Goal: Information Seeking & Learning: Learn about a topic

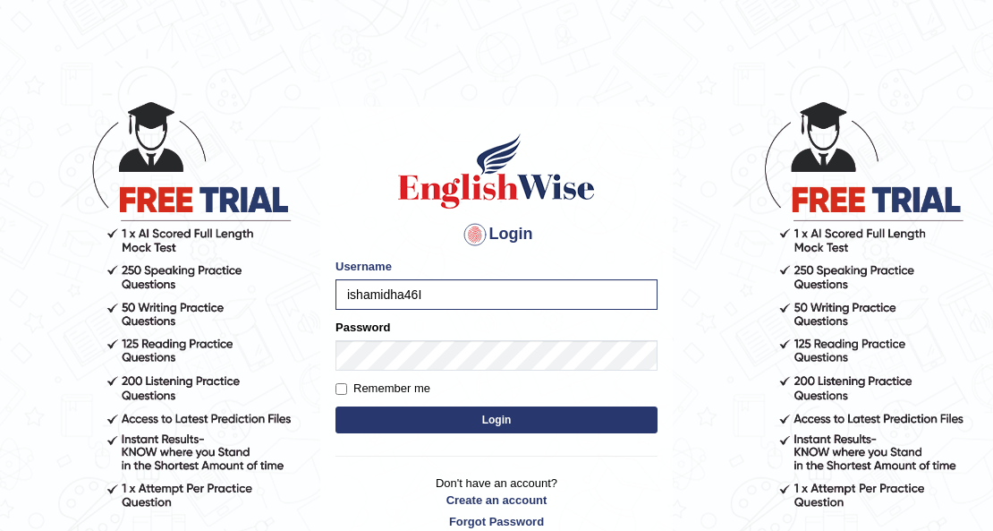
type input "ishamidha46"
click at [336, 406] on button "Login" at bounding box center [497, 419] width 322 height 27
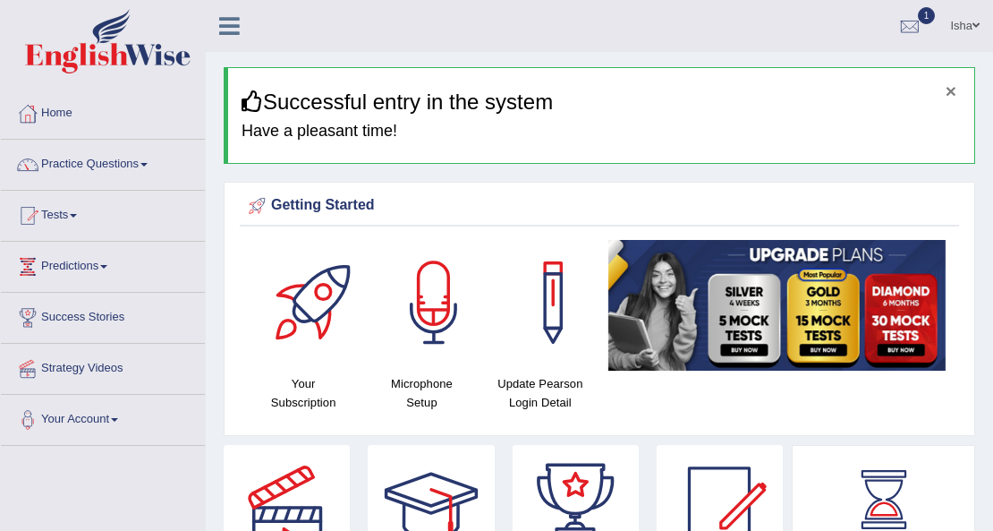
drag, startPoint x: 953, startPoint y: 93, endPoint x: 927, endPoint y: 72, distance: 33.7
click at [953, 93] on button "×" at bounding box center [951, 90] width 11 height 19
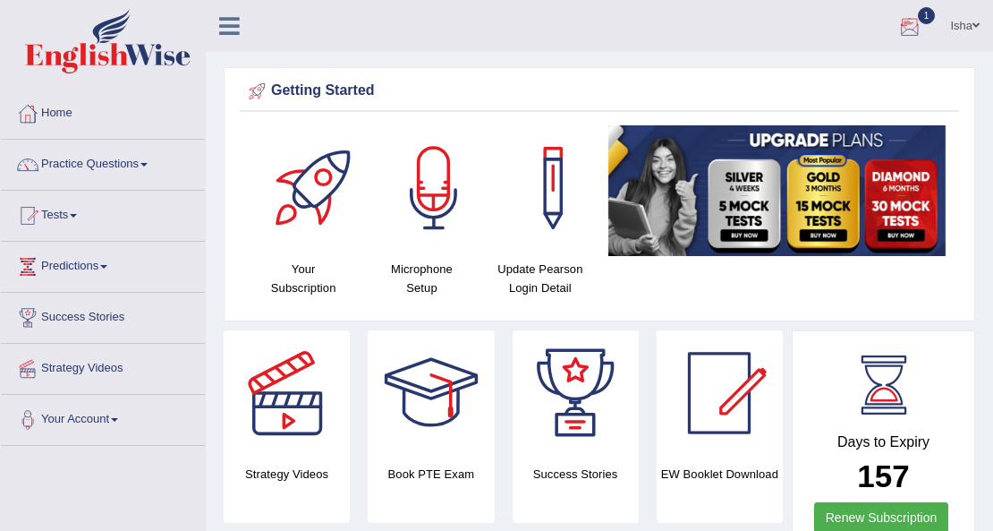
click at [911, 21] on div at bounding box center [910, 26] width 27 height 27
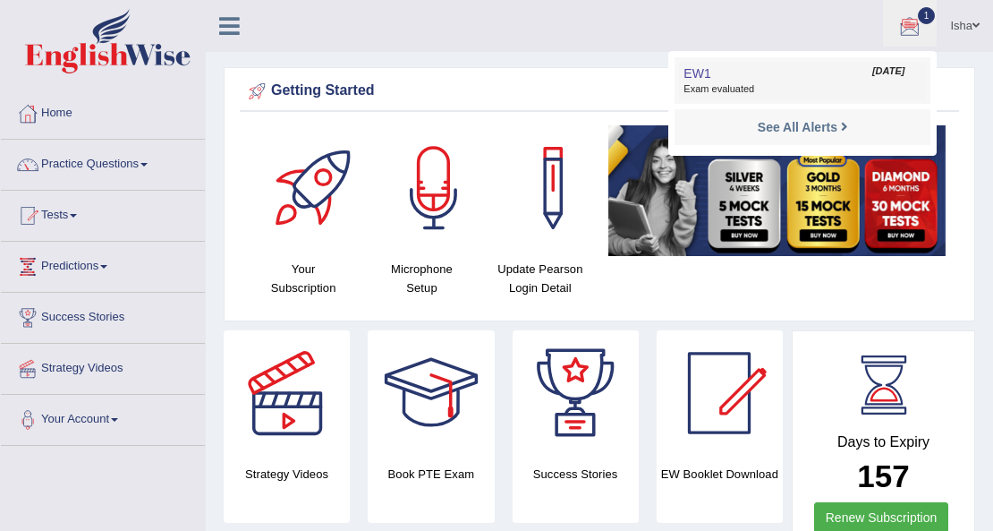
click at [757, 72] on link "EW1 Sep 6, 2025 Exam evaluated" at bounding box center [802, 81] width 247 height 38
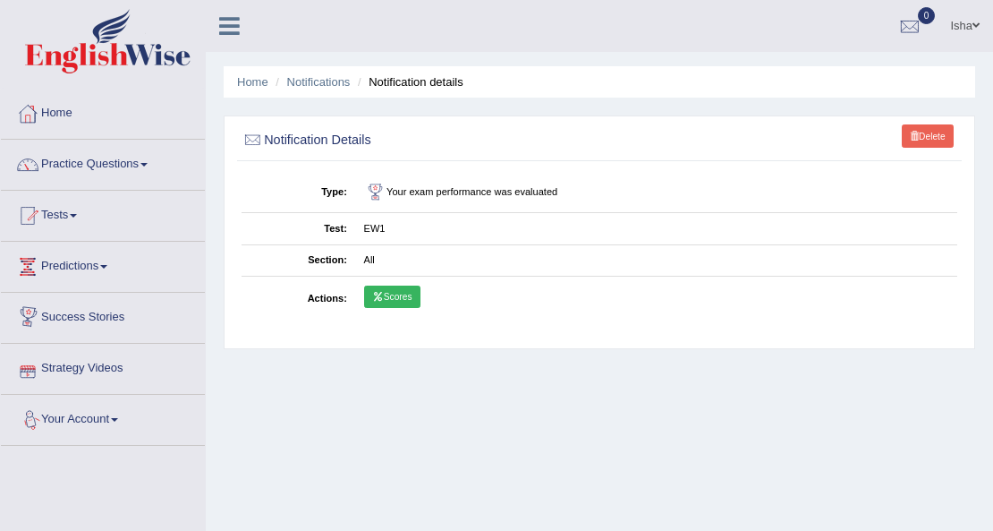
click at [381, 286] on link "Scores" at bounding box center [392, 297] width 56 height 23
click at [87, 151] on link "Practice Questions" at bounding box center [103, 162] width 204 height 45
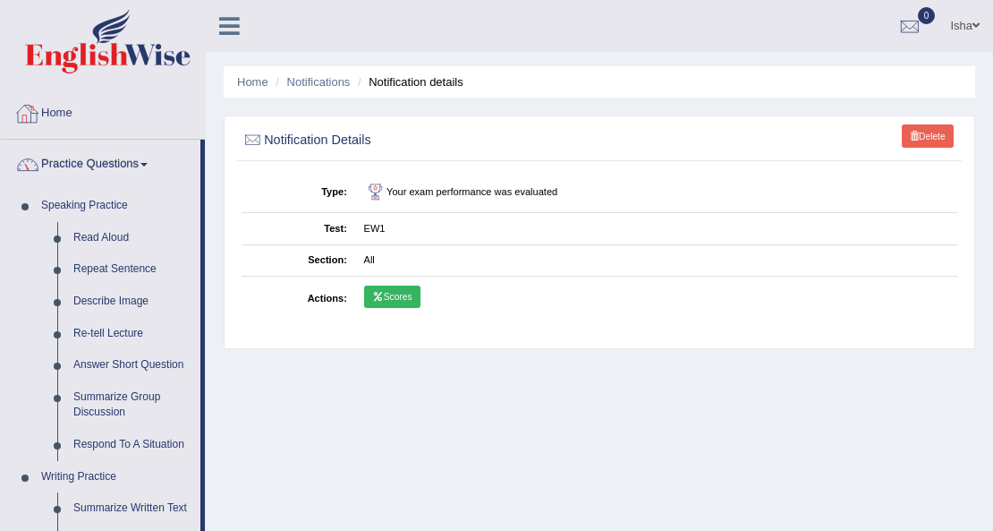
click at [172, 114] on link "Home" at bounding box center [103, 111] width 204 height 45
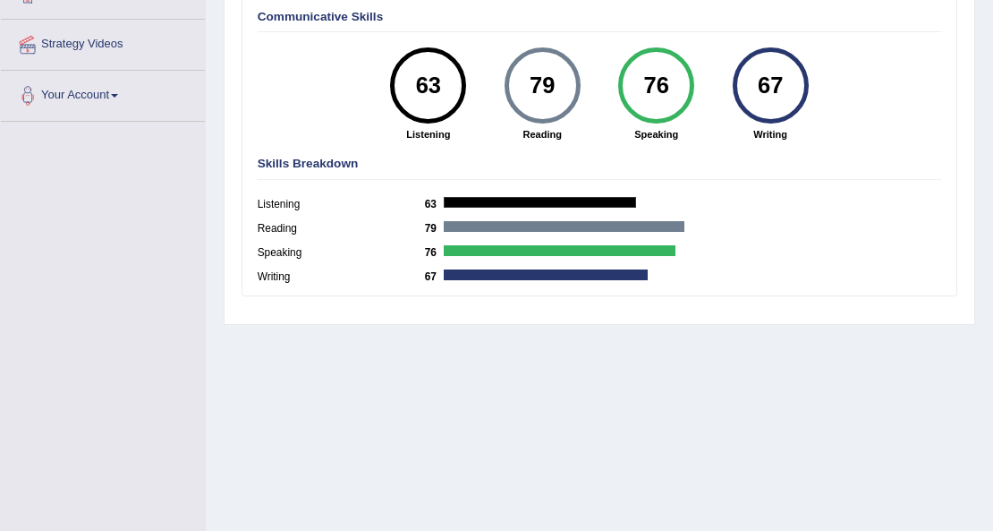
scroll to position [409, 0]
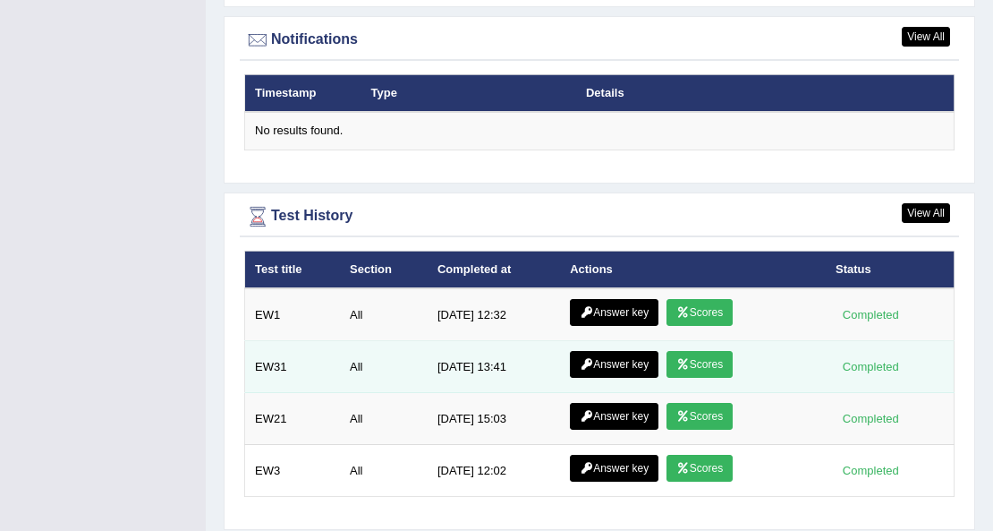
scroll to position [2207, 0]
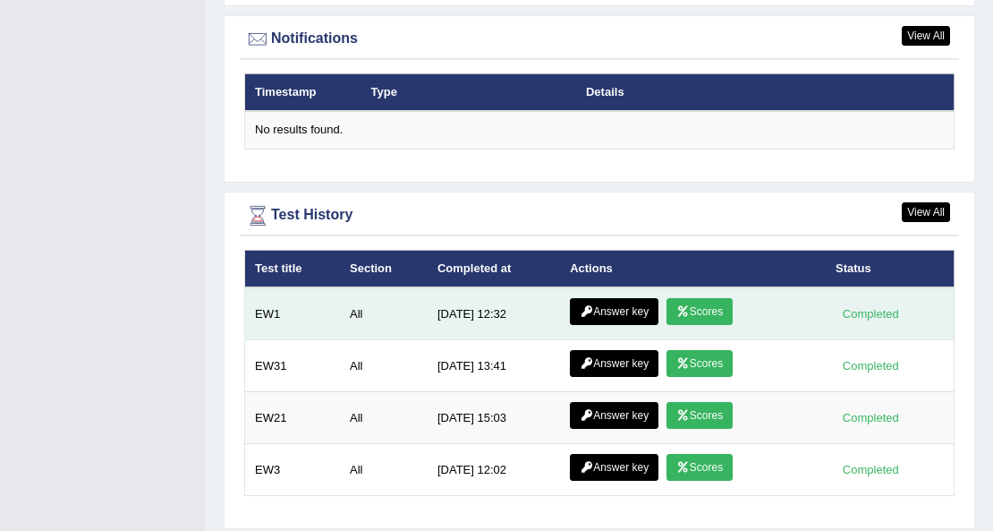
click at [604, 307] on link "Answer key" at bounding box center [614, 311] width 89 height 27
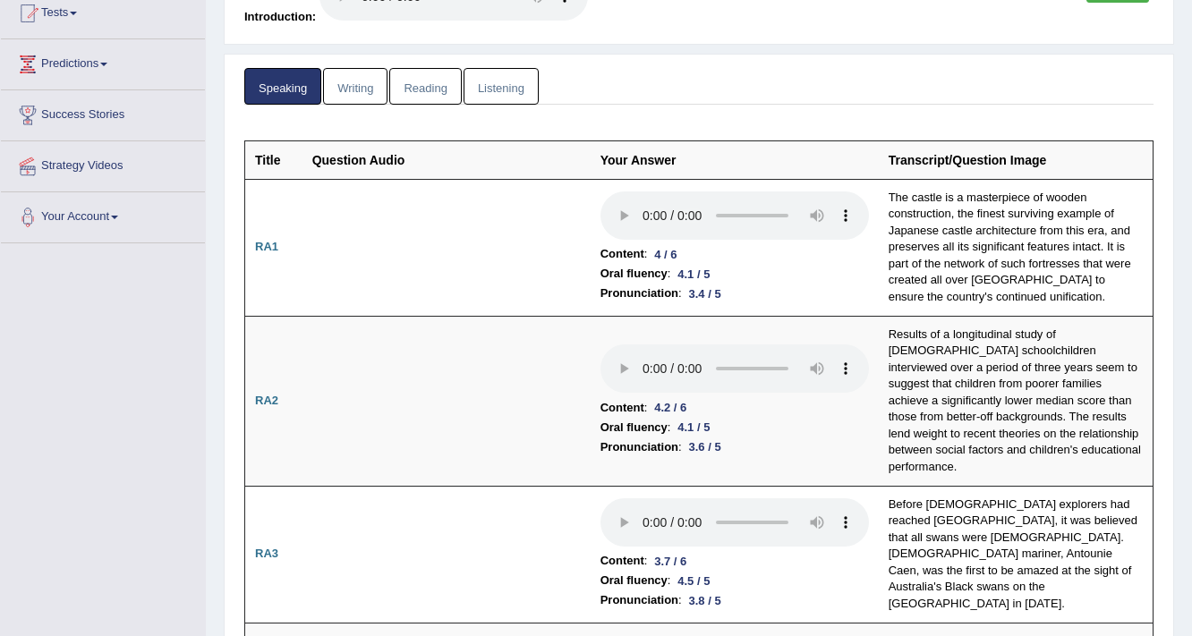
click at [370, 86] on link "Writing" at bounding box center [355, 86] width 64 height 37
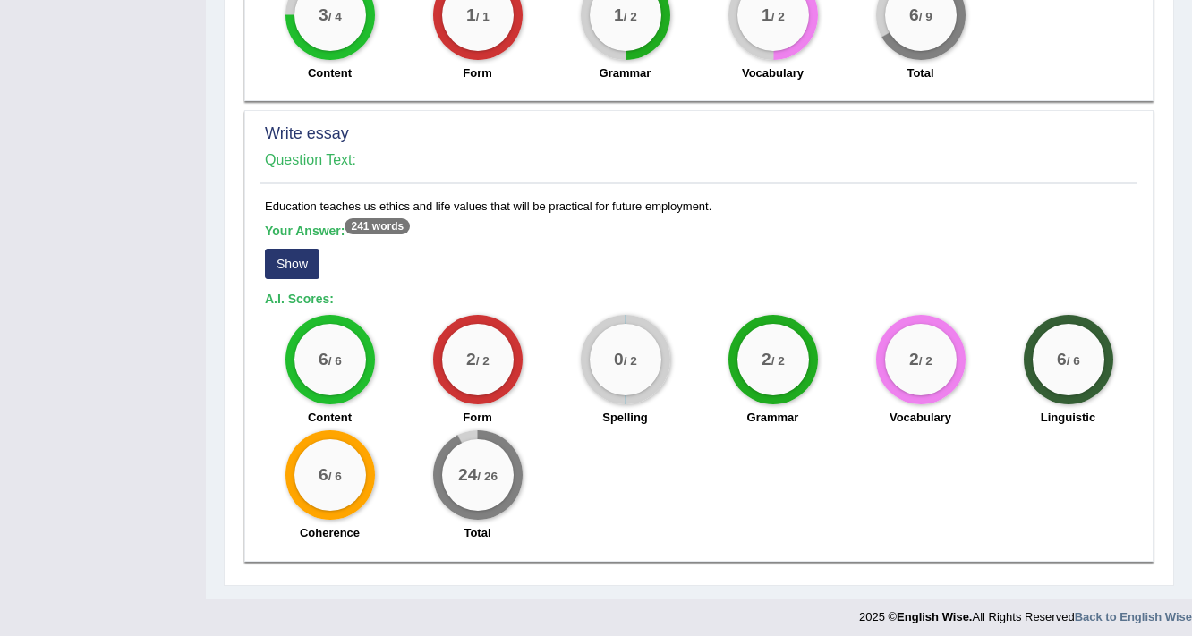
scroll to position [1465, 0]
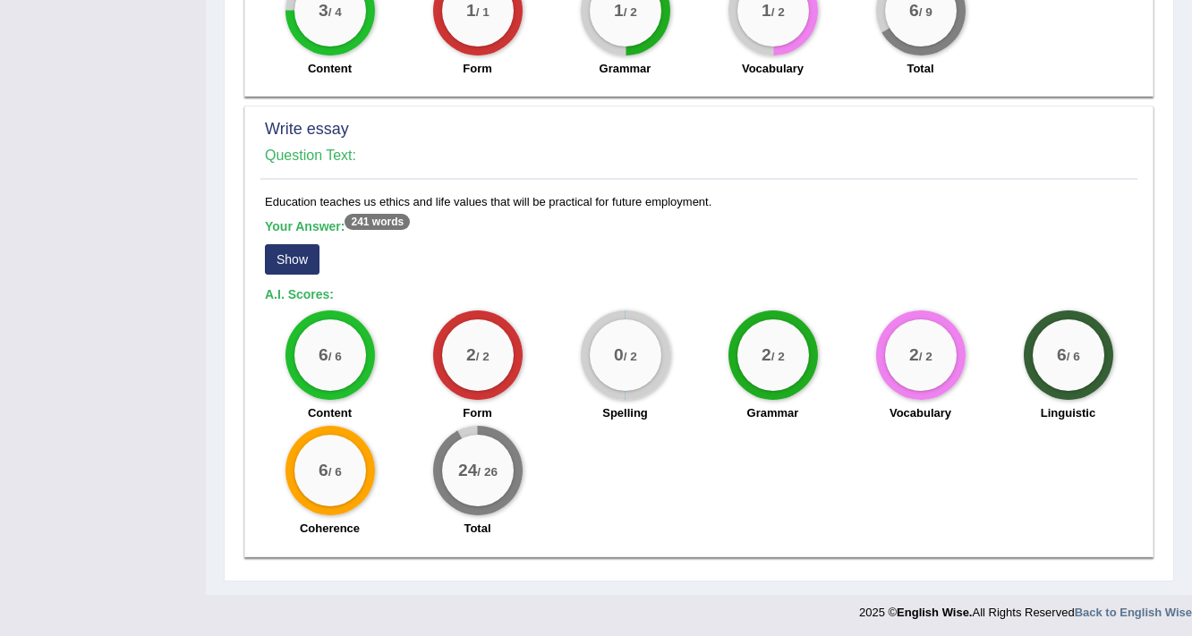
click at [294, 251] on button "Show" at bounding box center [292, 259] width 55 height 30
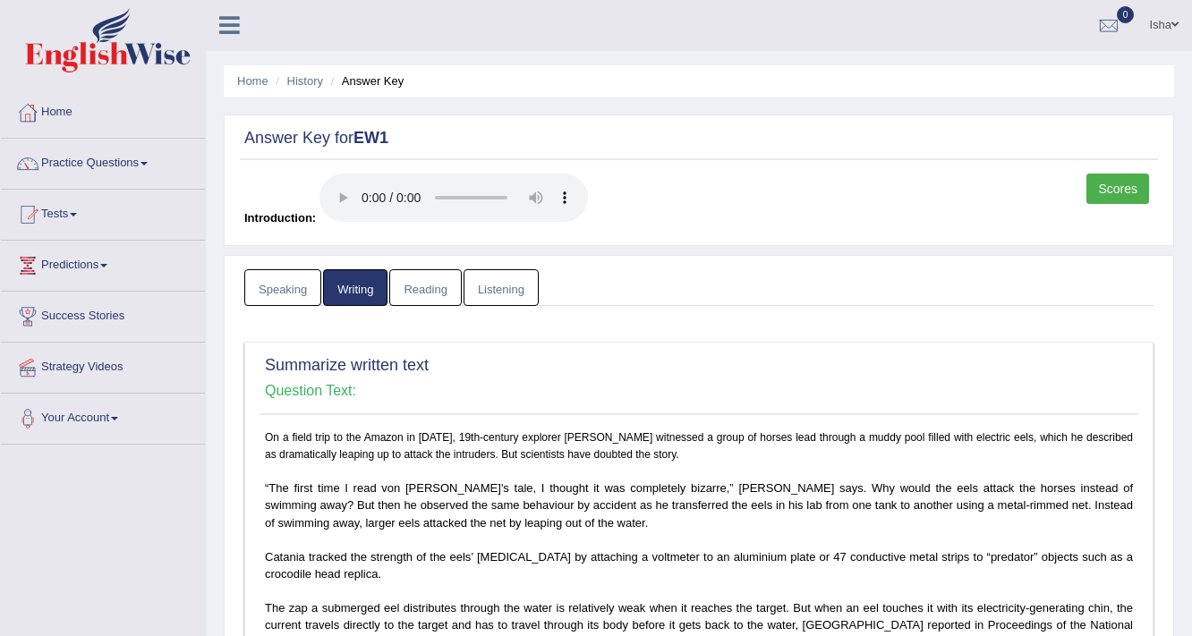
scroll to position [0, 0]
click at [447, 304] on link "Reading" at bounding box center [425, 288] width 72 height 37
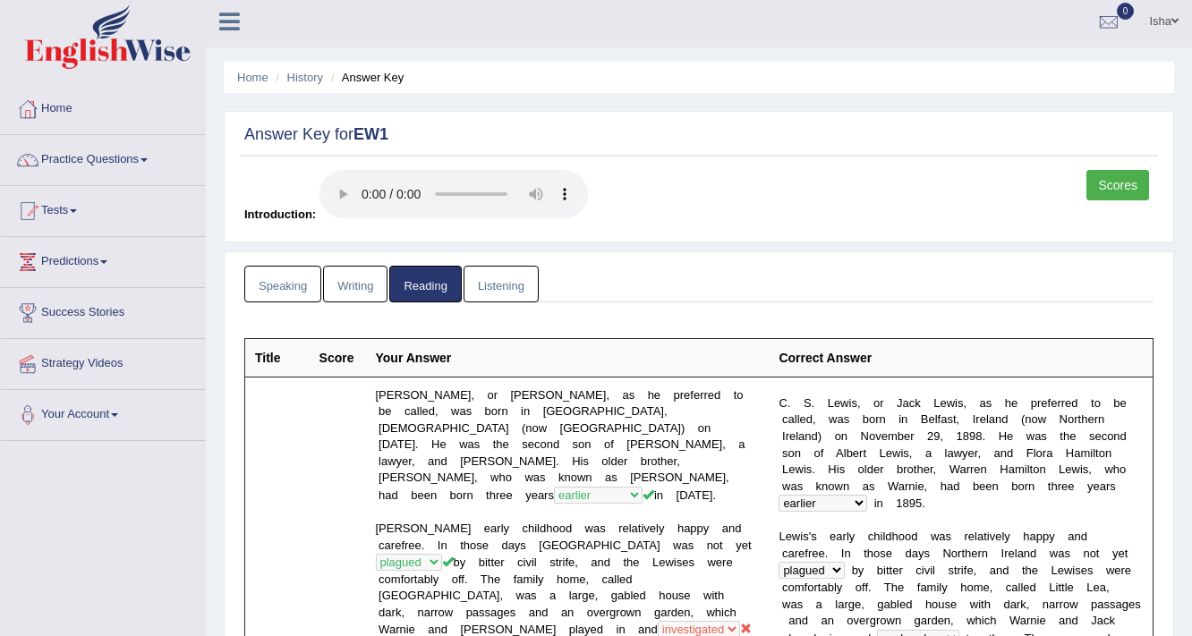
scroll to position [4, 0]
click at [489, 286] on link "Listening" at bounding box center [501, 285] width 75 height 37
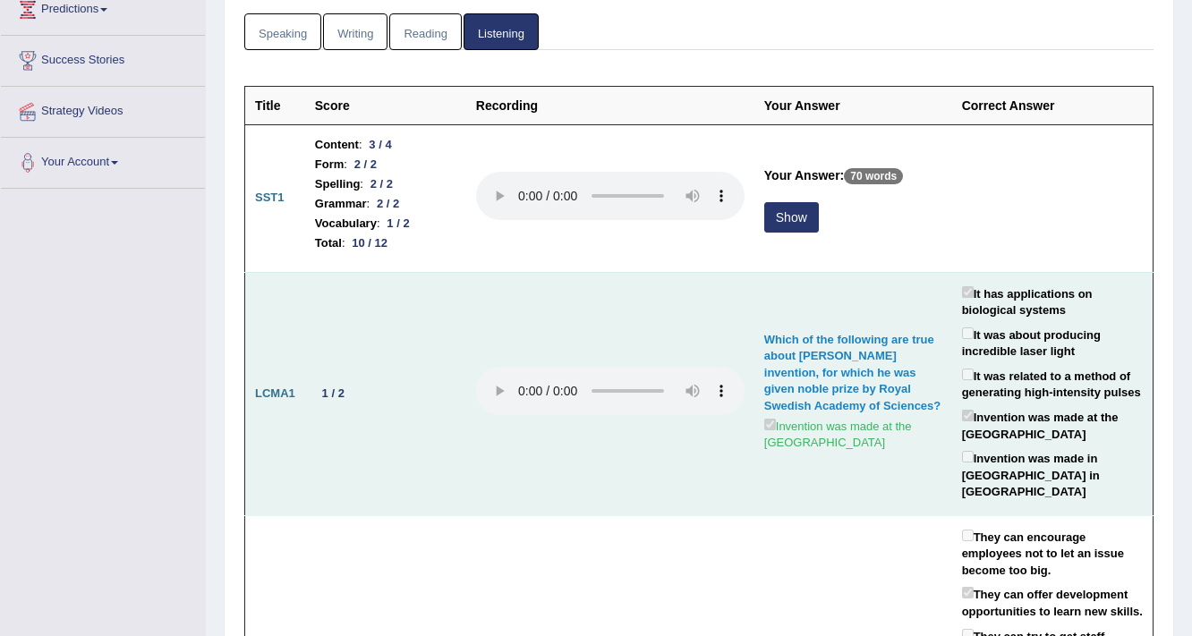
scroll to position [362, 0]
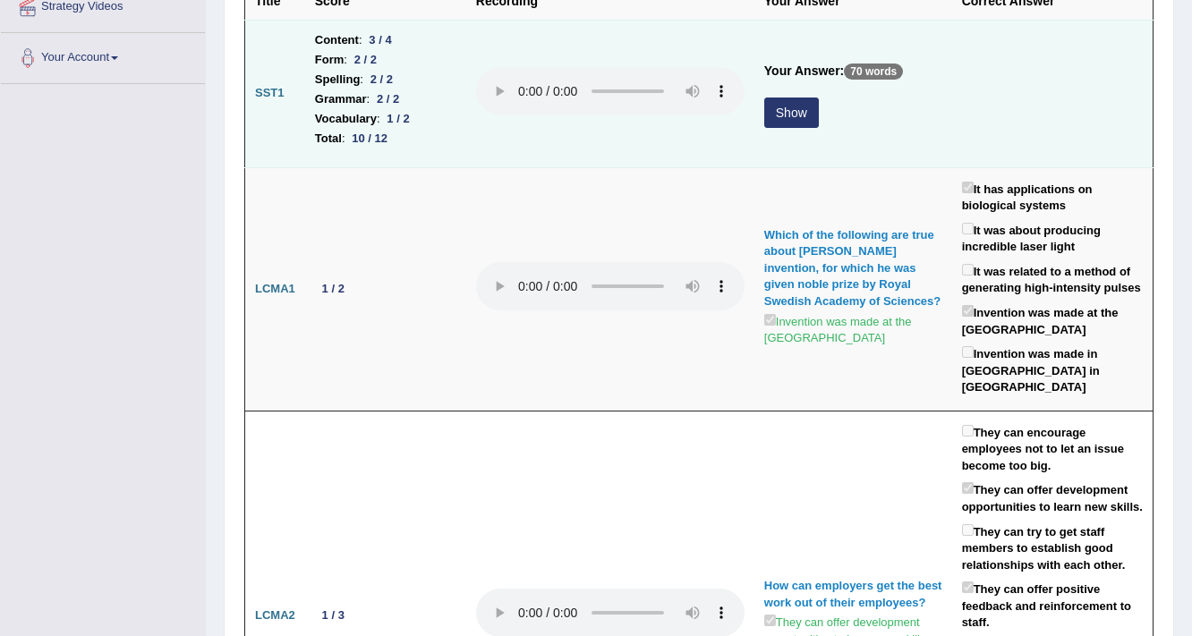
click at [791, 111] on button "Show" at bounding box center [791, 113] width 55 height 30
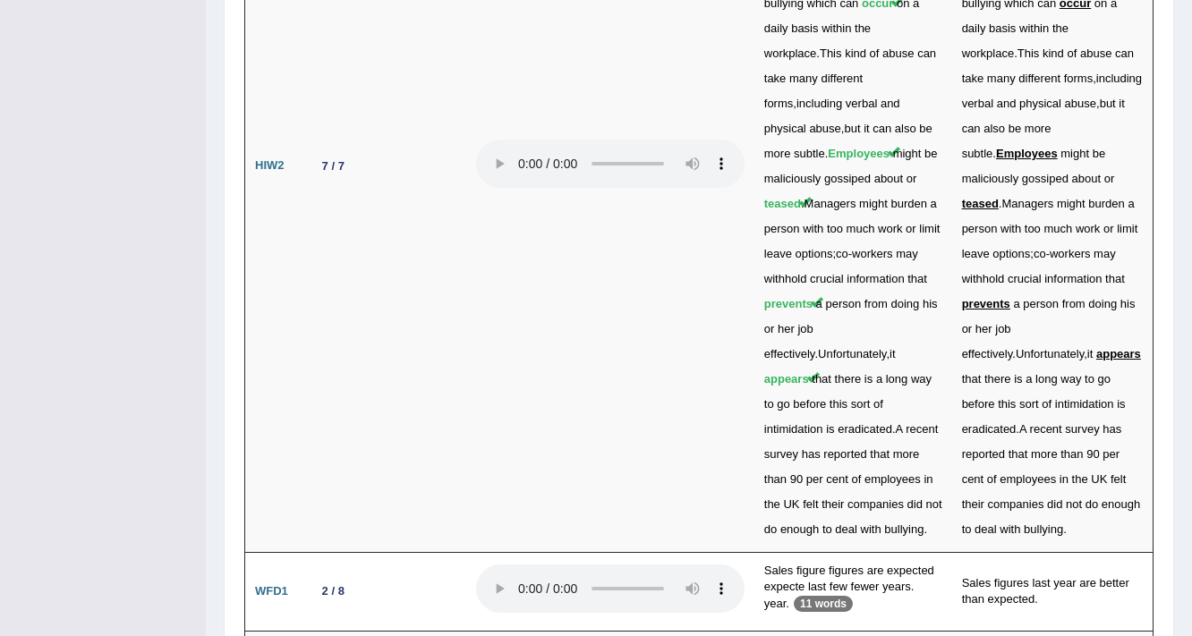
scroll to position [6275, 0]
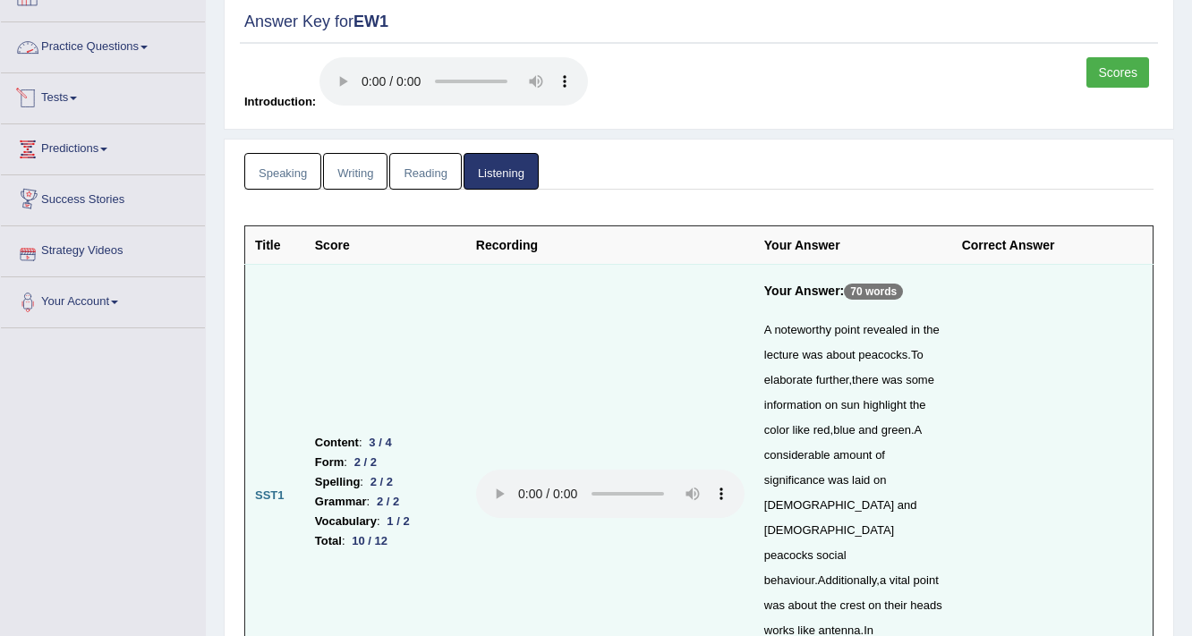
scroll to position [0, 0]
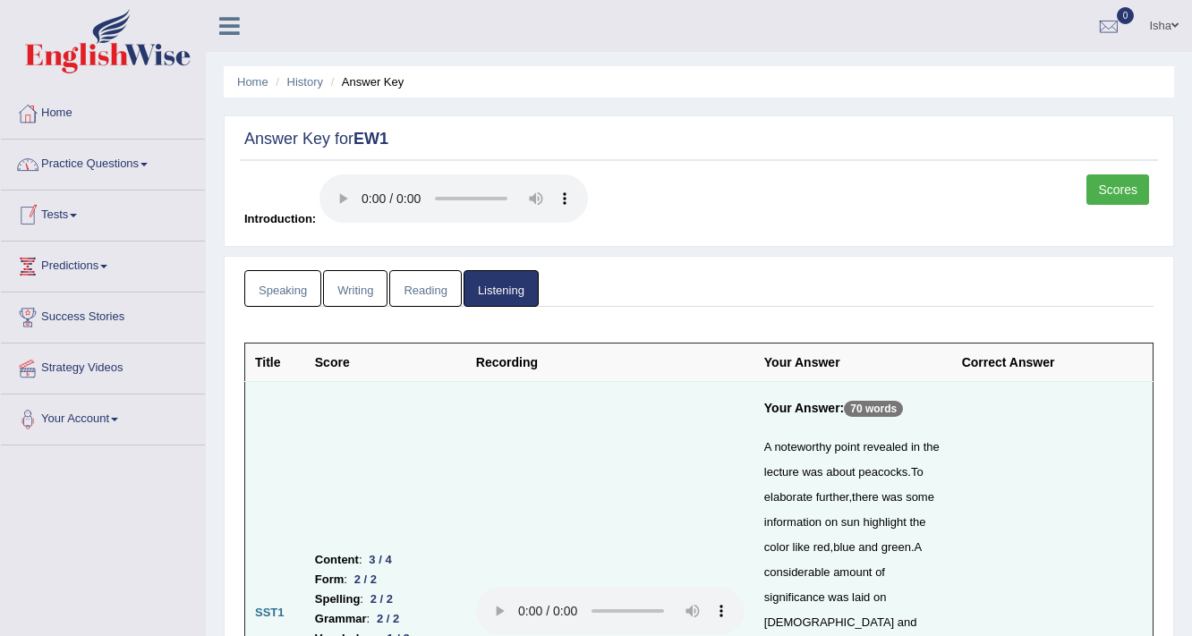
click at [105, 125] on link "Home" at bounding box center [103, 111] width 204 height 45
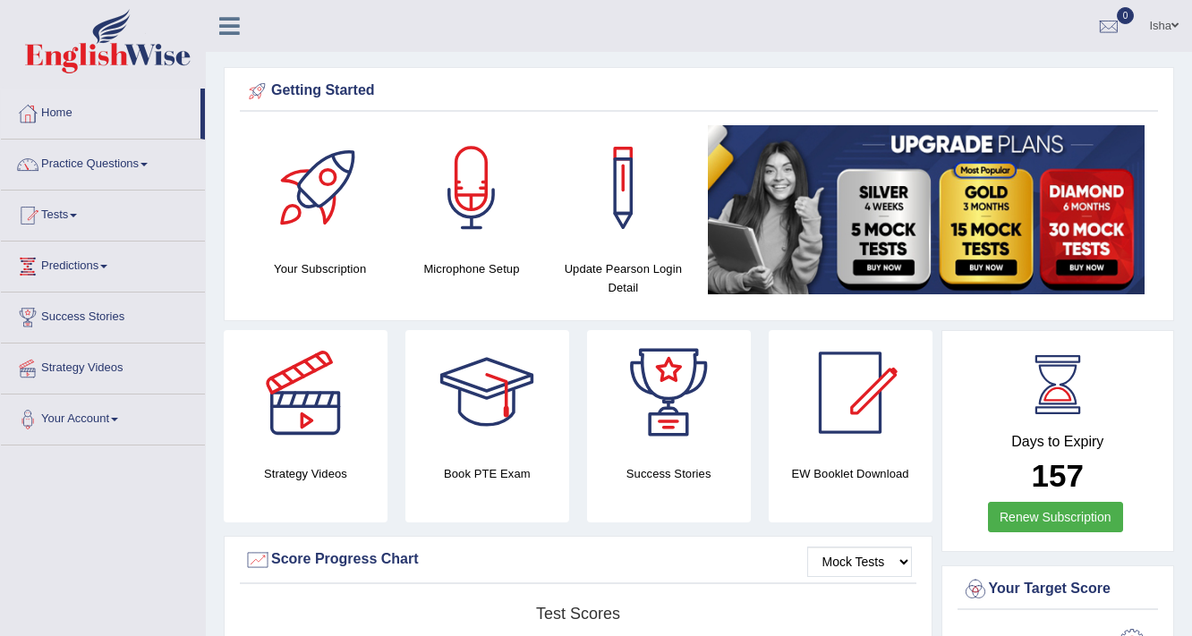
click at [1167, 15] on link "Isha" at bounding box center [1164, 23] width 56 height 47
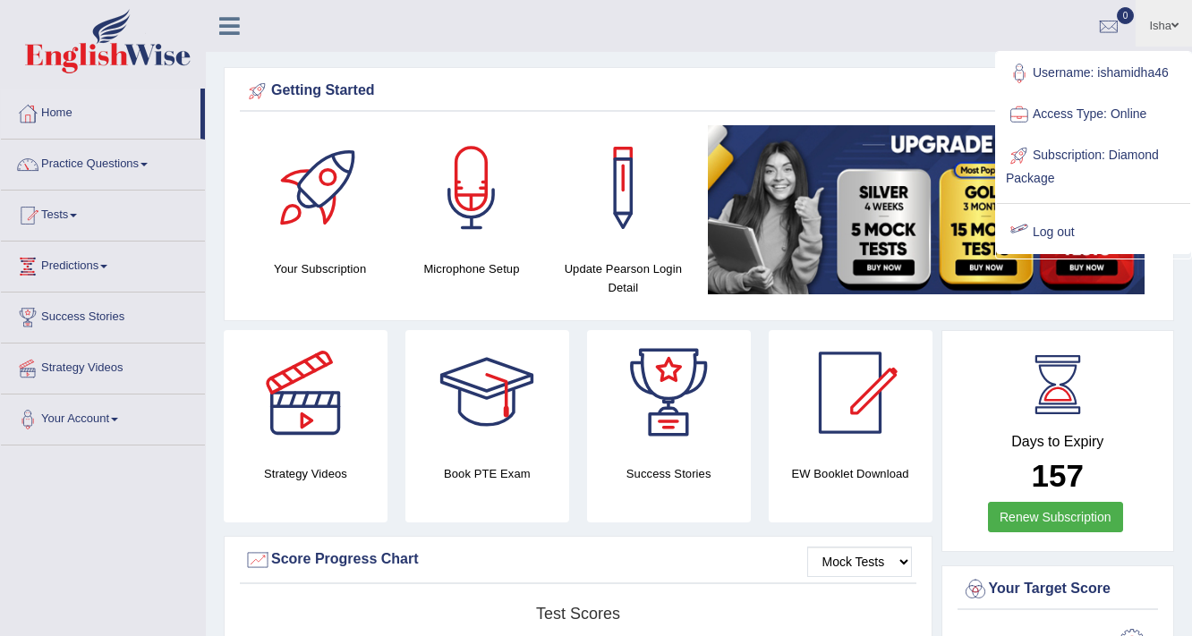
click at [1061, 235] on link "Log out" at bounding box center [1093, 232] width 193 height 41
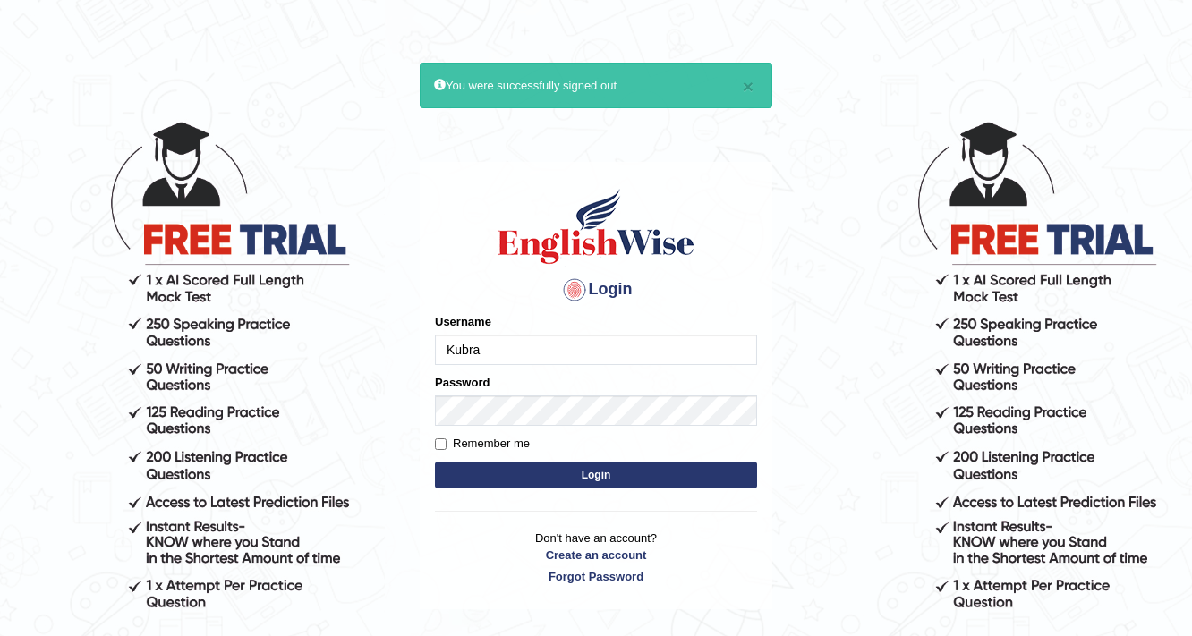
type input "Kubra"
click at [435, 462] on button "Login" at bounding box center [596, 475] width 322 height 27
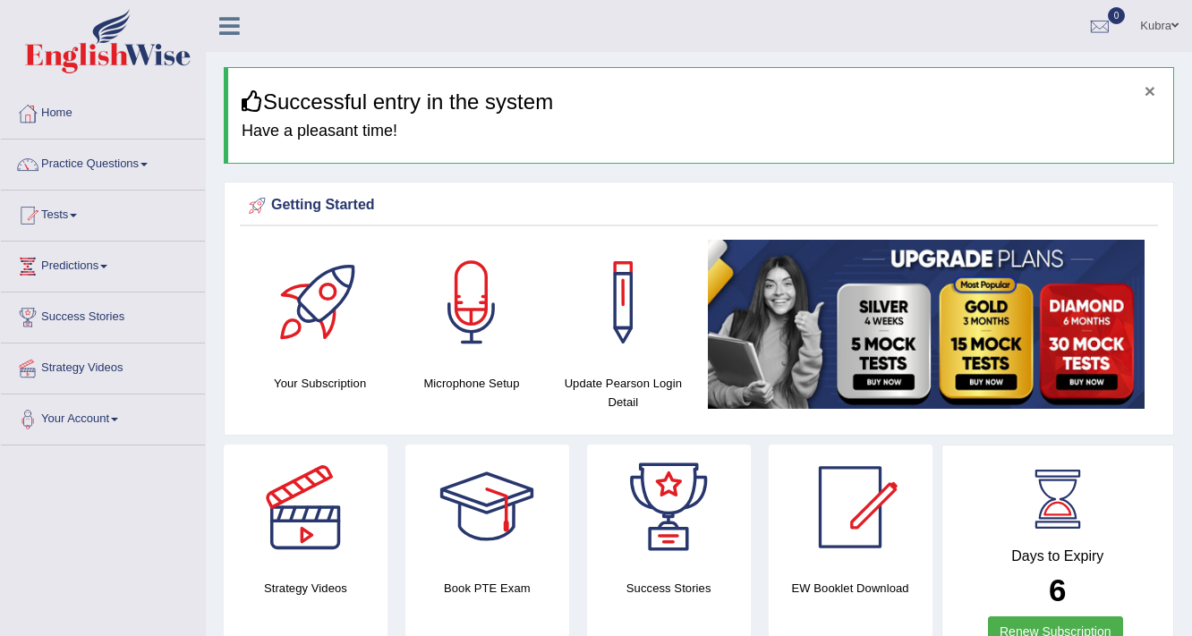
click at [1151, 93] on button "×" at bounding box center [1150, 90] width 11 height 19
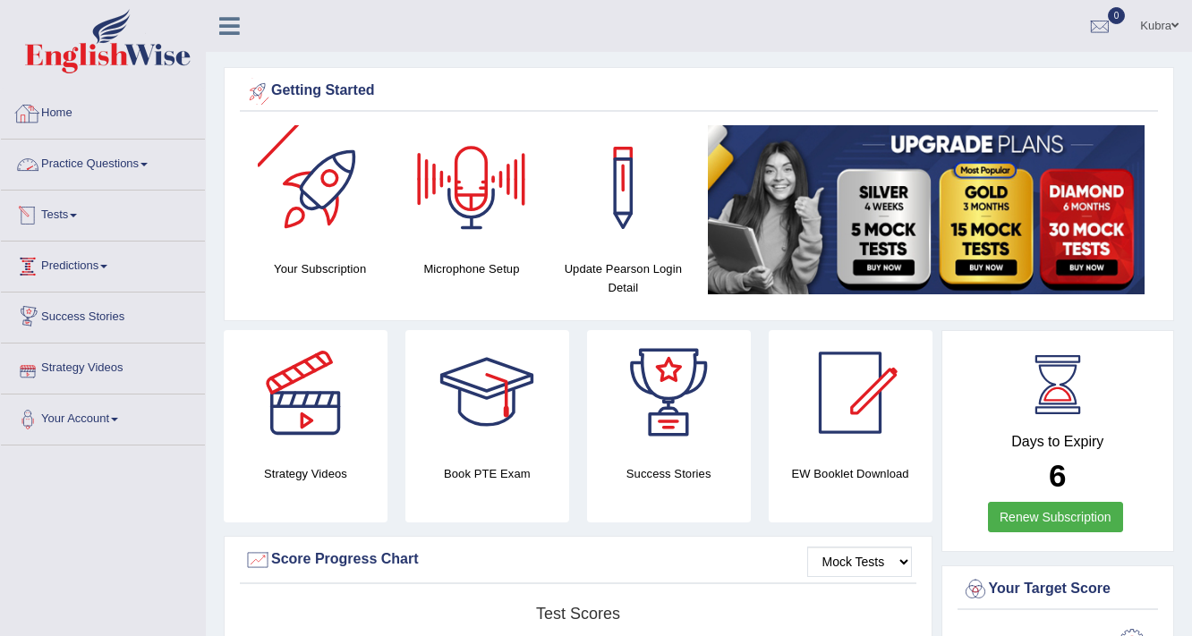
click at [132, 175] on link "Practice Questions" at bounding box center [103, 162] width 204 height 45
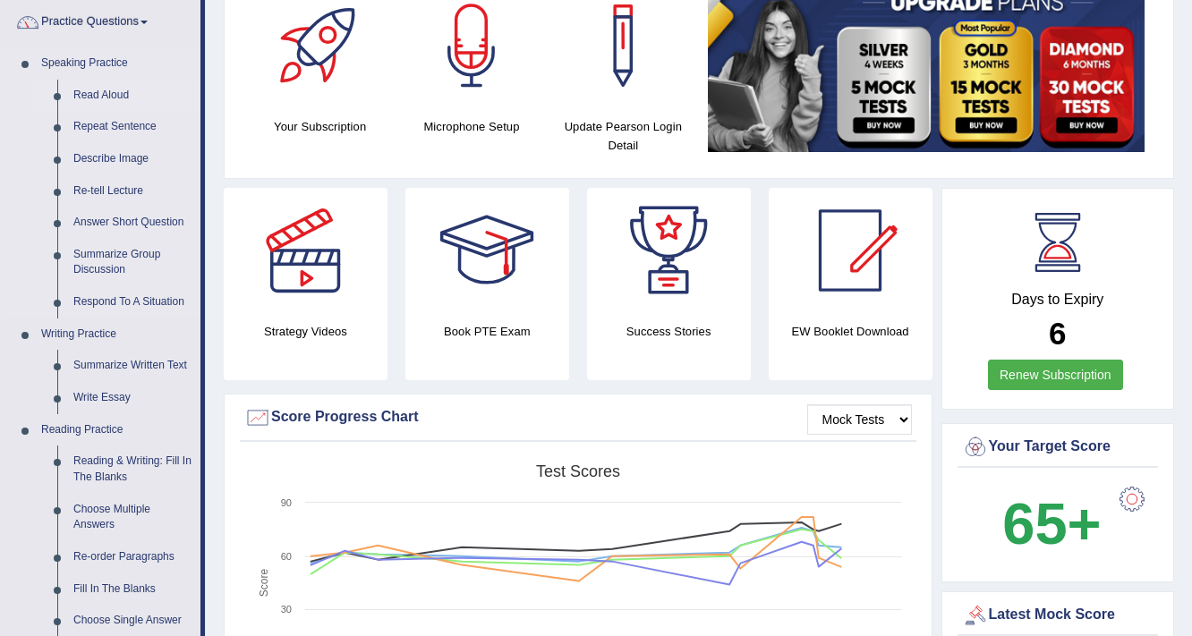
scroll to position [143, 0]
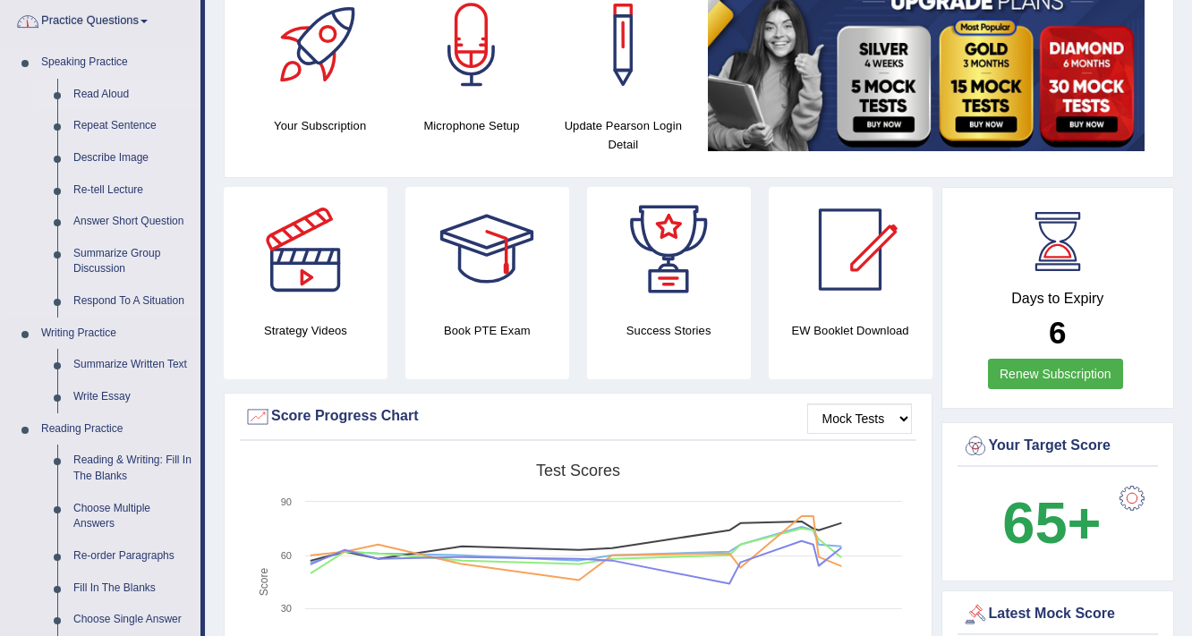
click at [100, 98] on link "Read Aloud" at bounding box center [132, 95] width 135 height 32
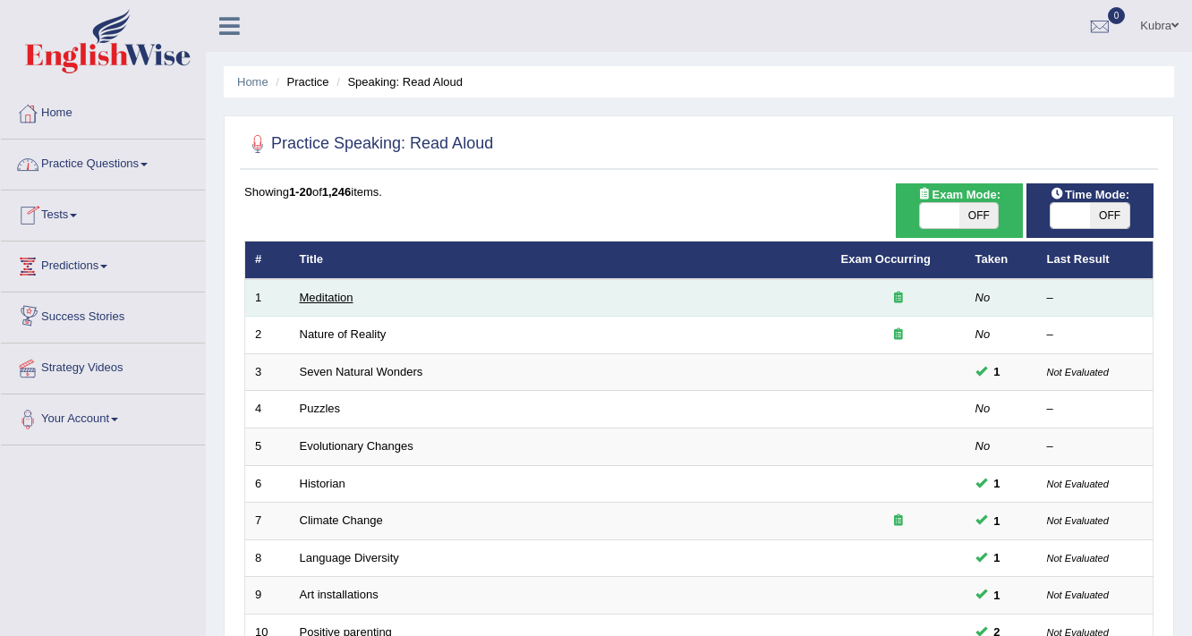
click at [319, 295] on link "Meditation" at bounding box center [327, 297] width 54 height 13
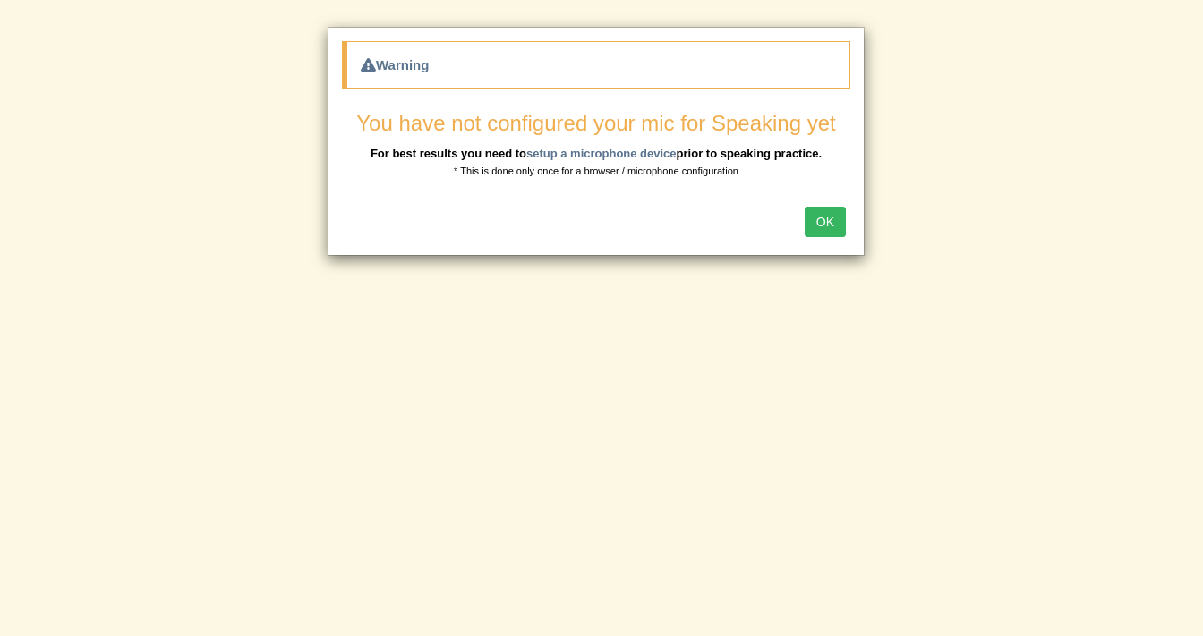
click at [818, 227] on button "OK" at bounding box center [825, 222] width 41 height 30
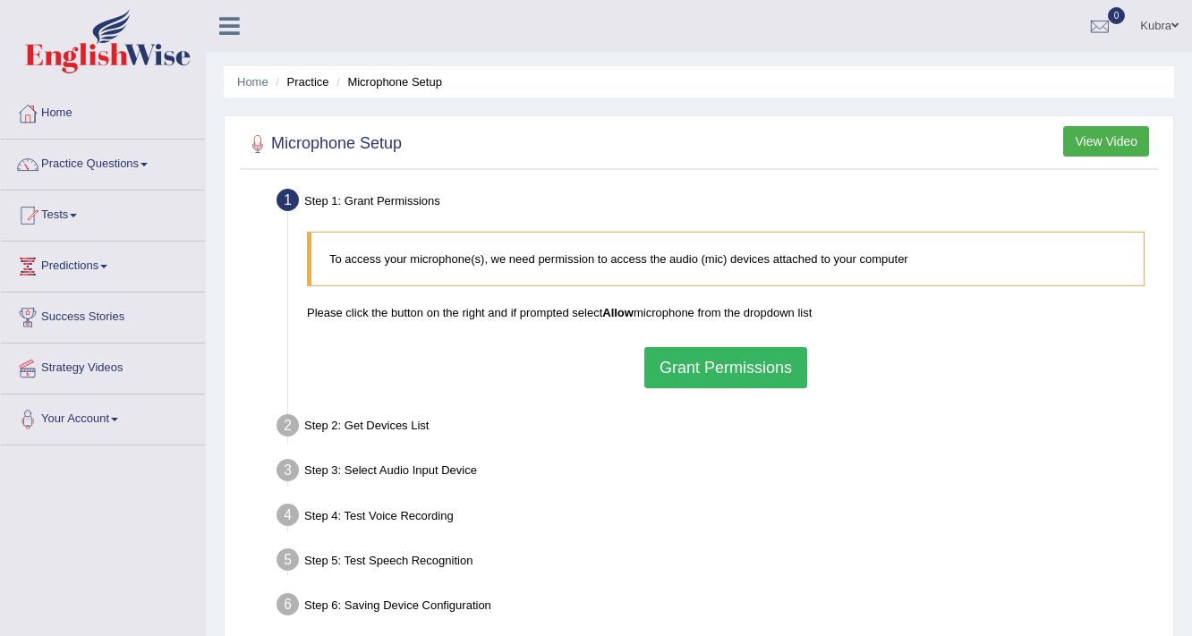
click at [746, 371] on button "Grant Permissions" at bounding box center [725, 367] width 163 height 41
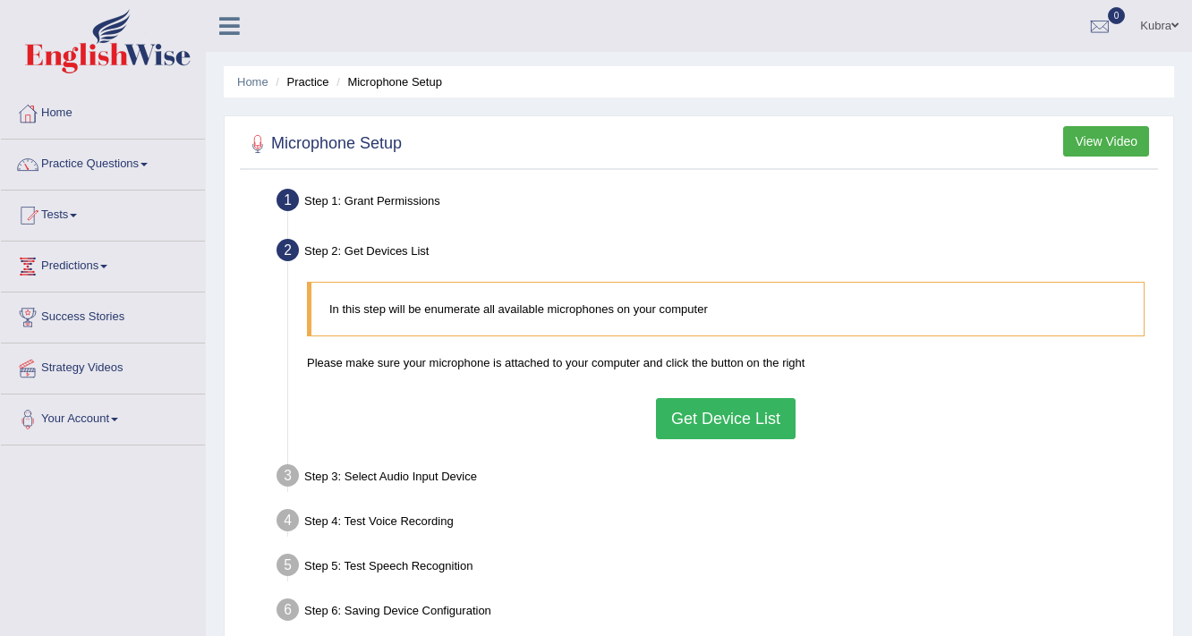
click at [732, 409] on button "Get Device List" at bounding box center [726, 418] width 140 height 41
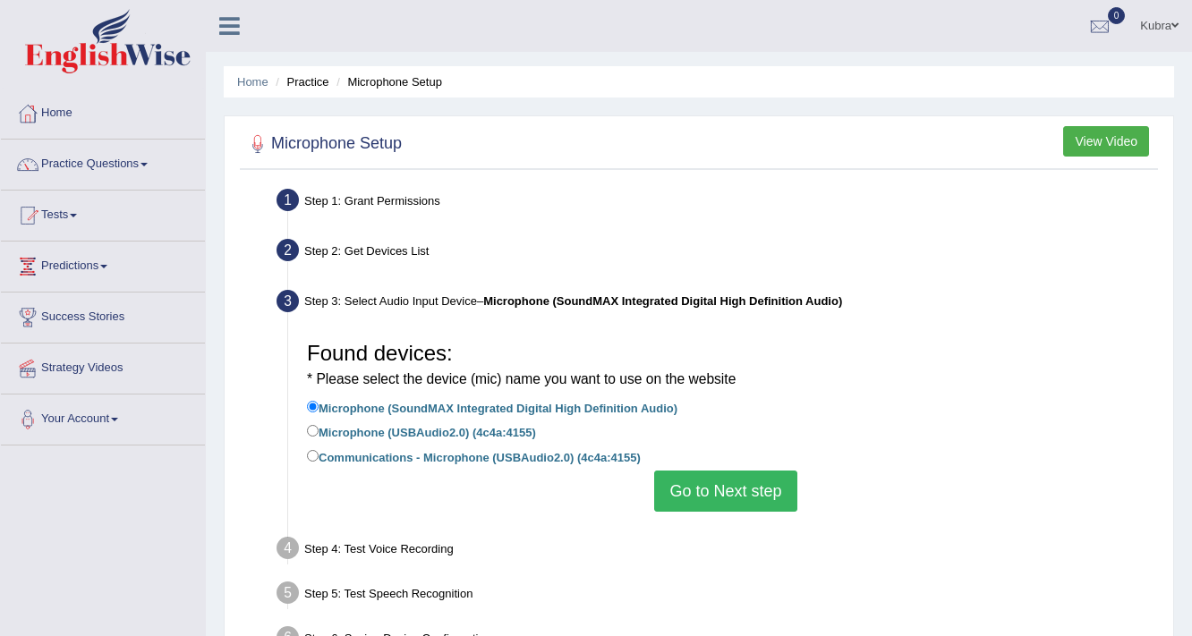
drag, startPoint x: 693, startPoint y: 490, endPoint x: 642, endPoint y: 507, distance: 53.8
click at [692, 490] on button "Go to Next step" at bounding box center [725, 491] width 142 height 41
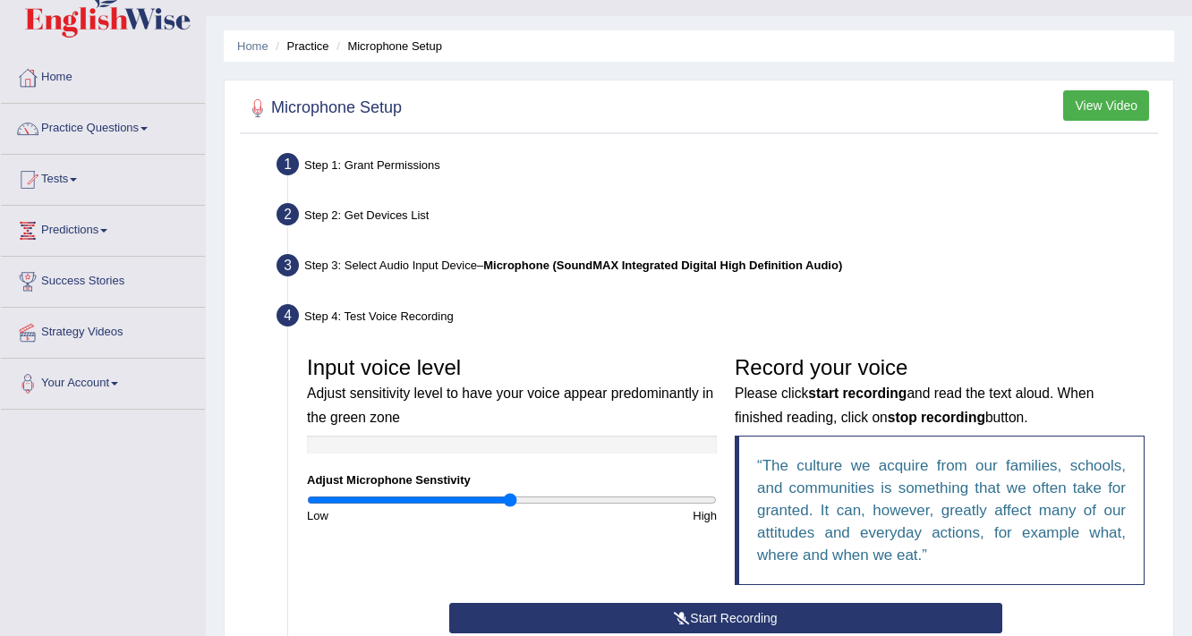
scroll to position [143, 0]
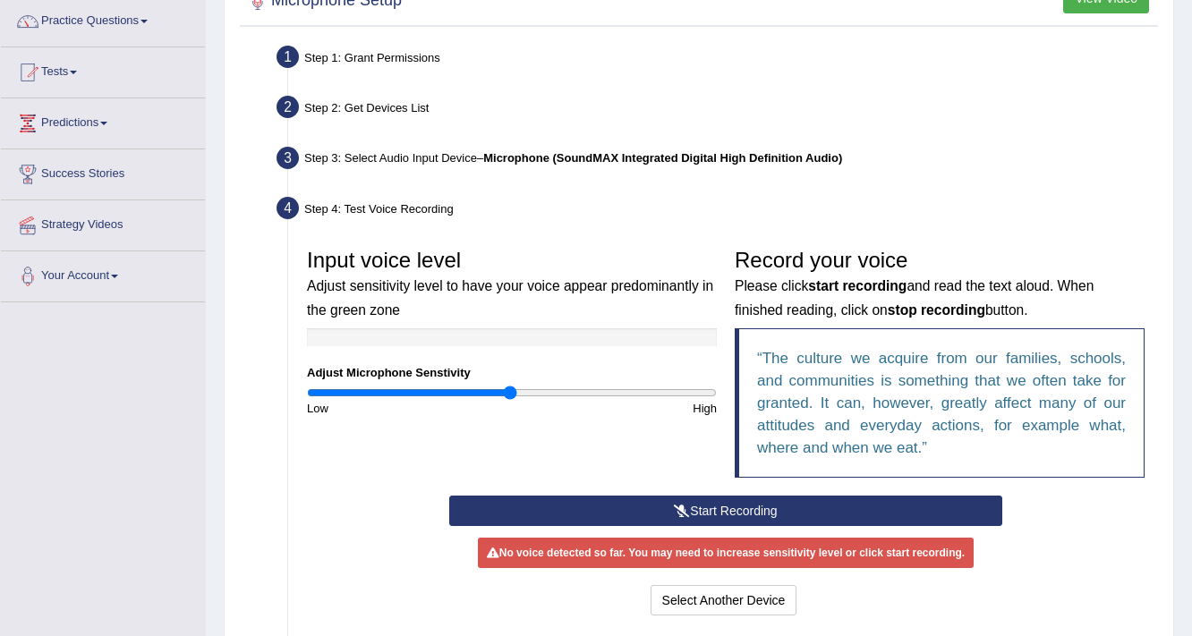
click at [619, 501] on button "Start Recording" at bounding box center [725, 511] width 552 height 30
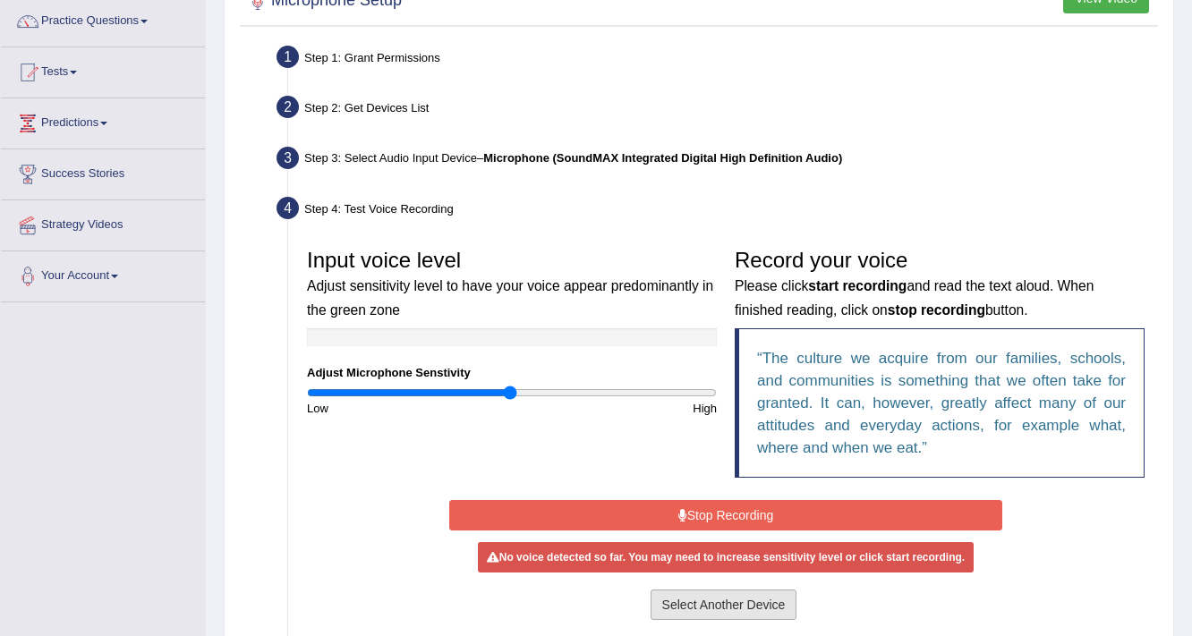
click at [702, 609] on button "Select Another Device" at bounding box center [724, 605] width 147 height 30
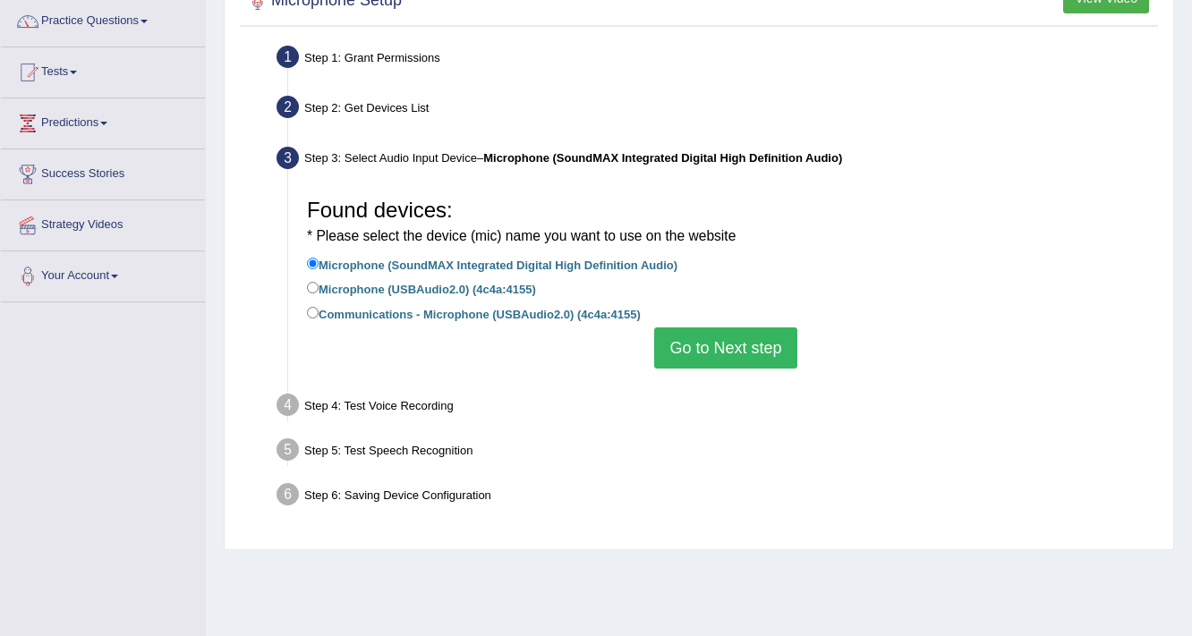
click at [401, 317] on label "Communications - Microphone (USBAudio2.0) (4c4a:4155)" at bounding box center [474, 313] width 334 height 20
click at [319, 317] on input "Communications - Microphone (USBAudio2.0) (4c4a:4155)" at bounding box center [313, 313] width 12 height 12
radio input "true"
click at [737, 356] on button "Go to Next step" at bounding box center [725, 348] width 142 height 41
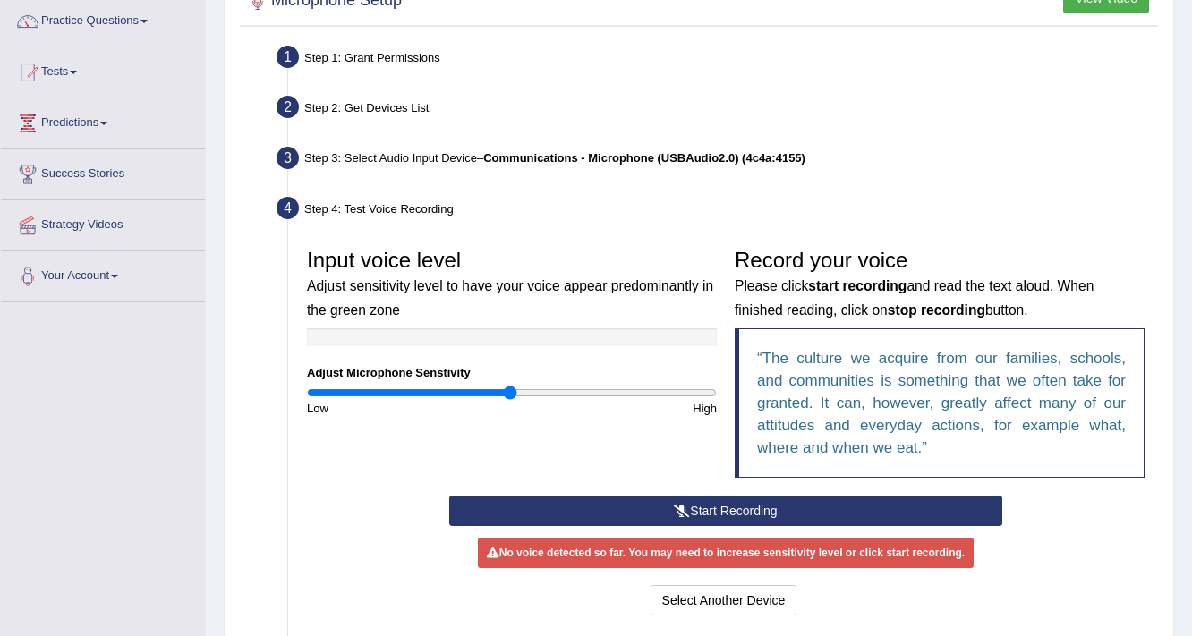
click at [663, 511] on button "Start Recording" at bounding box center [725, 511] width 552 height 30
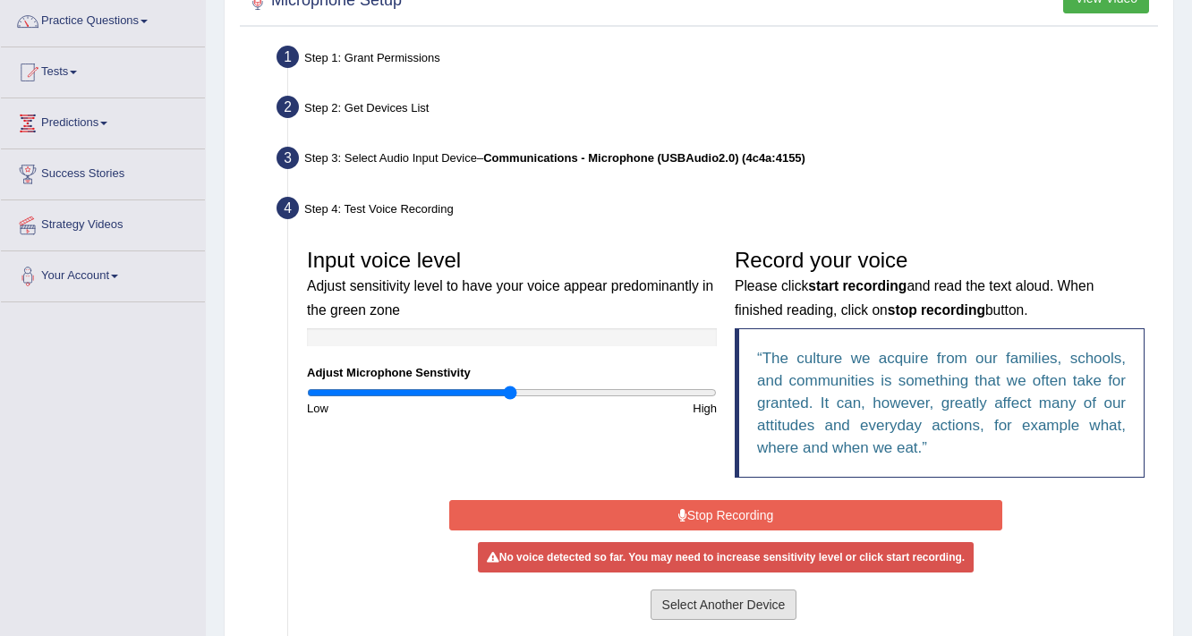
click at [719, 602] on button "Select Another Device" at bounding box center [724, 605] width 147 height 30
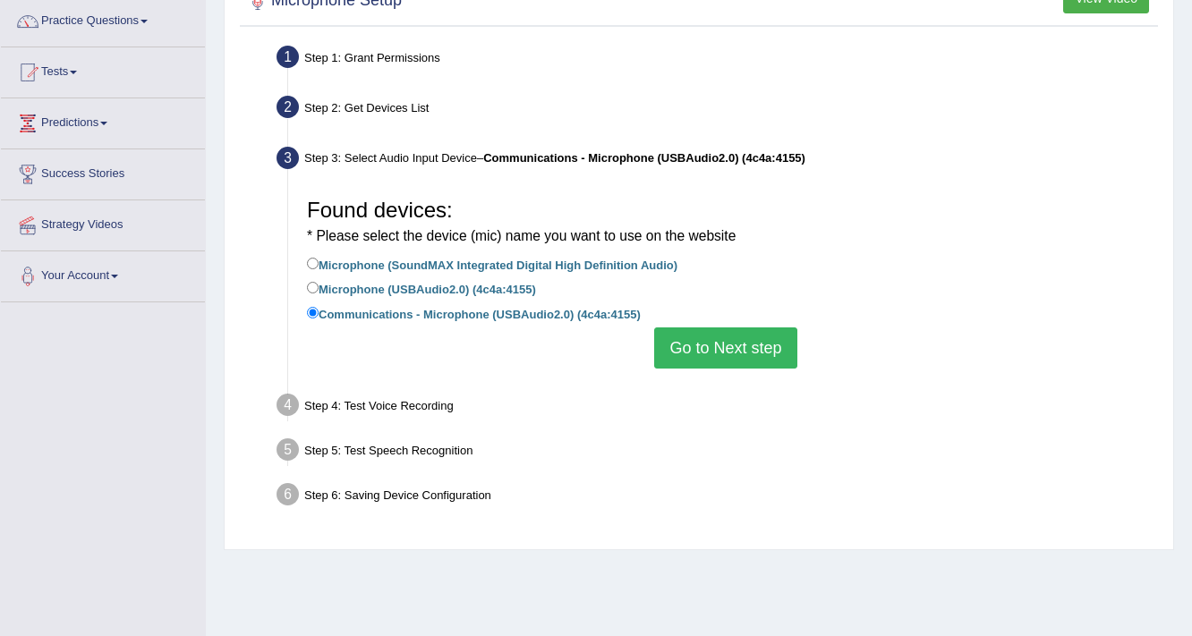
click at [437, 286] on label "Microphone (USBAudio2.0) (4c4a:4155)" at bounding box center [421, 288] width 229 height 20
click at [319, 286] on input "Microphone (USBAudio2.0) (4c4a:4155)" at bounding box center [313, 288] width 12 height 12
radio input "true"
click at [693, 362] on button "Go to Next step" at bounding box center [725, 348] width 142 height 41
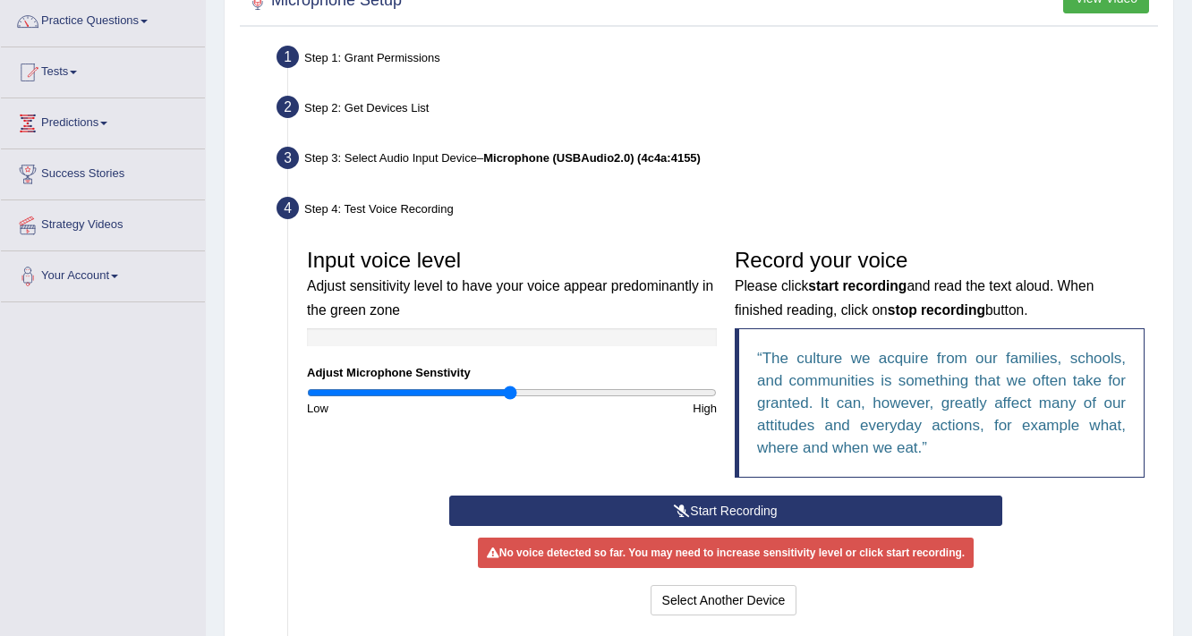
click at [651, 507] on button "Start Recording" at bounding box center [725, 511] width 552 height 30
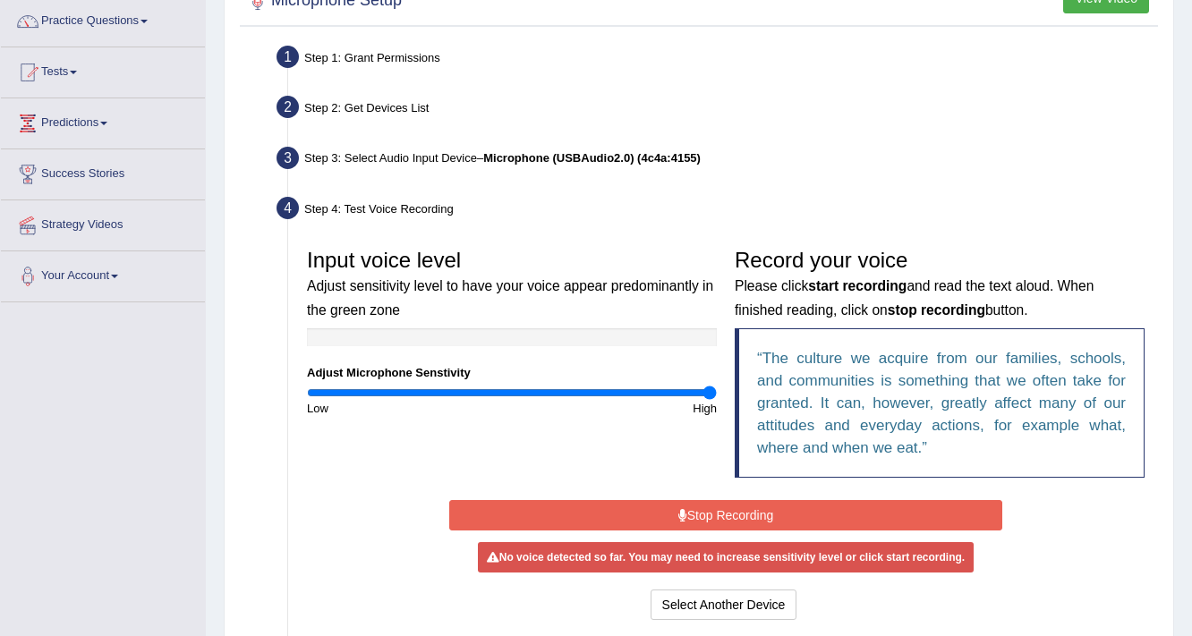
drag, startPoint x: 473, startPoint y: 389, endPoint x: 831, endPoint y: 507, distance: 377.0
type input "2"
click at [717, 400] on input "range" at bounding box center [512, 393] width 410 height 14
click at [831, 507] on button "Stop Recording" at bounding box center [725, 515] width 552 height 30
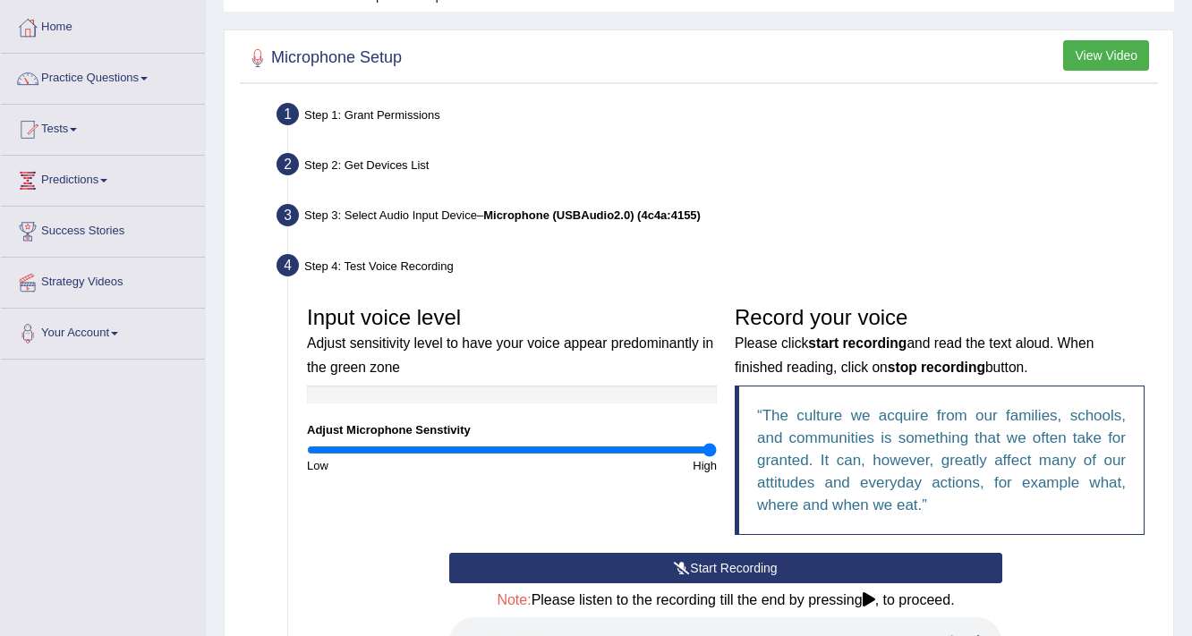
scroll to position [72, 0]
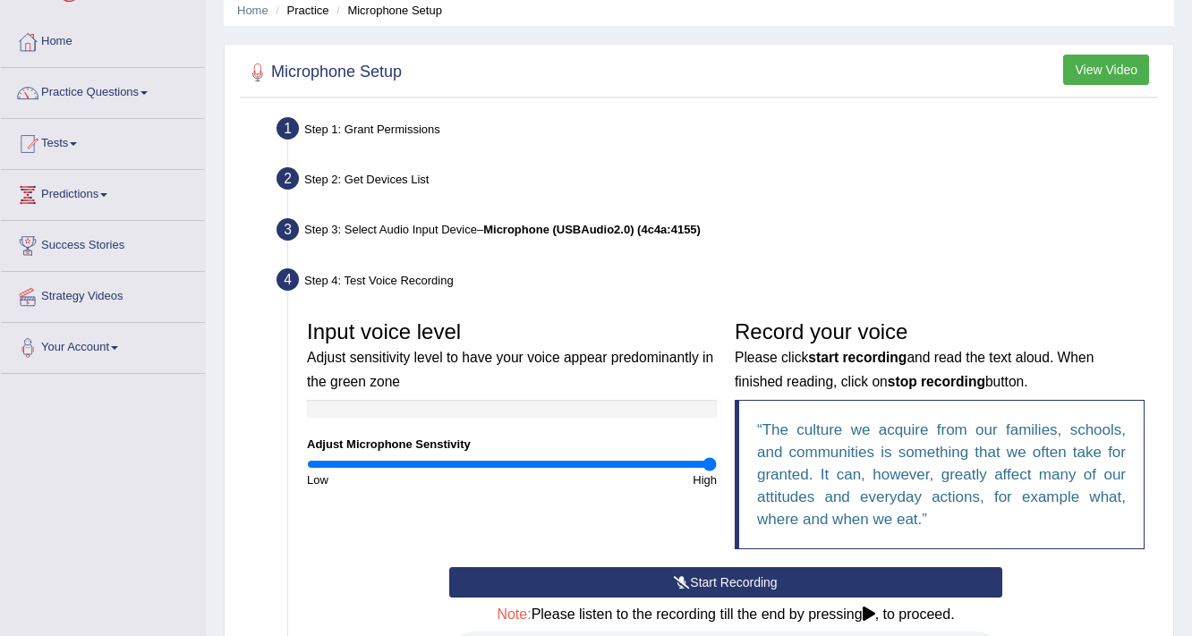
click at [704, 581] on button "Start Recording" at bounding box center [725, 582] width 552 height 30
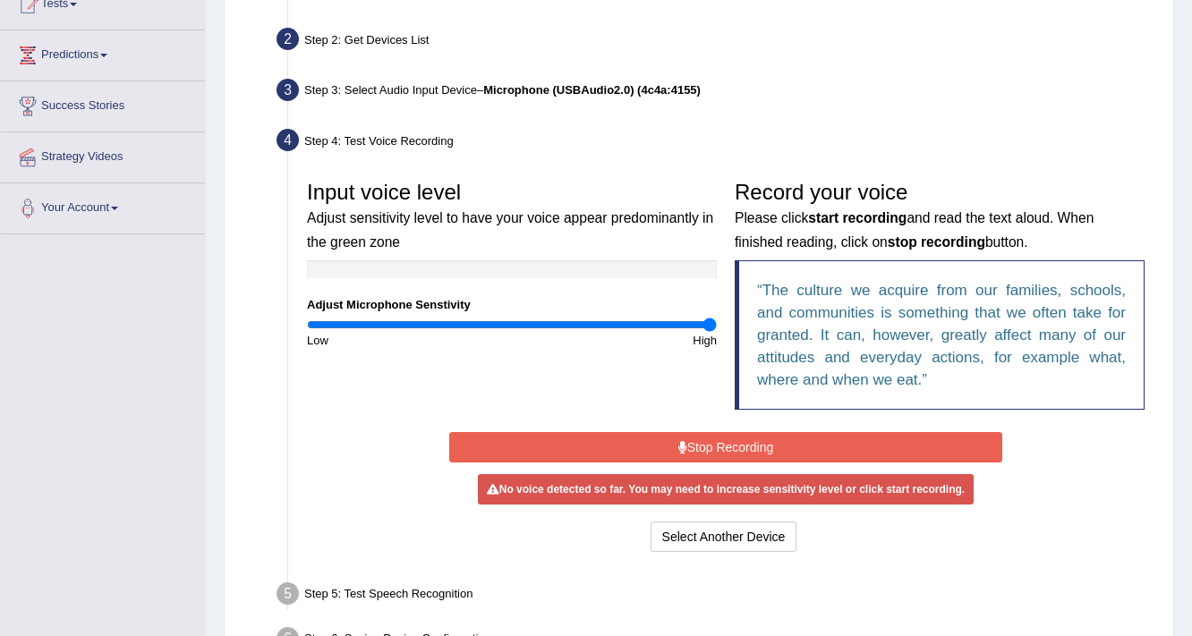
scroll to position [215, 0]
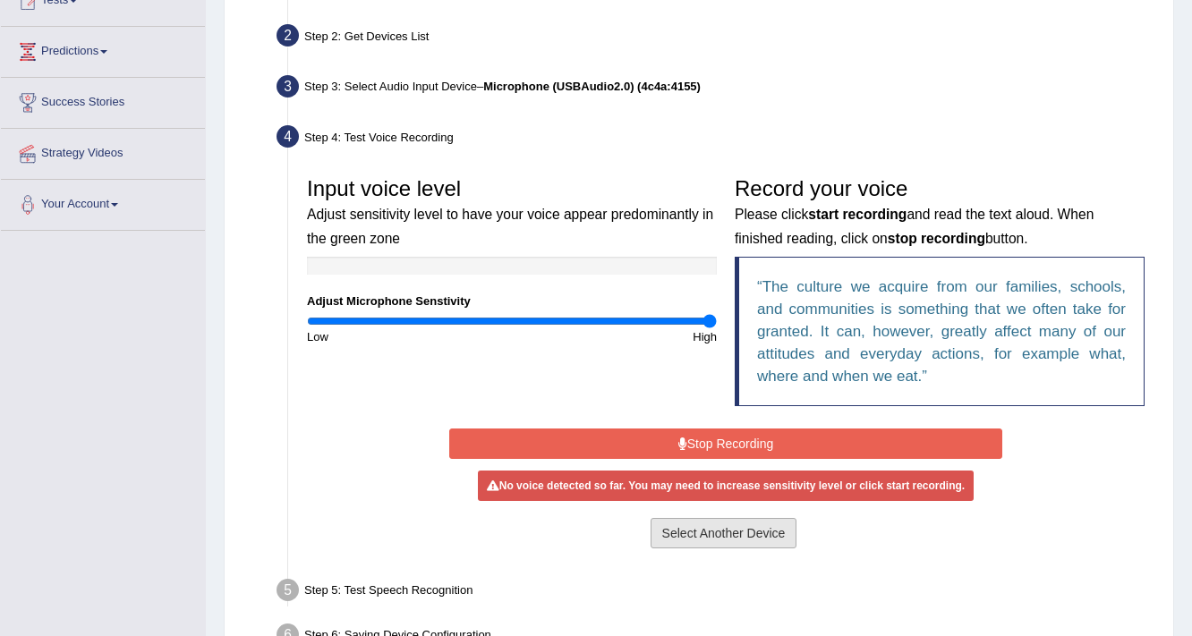
click at [734, 530] on button "Select Another Device" at bounding box center [724, 533] width 147 height 30
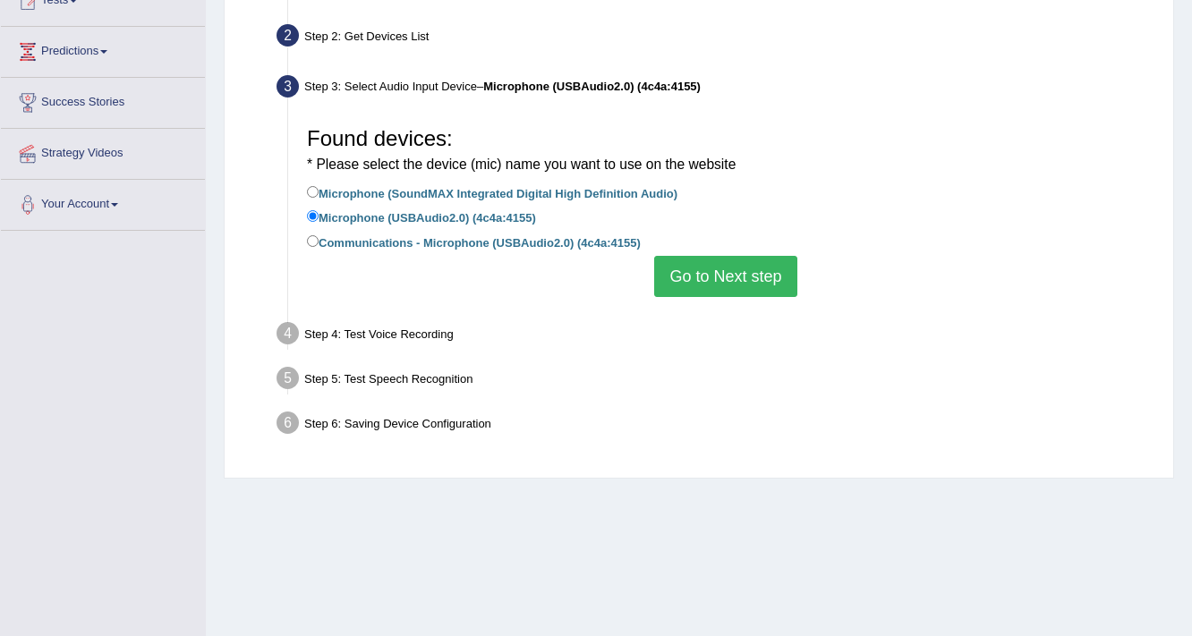
click at [376, 238] on label "Communications - Microphone (USBAudio2.0) (4c4a:4155)" at bounding box center [474, 242] width 334 height 20
click at [319, 238] on input "Communications - Microphone (USBAudio2.0) (4c4a:4155)" at bounding box center [313, 241] width 12 height 12
radio input "true"
click at [738, 286] on button "Go to Next step" at bounding box center [725, 276] width 142 height 41
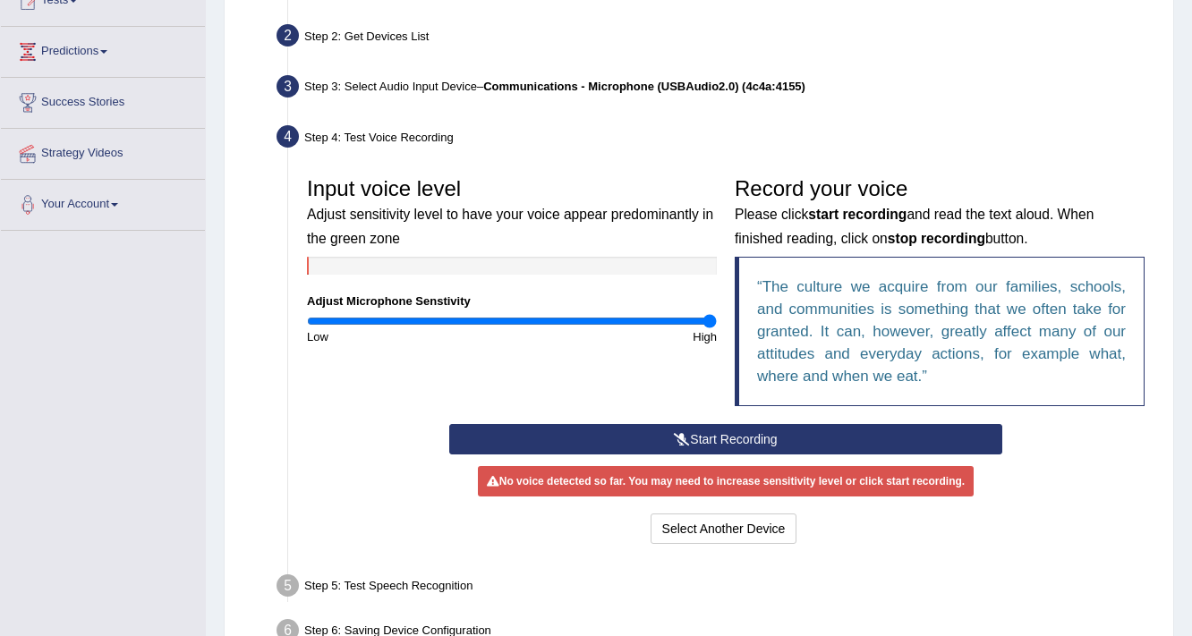
click at [665, 426] on button "Start Recording" at bounding box center [725, 439] width 552 height 30
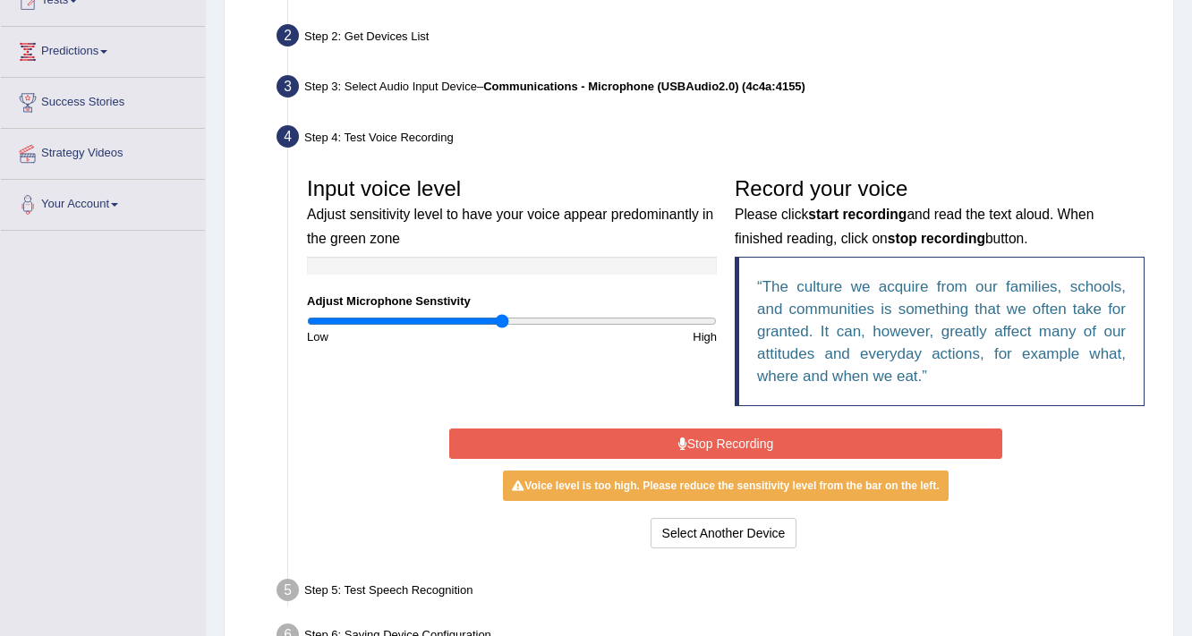
click at [502, 321] on input "range" at bounding box center [512, 321] width 410 height 14
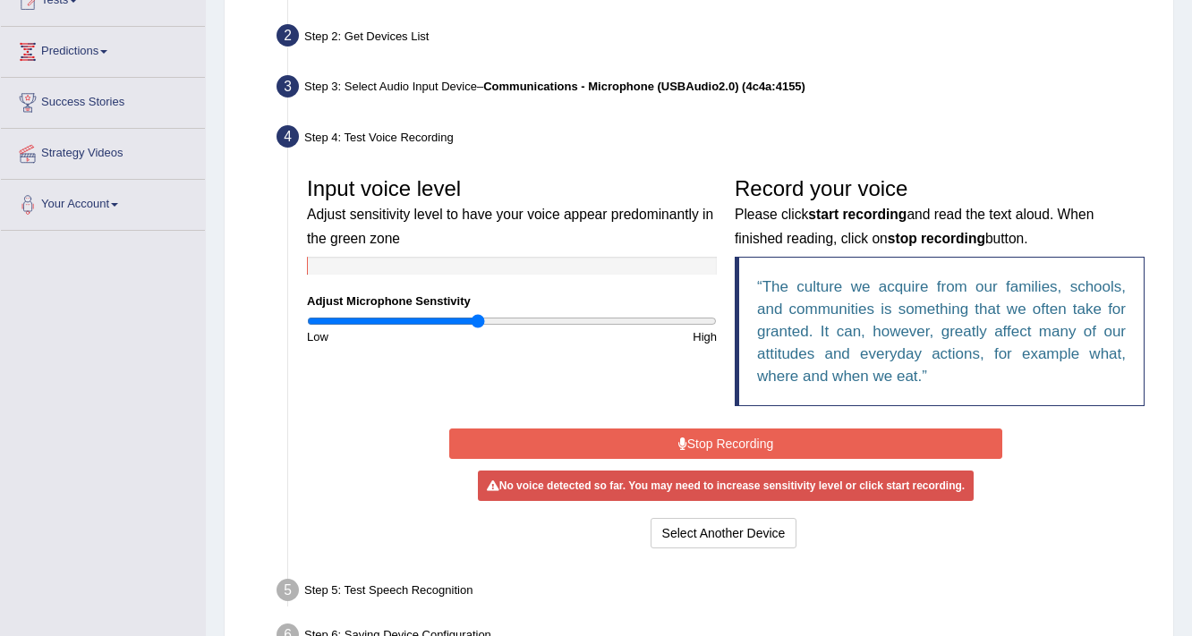
click at [479, 322] on input "range" at bounding box center [512, 321] width 410 height 14
click at [438, 317] on input "range" at bounding box center [512, 321] width 410 height 14
click at [784, 435] on button "Stop Recording" at bounding box center [725, 444] width 552 height 30
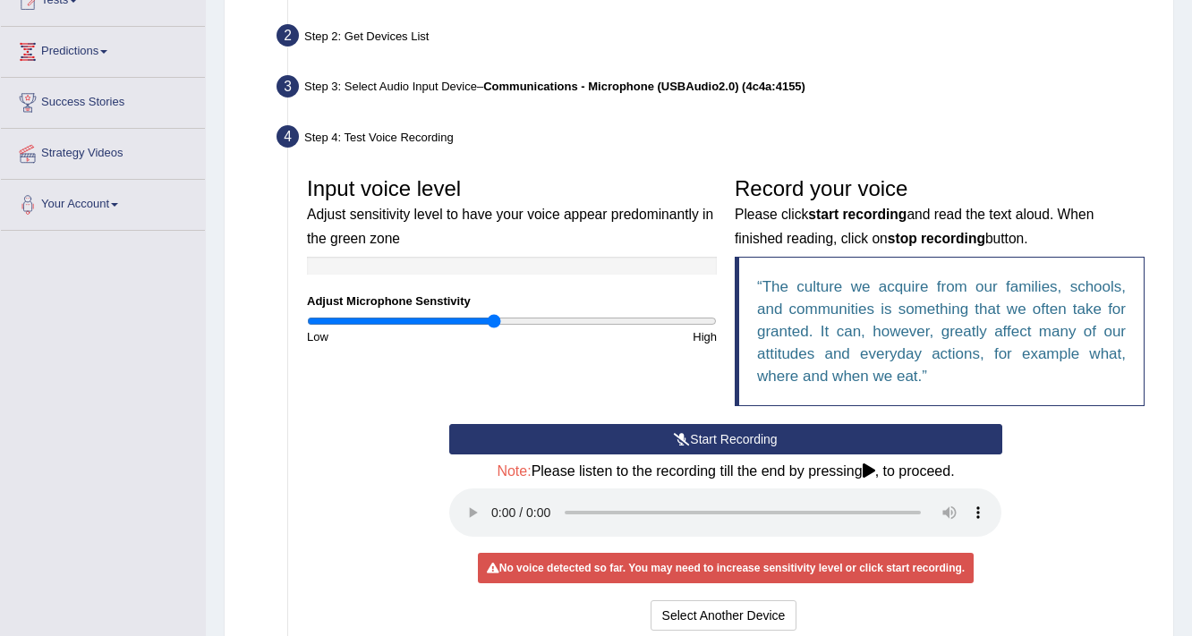
type input "0.92"
click at [494, 318] on input "range" at bounding box center [512, 321] width 410 height 14
click at [644, 446] on button "Start Recording" at bounding box center [725, 439] width 552 height 30
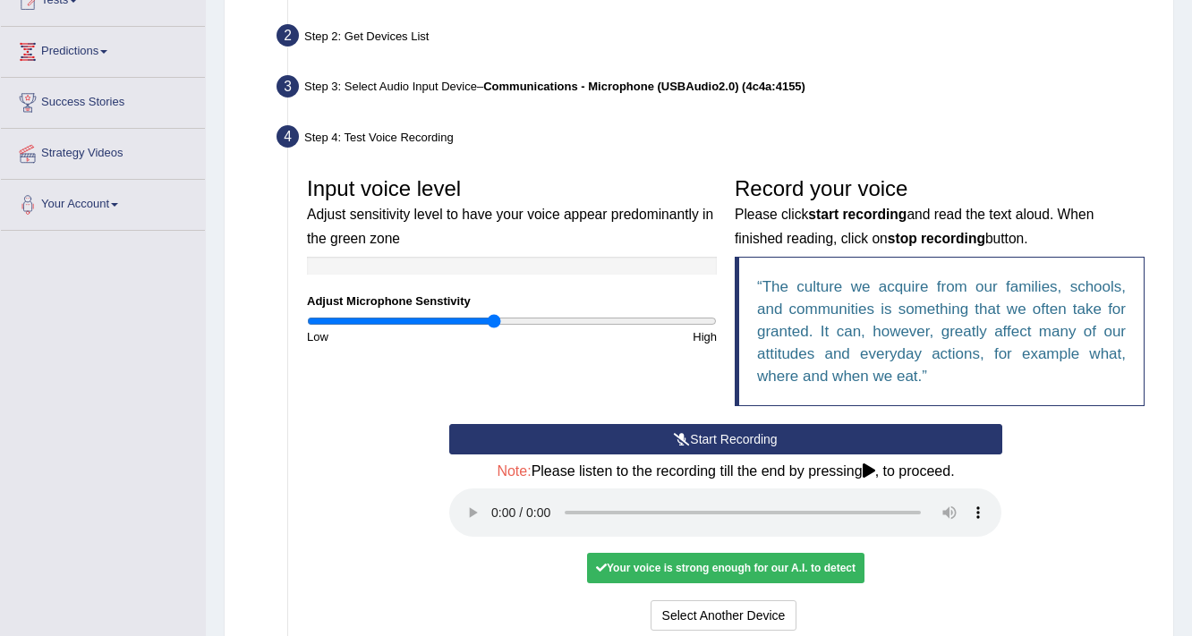
click at [641, 441] on button "Start Recording" at bounding box center [725, 439] width 552 height 30
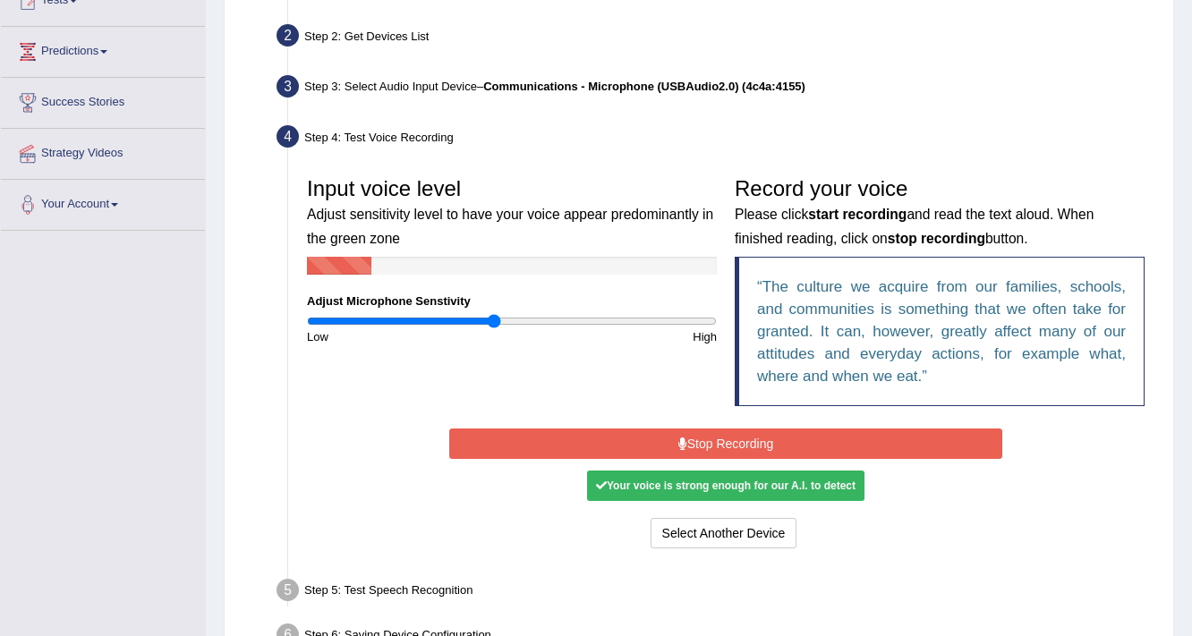
click at [641, 441] on button "Stop Recording" at bounding box center [725, 444] width 552 height 30
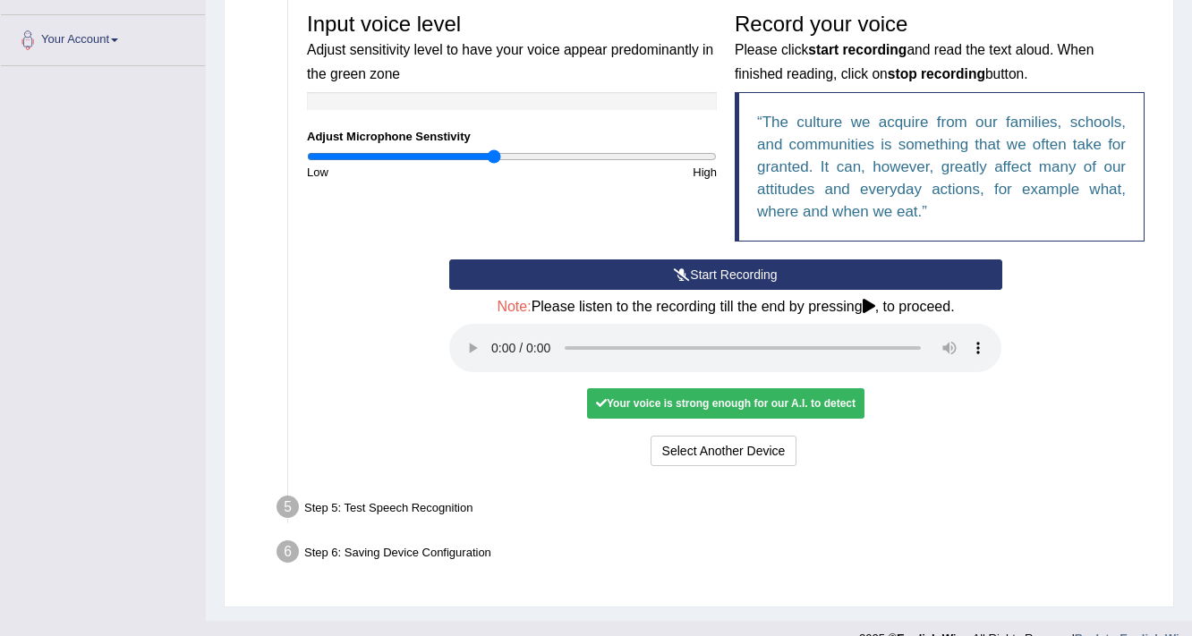
scroll to position [408, 0]
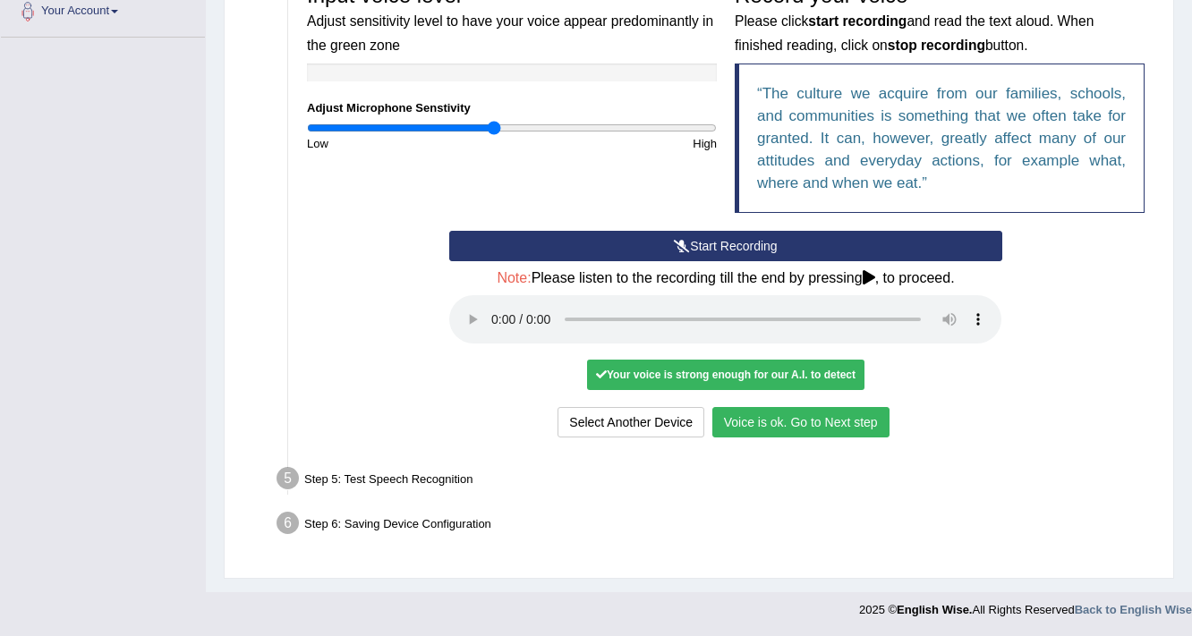
click at [830, 429] on button "Voice is ok. Go to Next step" at bounding box center [800, 422] width 177 height 30
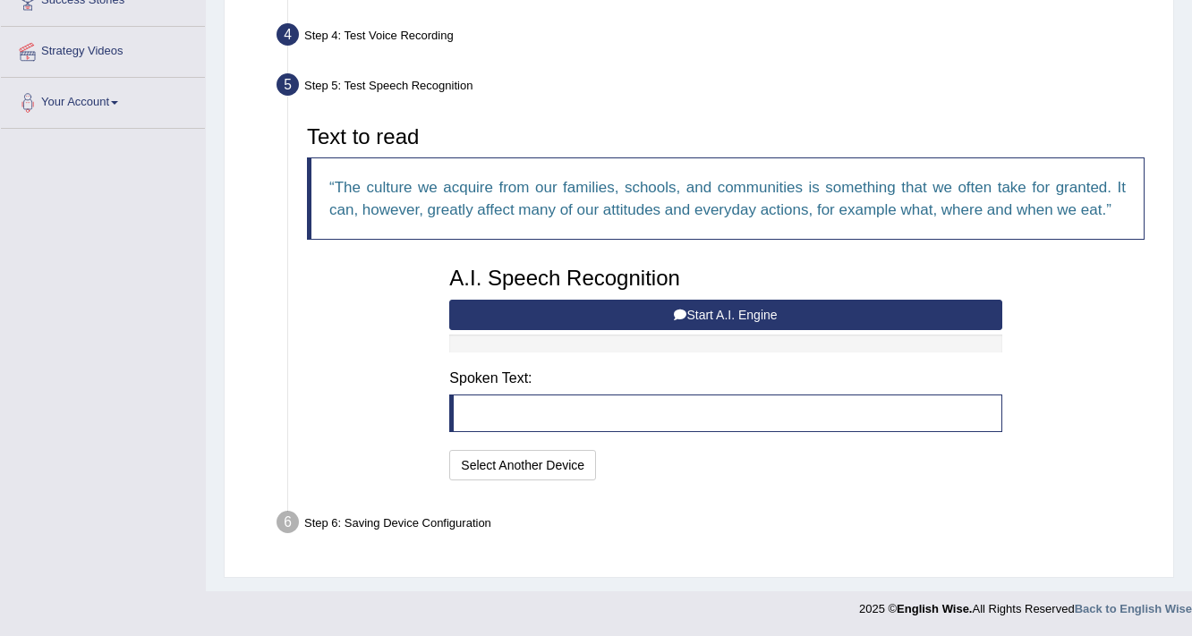
scroll to position [315, 0]
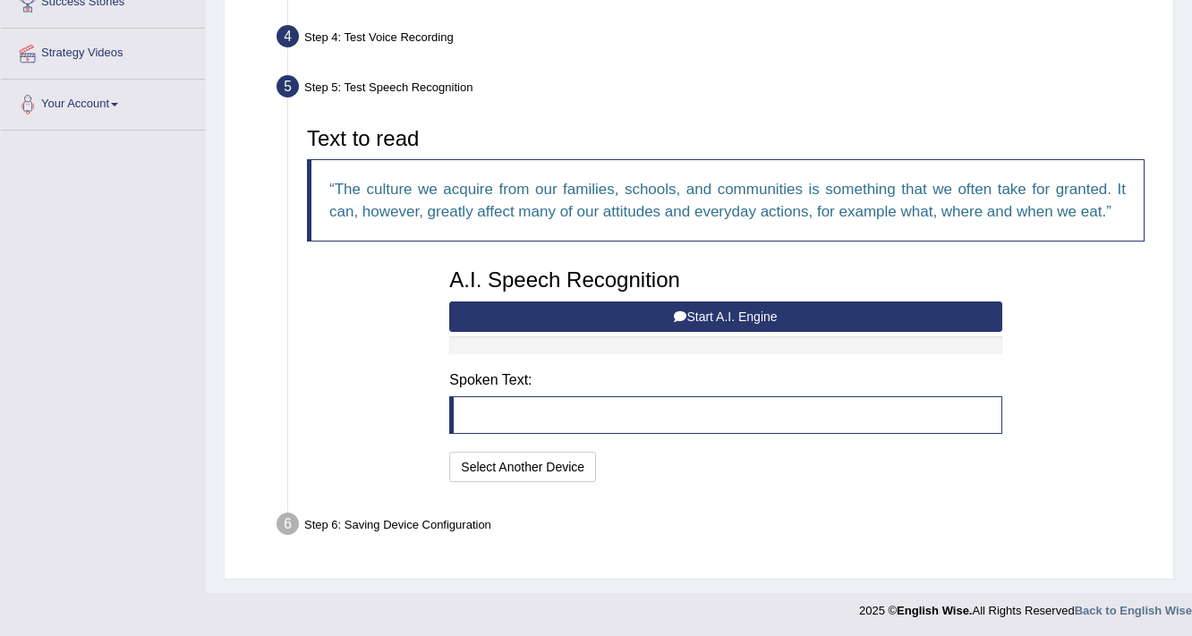
click at [676, 312] on icon at bounding box center [680, 317] width 13 height 13
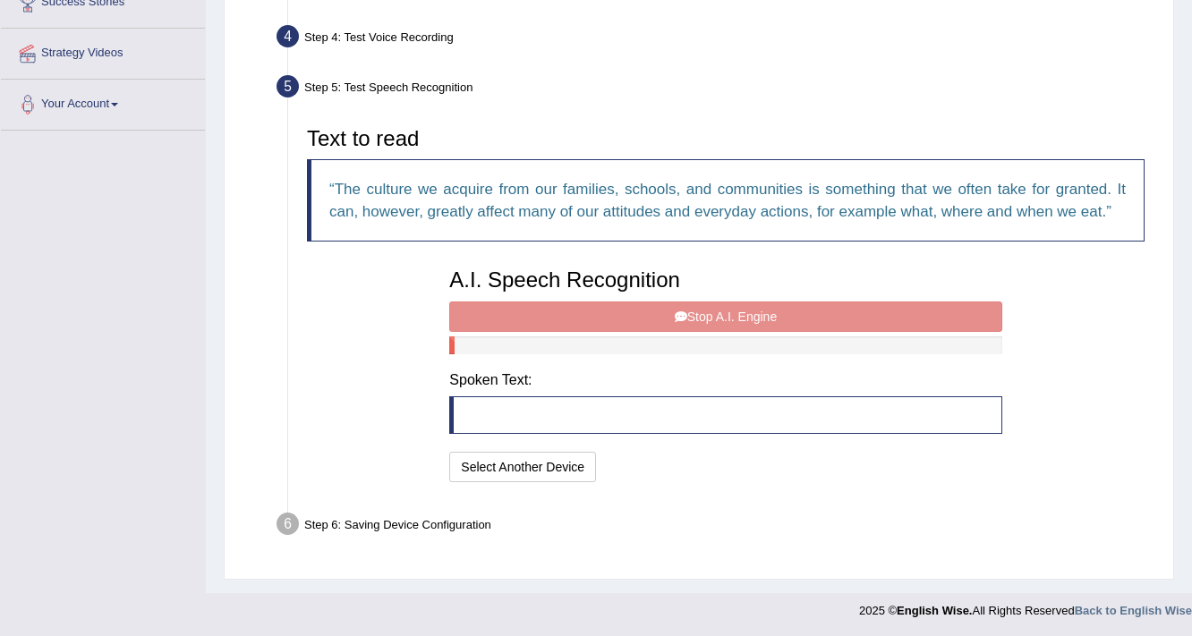
click at [676, 312] on div "A.I. Speech Recognition Start A.I. Engine Stop A.I. Engine Note: Please listen …" at bounding box center [725, 373] width 570 height 227
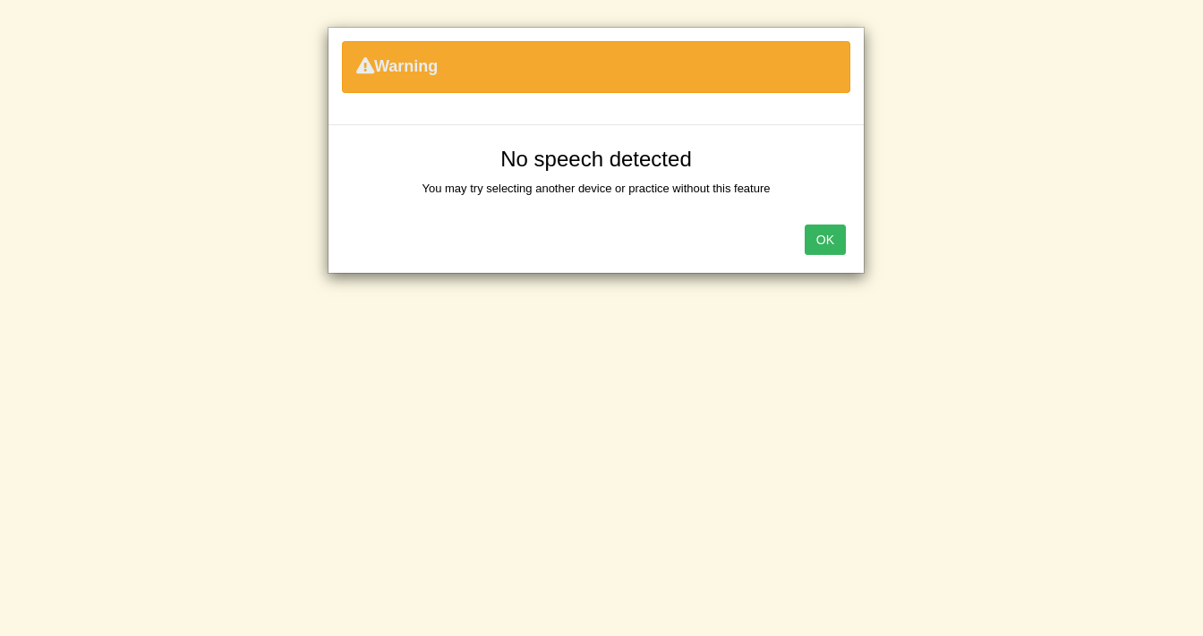
click at [833, 249] on button "OK" at bounding box center [825, 240] width 41 height 30
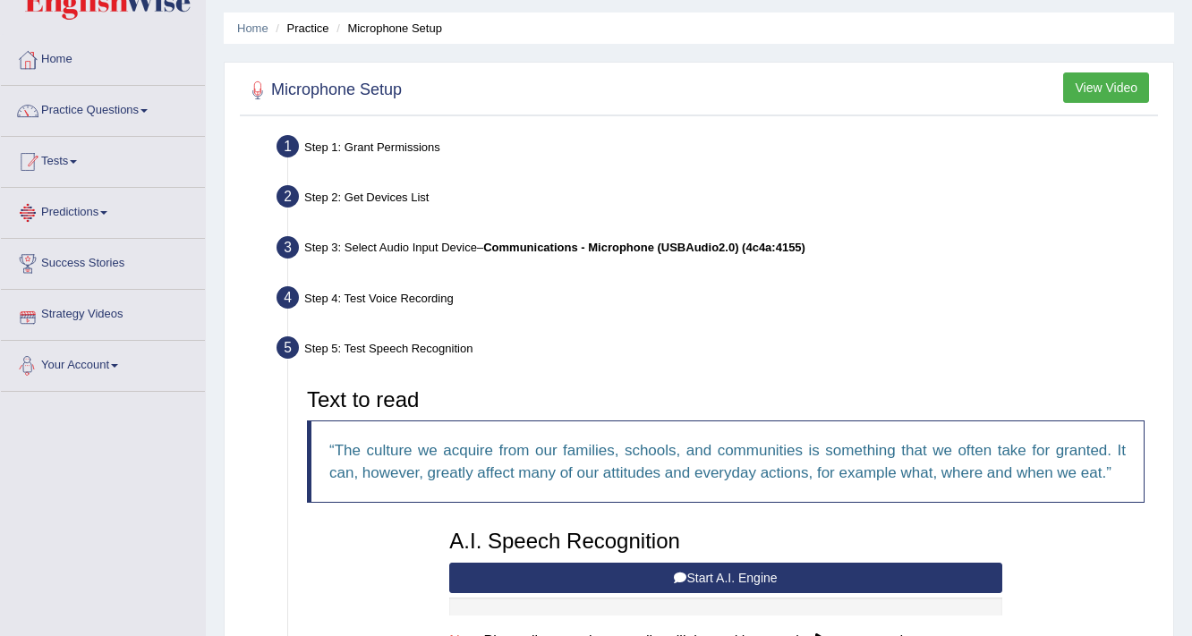
scroll to position [0, 0]
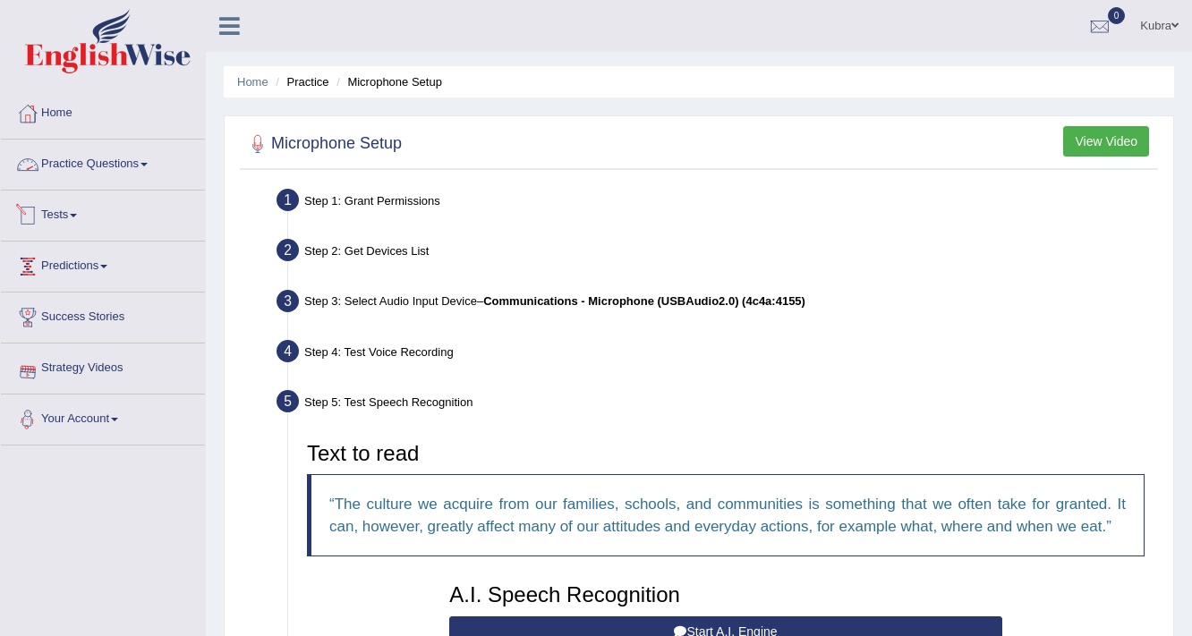
click at [122, 166] on link "Practice Questions" at bounding box center [103, 162] width 204 height 45
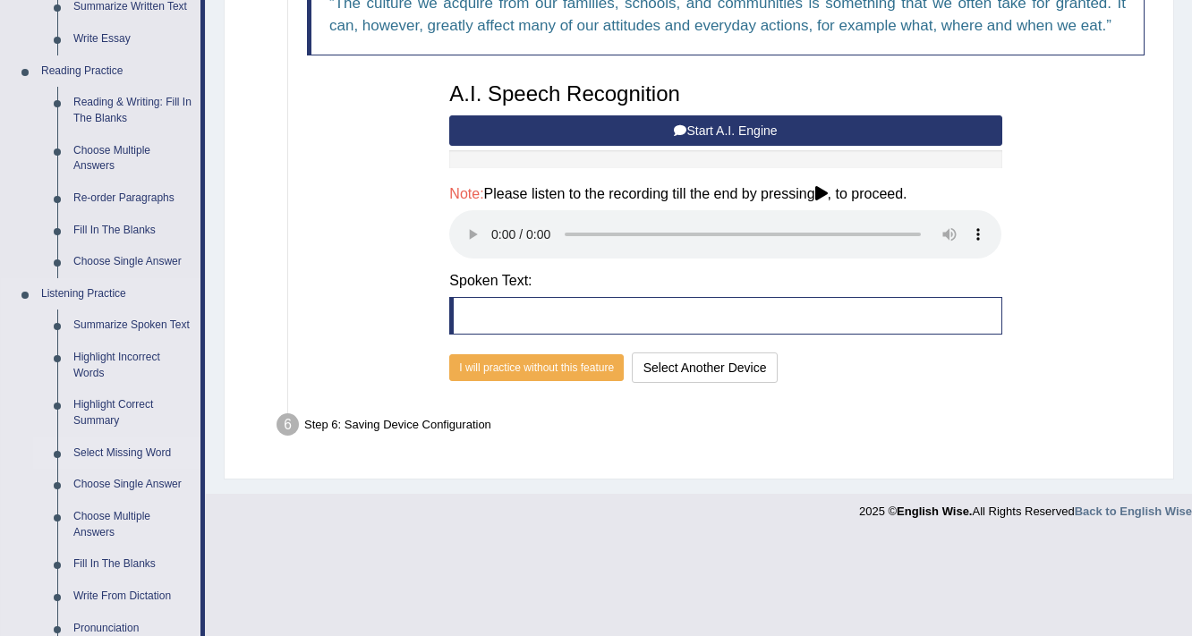
scroll to position [644, 0]
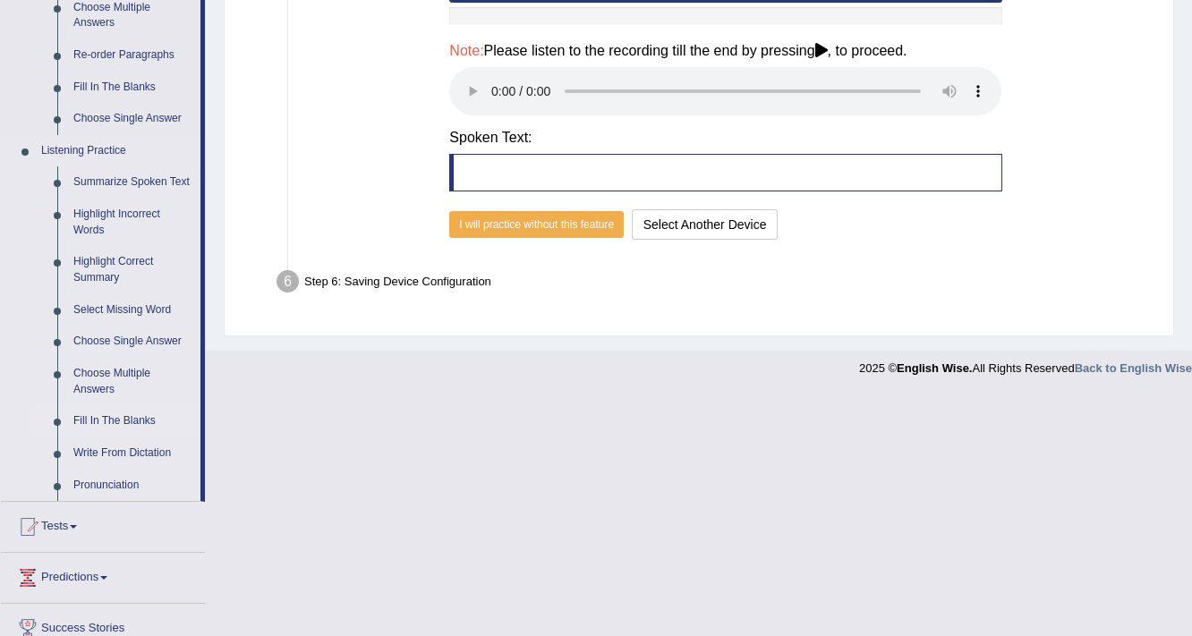
click at [149, 422] on link "Fill In The Blanks" at bounding box center [132, 421] width 135 height 32
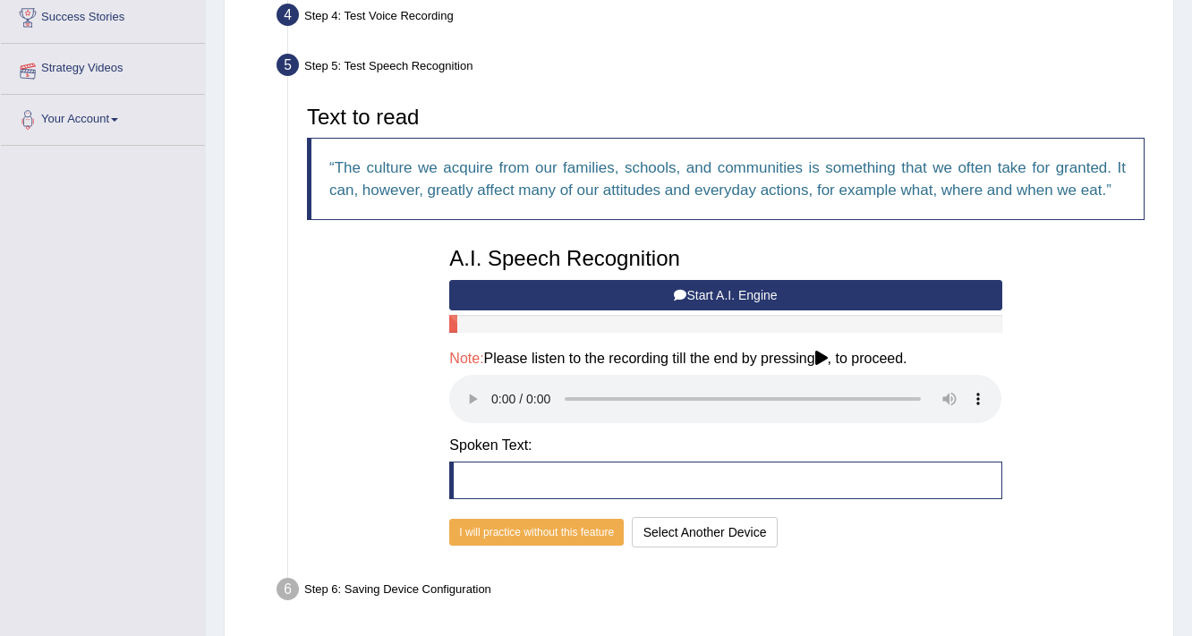
scroll to position [217, 0]
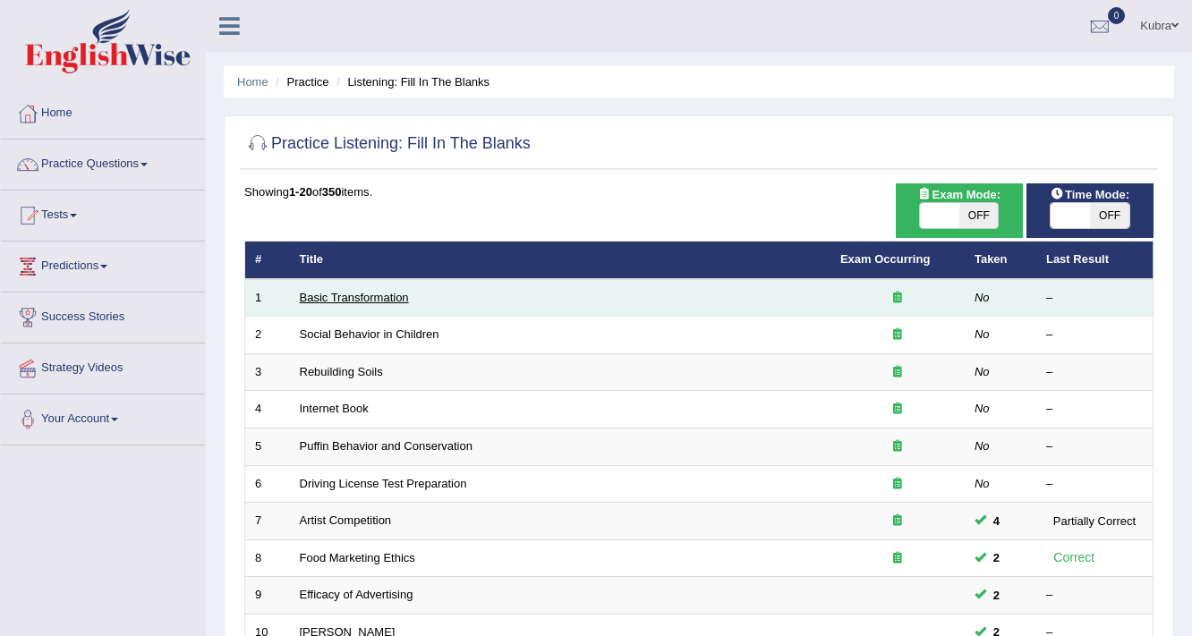
click at [358, 294] on link "Basic Transformation" at bounding box center [354, 297] width 109 height 13
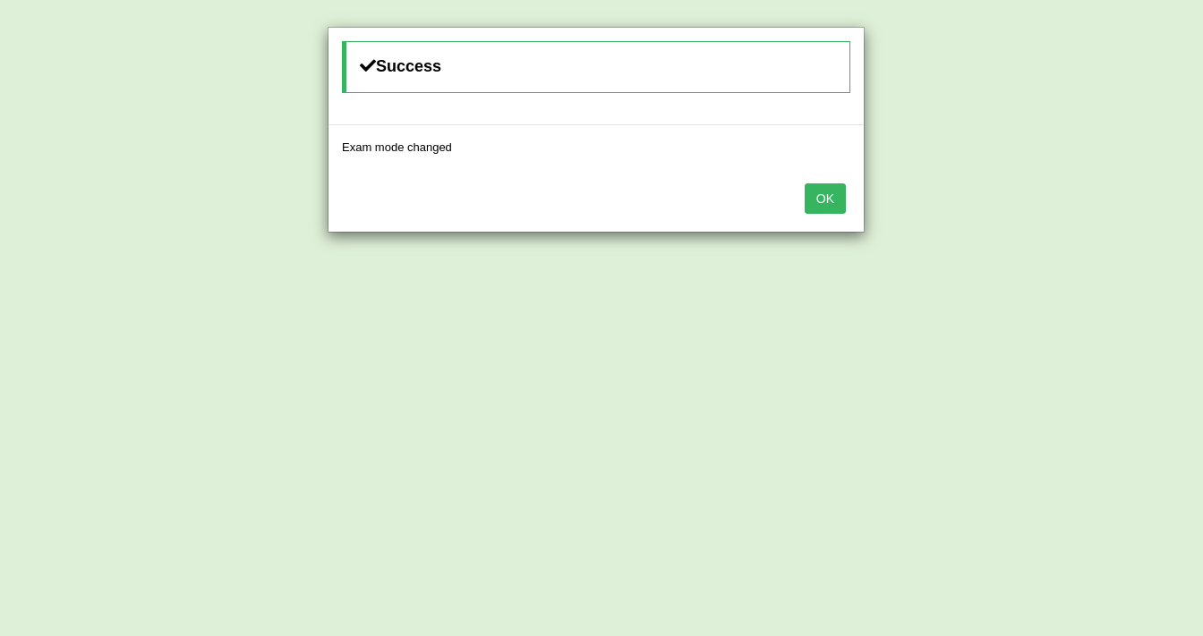
click at [837, 190] on button "OK" at bounding box center [825, 198] width 41 height 30
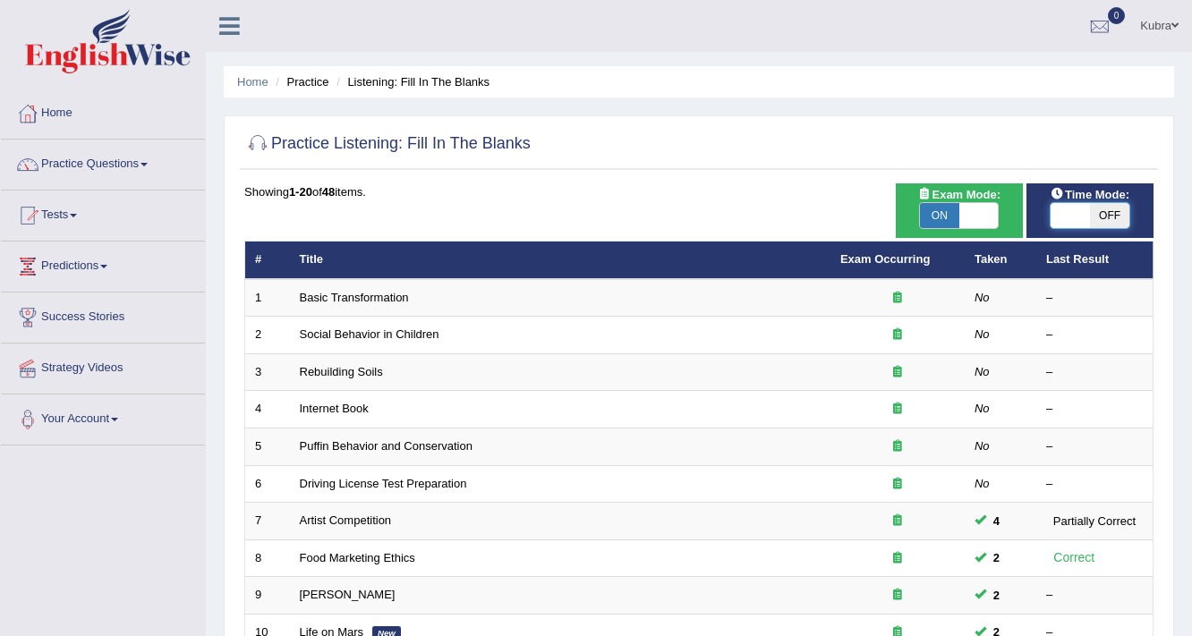
click at [1068, 217] on span at bounding box center [1070, 215] width 39 height 25
checkbox input "true"
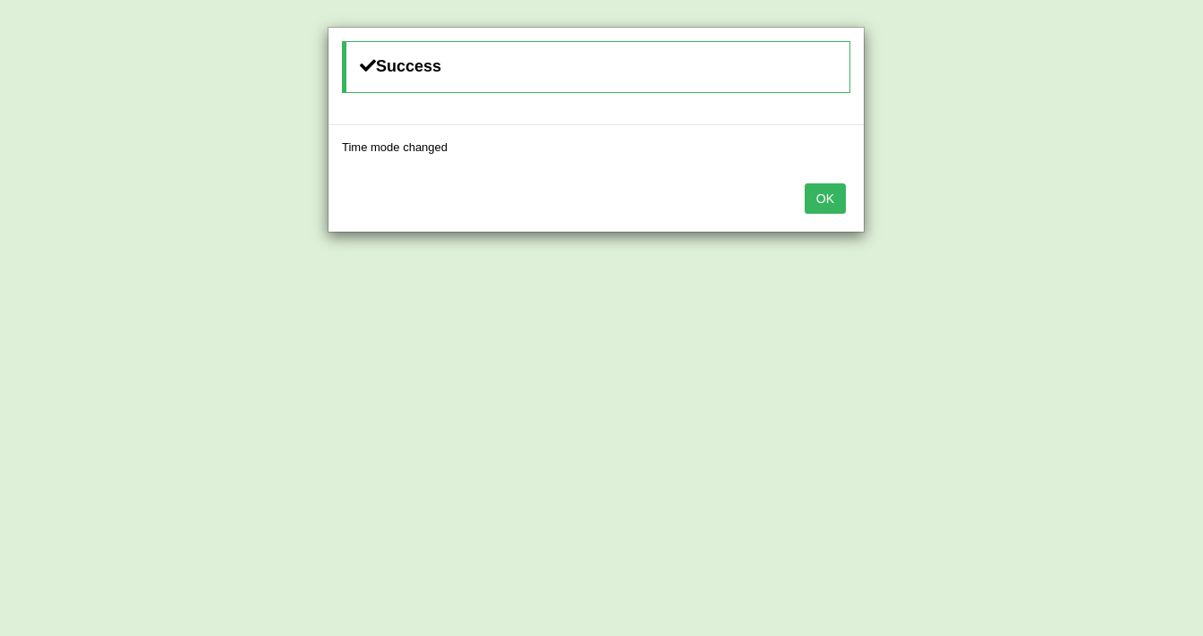
click at [838, 196] on button "OK" at bounding box center [825, 198] width 41 height 30
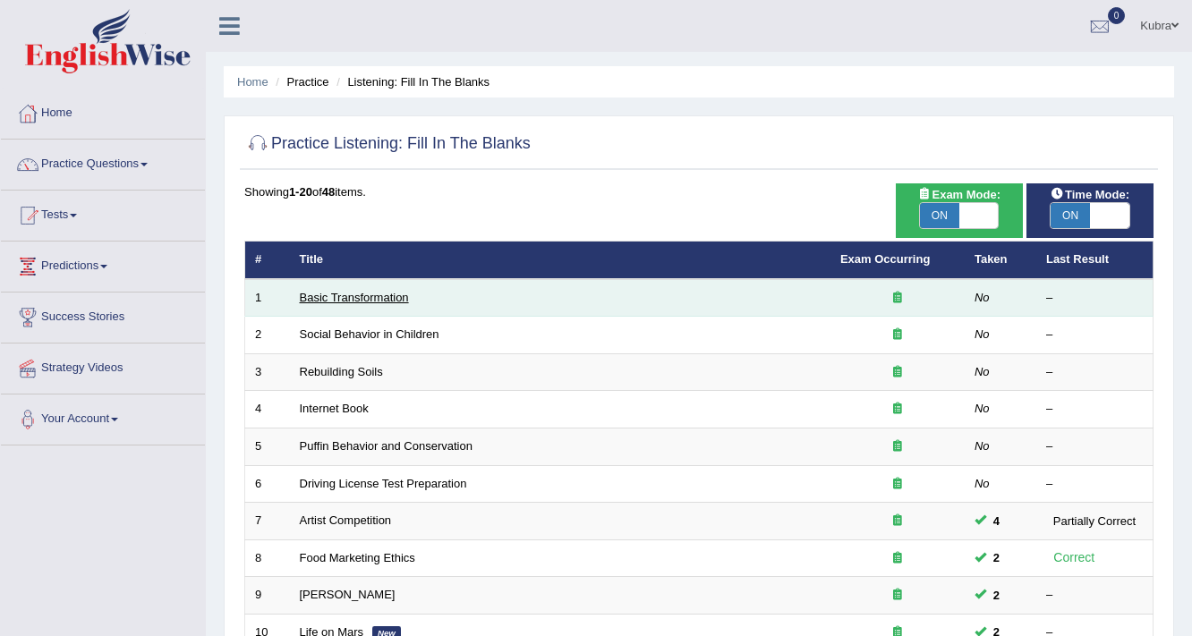
click at [337, 297] on link "Basic Transformation" at bounding box center [354, 297] width 109 height 13
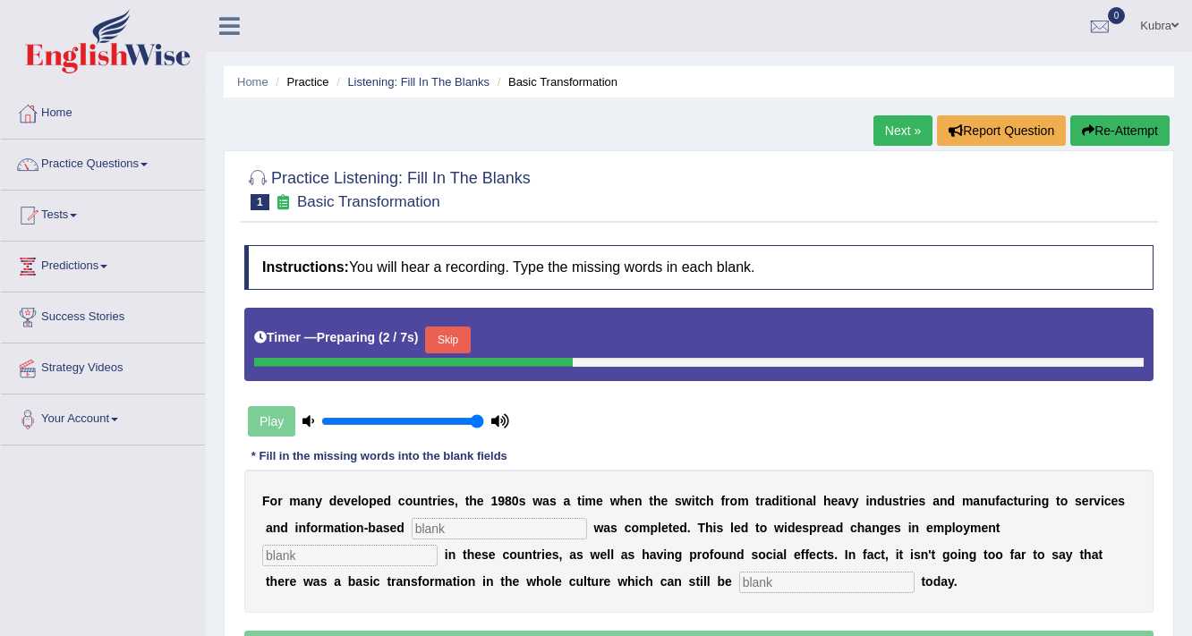
type input "1"
click at [475, 422] on input "range" at bounding box center [402, 421] width 163 height 14
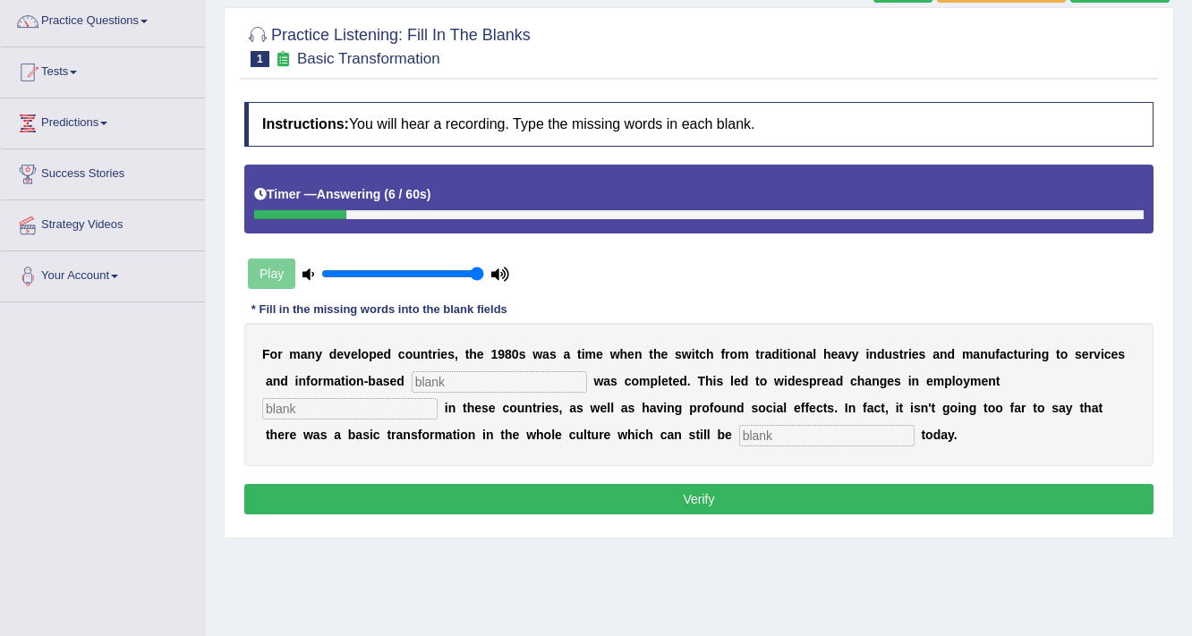
click at [468, 388] on input "text" at bounding box center [499, 381] width 175 height 21
type input "enterprise"
type input "patterns"
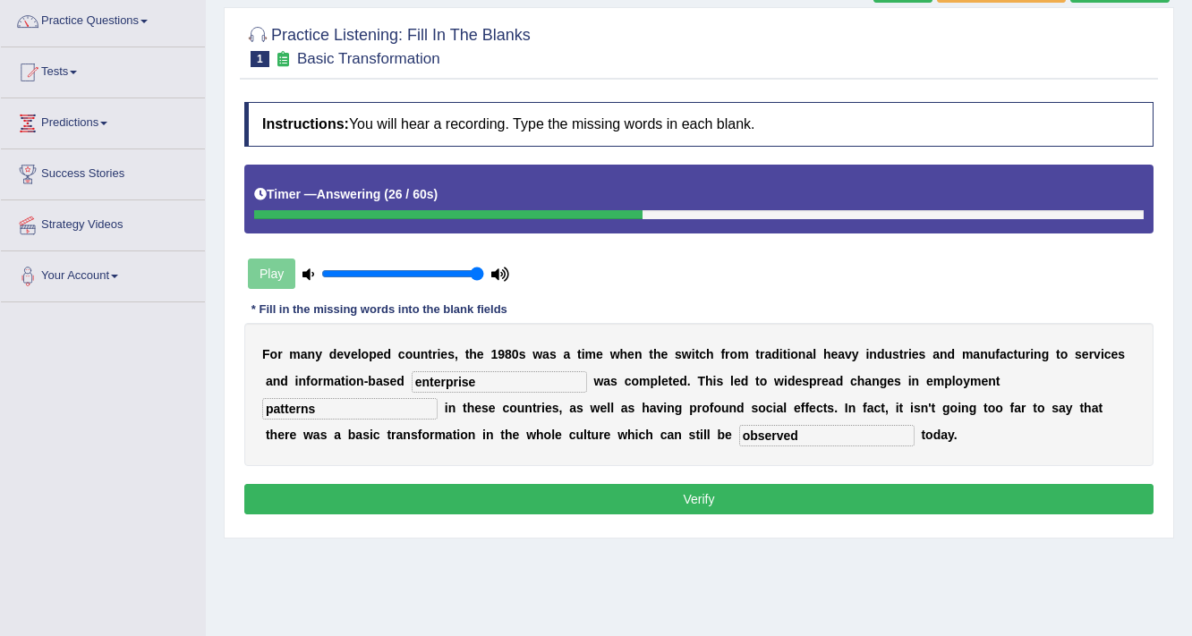
type input "observed"
click at [695, 491] on button "Verify" at bounding box center [698, 499] width 909 height 30
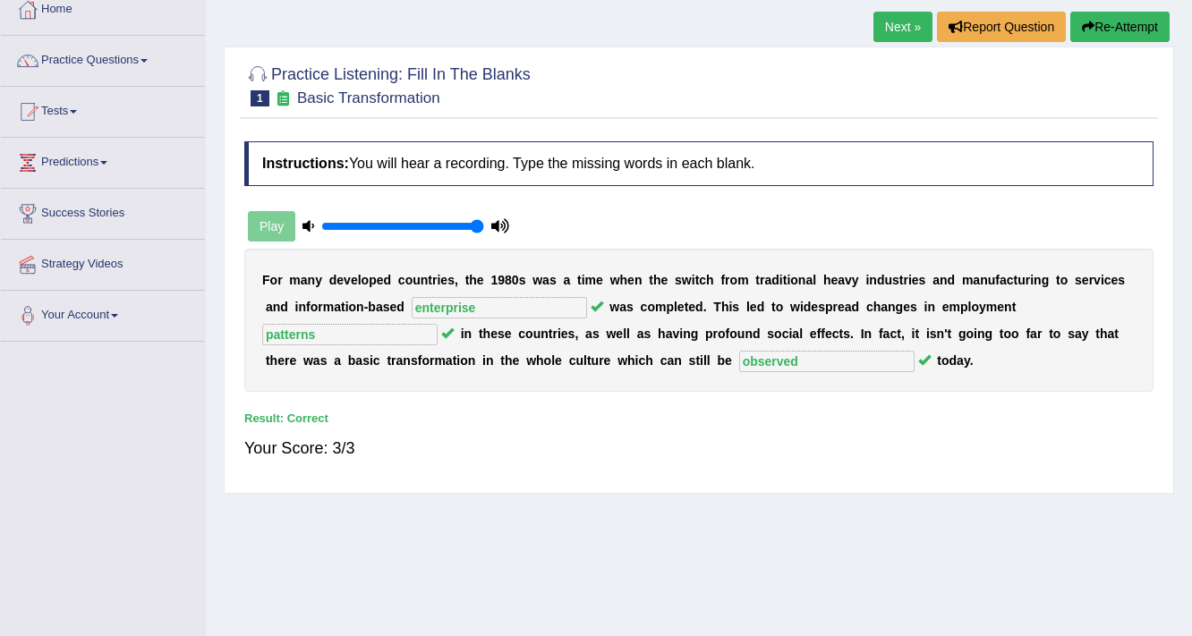
scroll to position [89, 0]
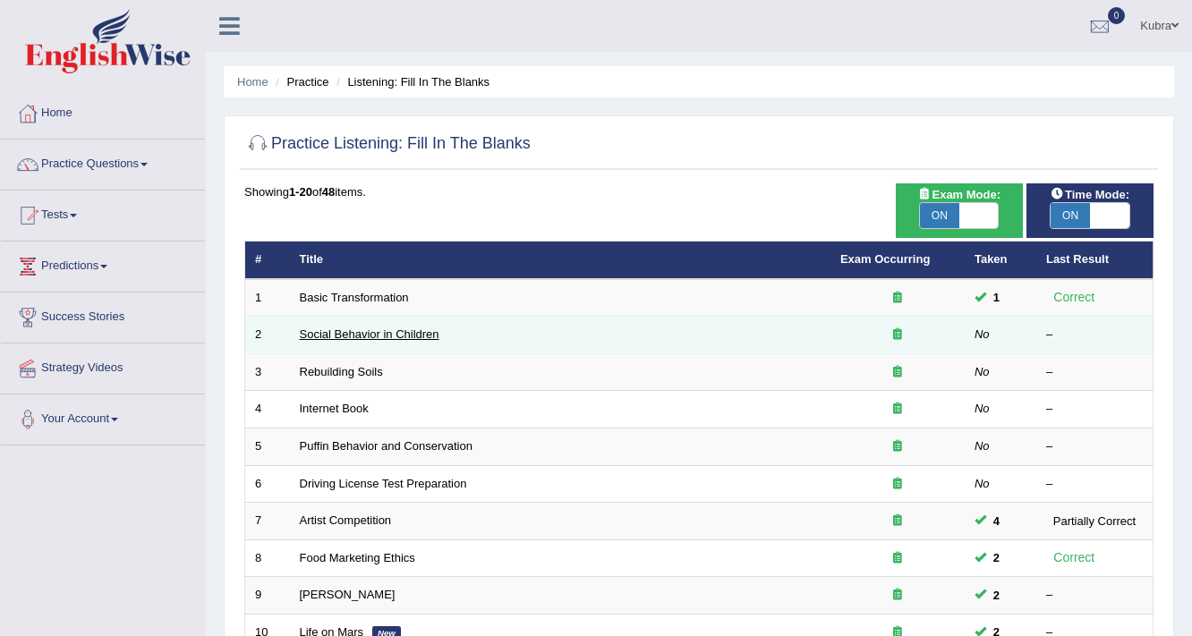
click at [412, 333] on link "Social Behavior in Children" at bounding box center [370, 334] width 140 height 13
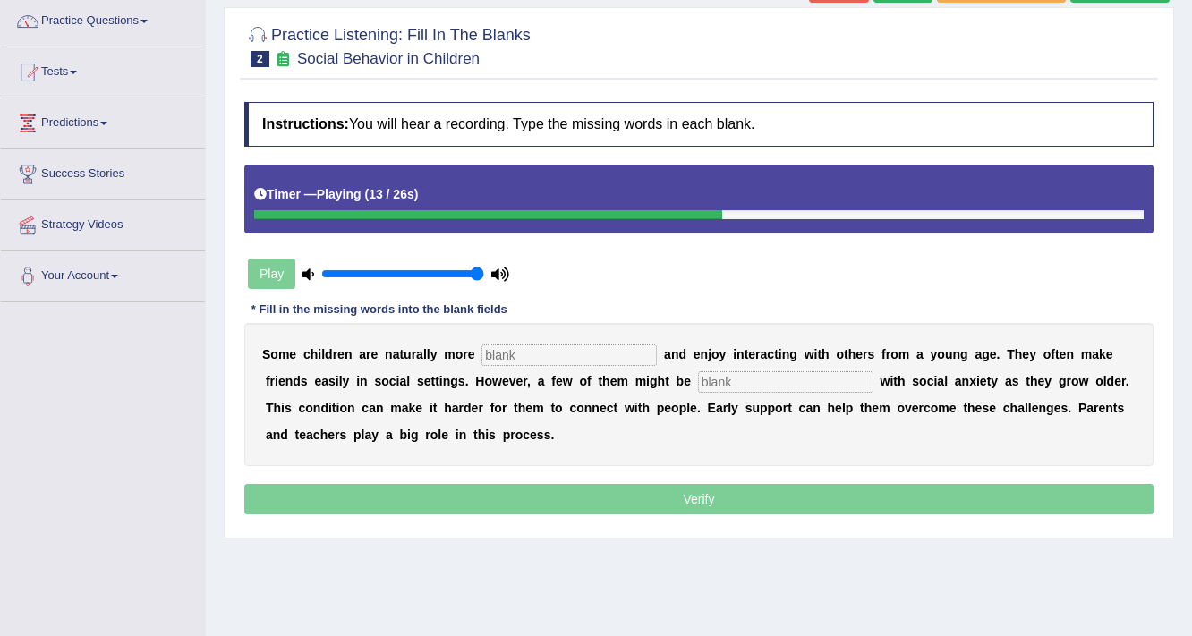
scroll to position [72, 0]
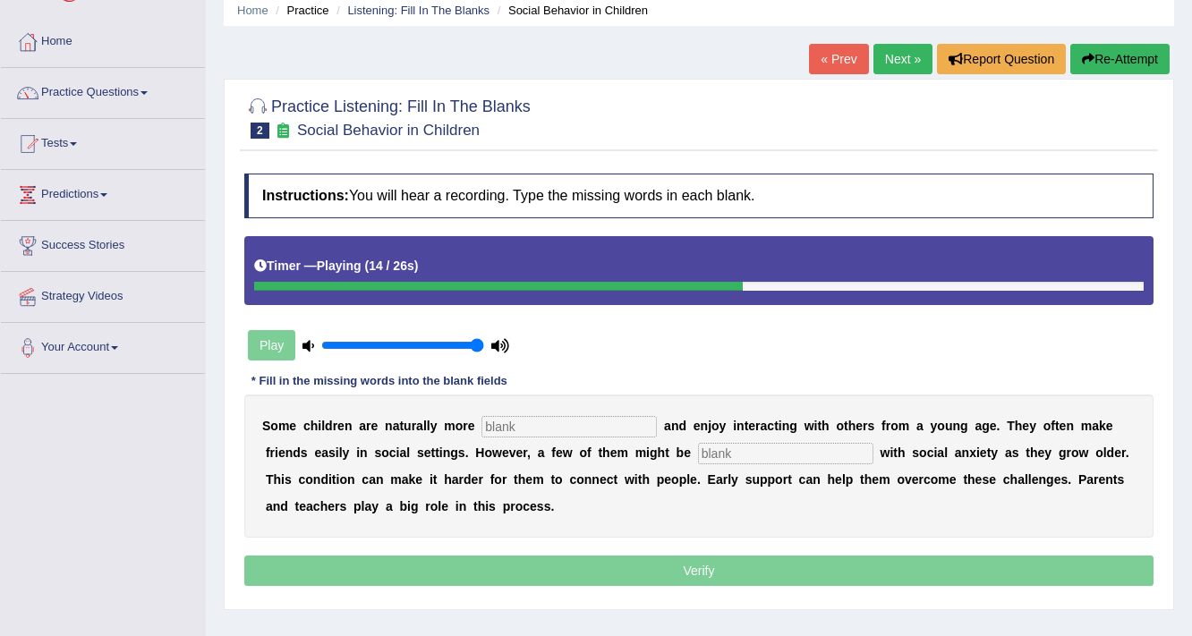
click at [1138, 62] on button "Re-Attempt" at bounding box center [1119, 59] width 99 height 30
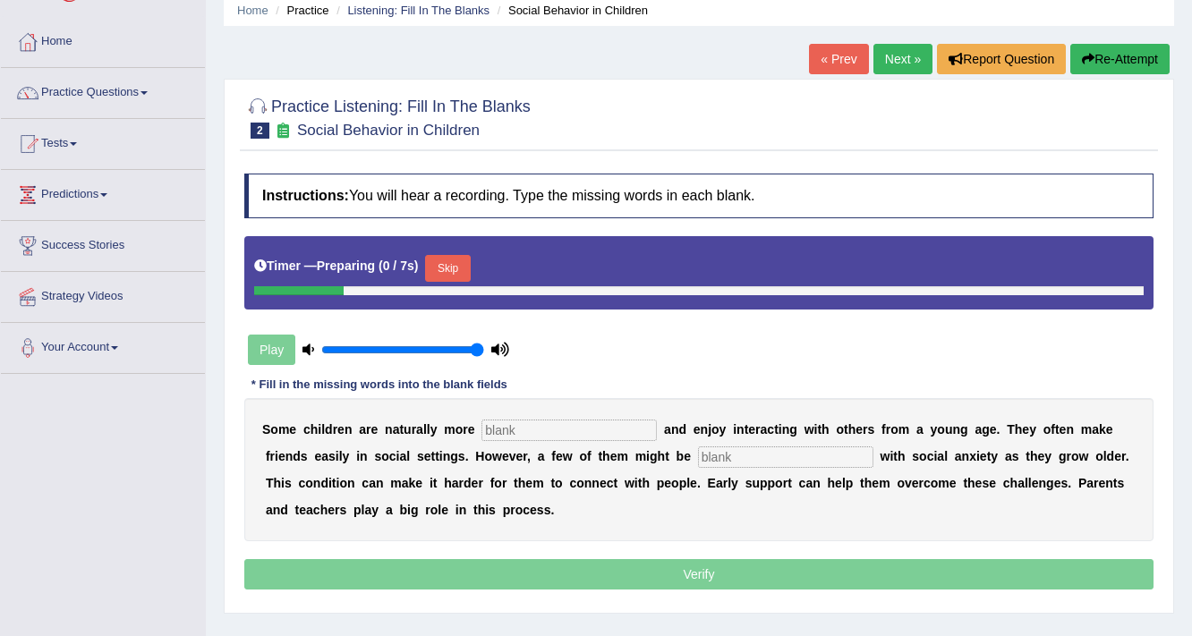
click at [462, 266] on button "Skip" at bounding box center [447, 268] width 45 height 27
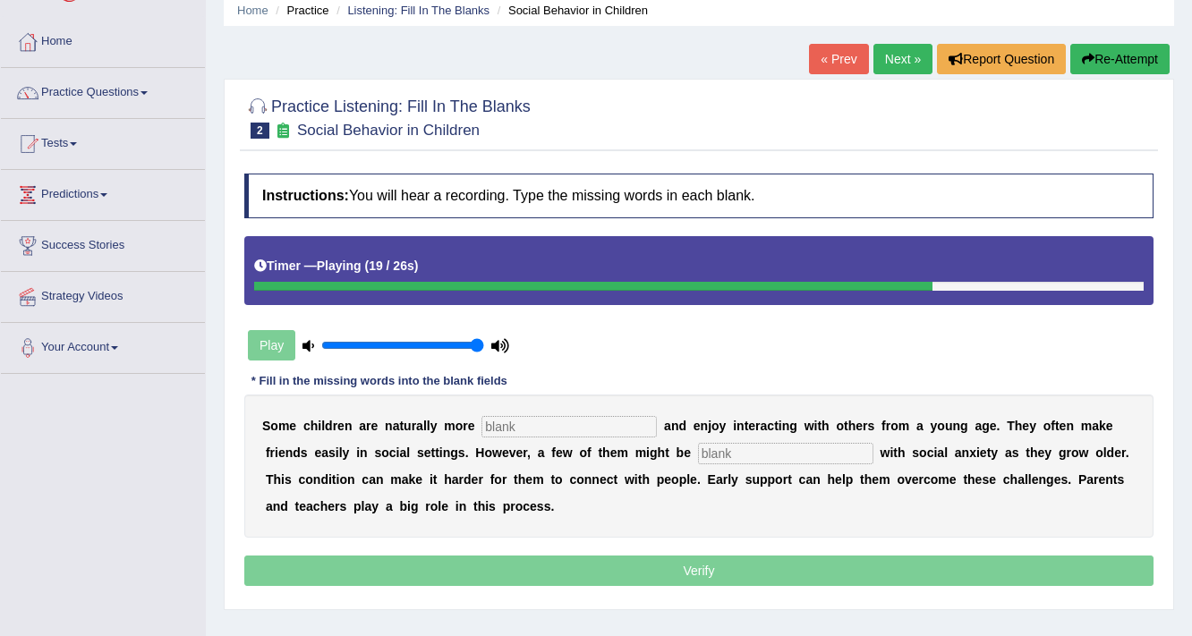
click at [550, 425] on input "text" at bounding box center [569, 426] width 175 height 21
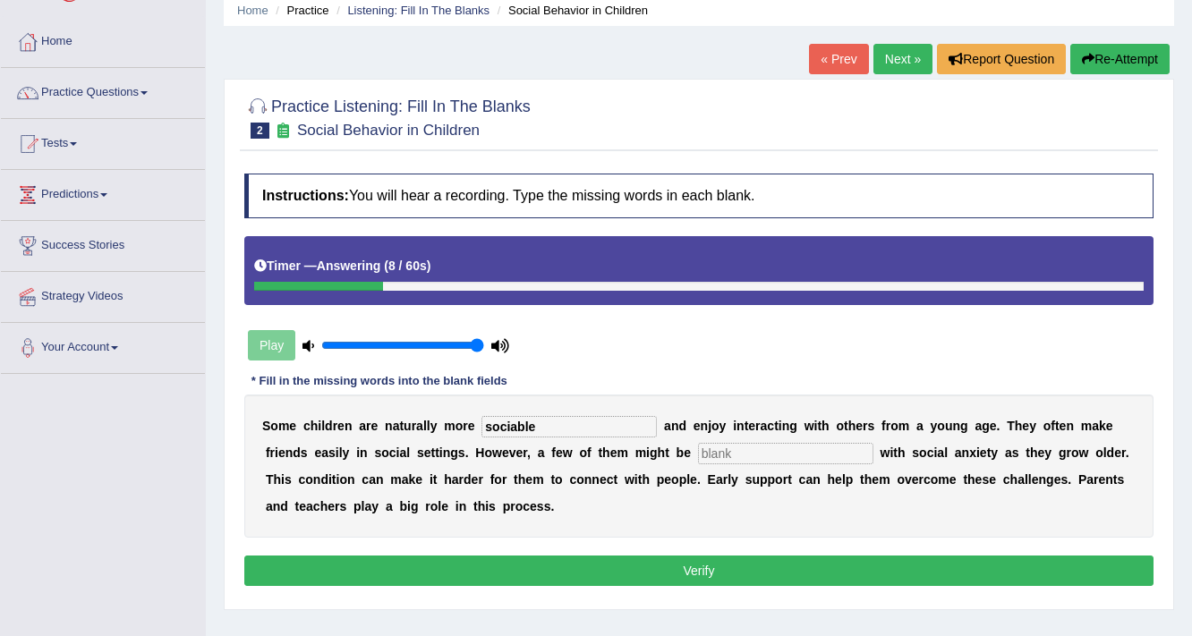
type input "sociable"
type input "dignostied"
click at [745, 572] on button "Verify" at bounding box center [698, 571] width 909 height 30
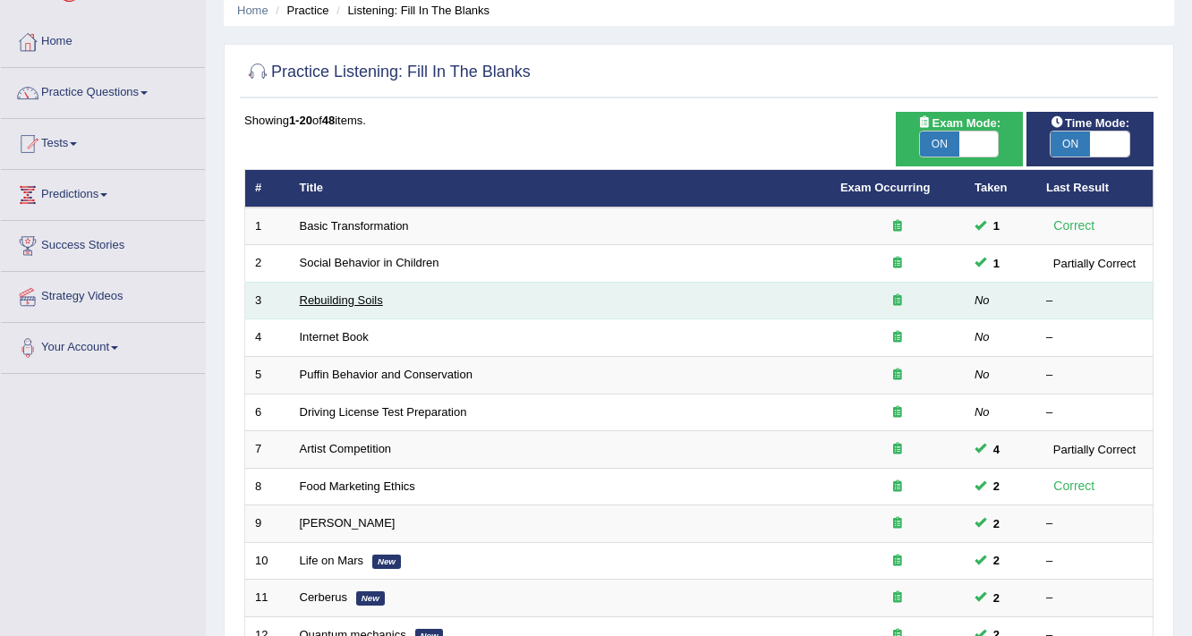
click at [320, 294] on link "Rebuilding Soils" at bounding box center [341, 300] width 83 height 13
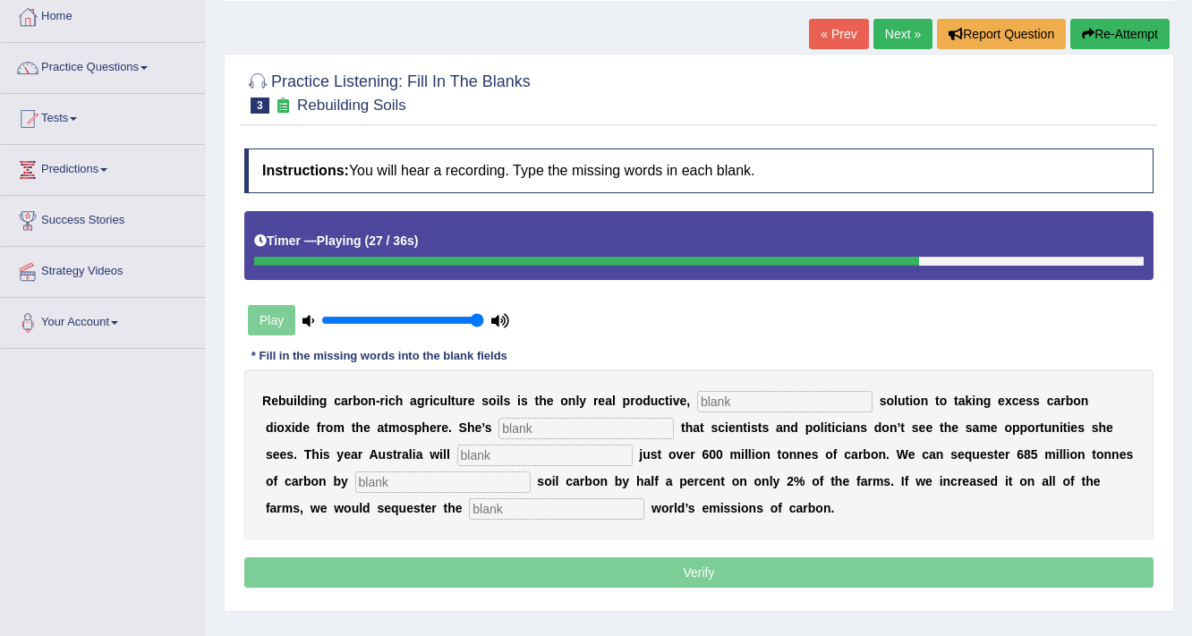
scroll to position [72, 0]
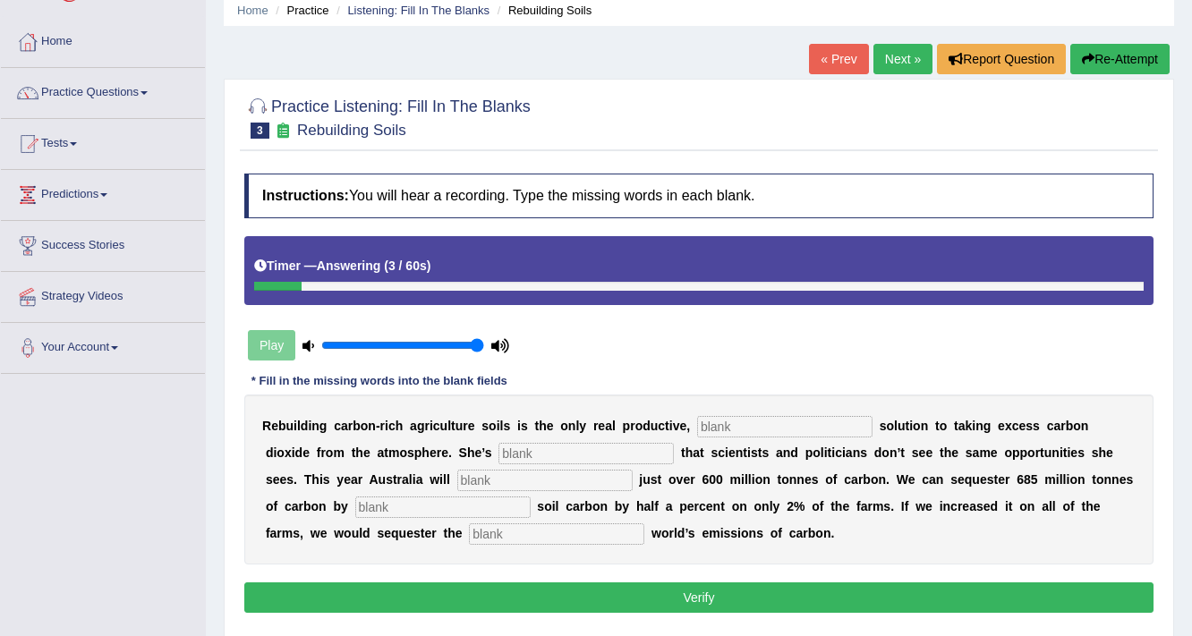
click at [727, 428] on input "text" at bounding box center [784, 426] width 175 height 21
type input "parement"
type input "frustrated"
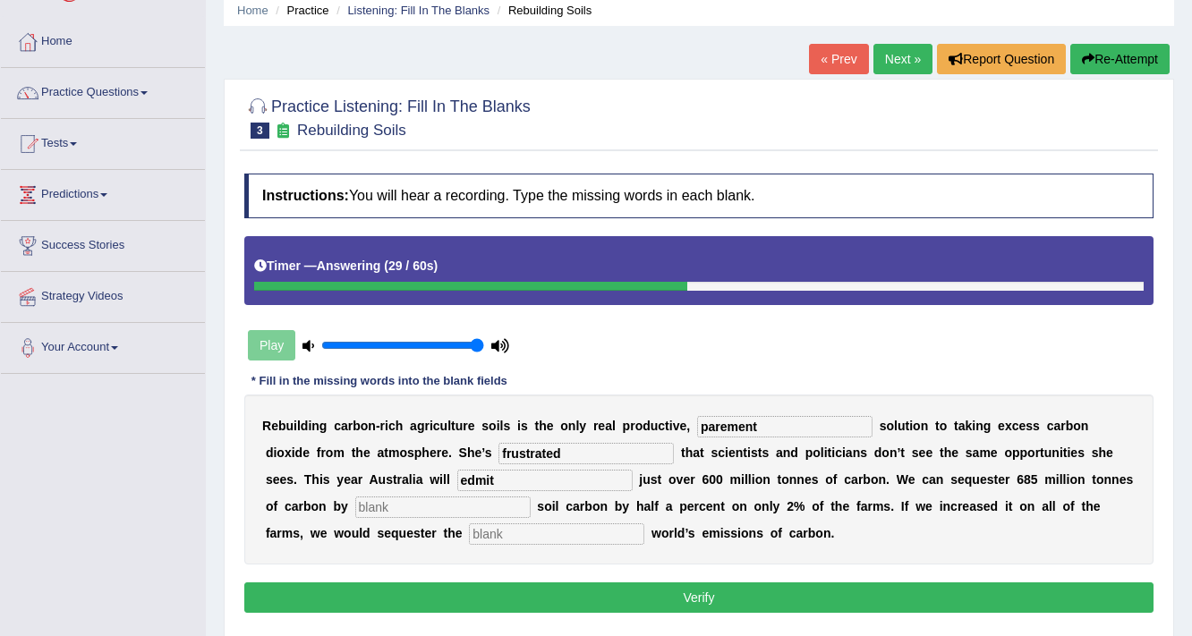
type input "edmit"
type input "increased"
type input "whole"
click at [753, 604] on button "Verify" at bounding box center [698, 598] width 909 height 30
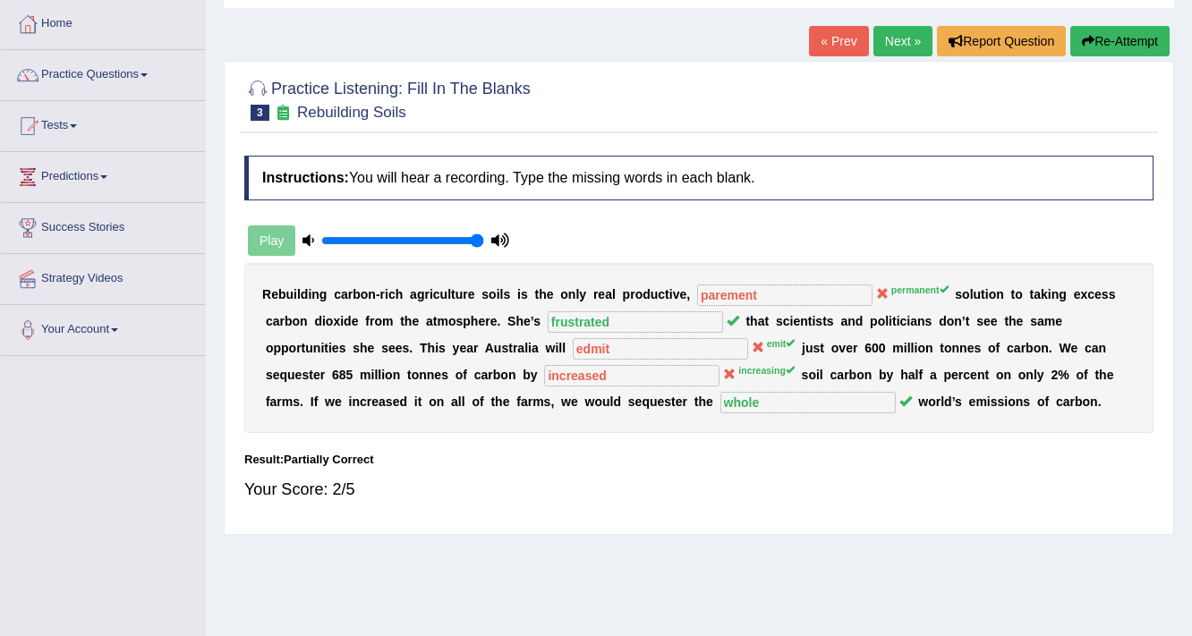
scroll to position [0, 0]
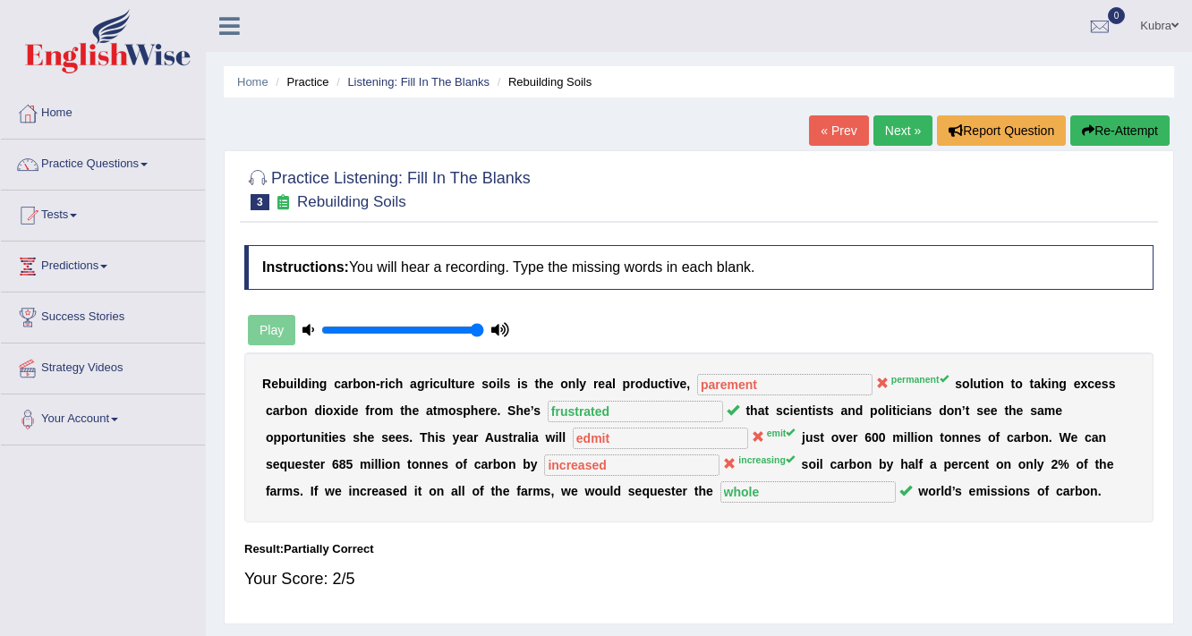
click at [1134, 135] on button "Re-Attempt" at bounding box center [1119, 130] width 99 height 30
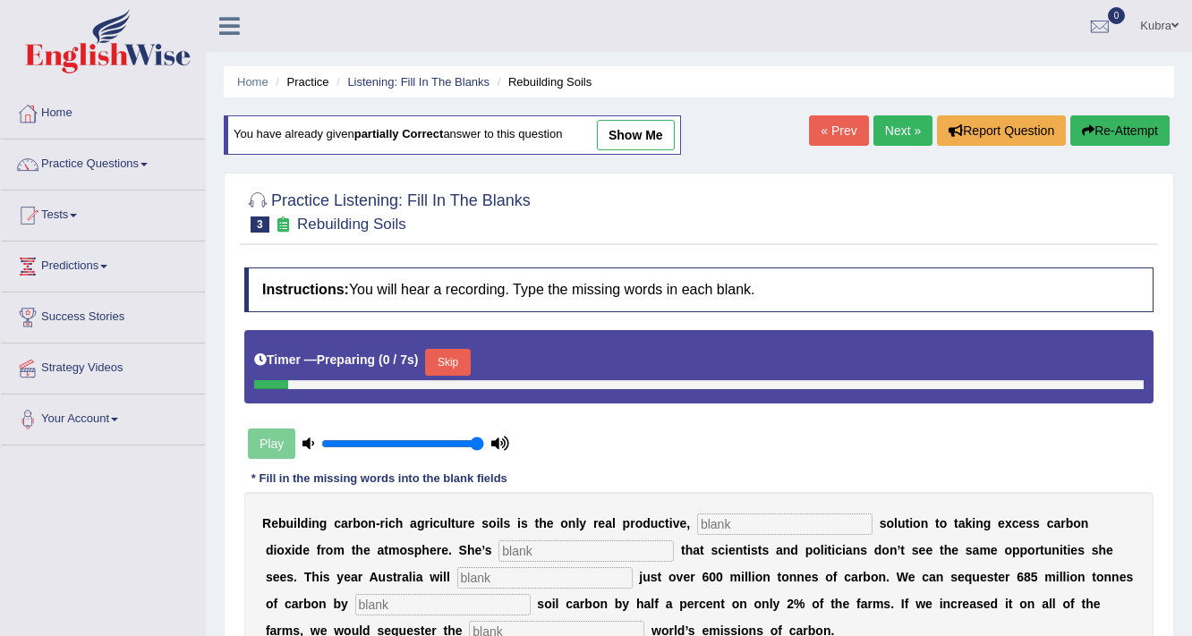
click at [466, 357] on button "Skip" at bounding box center [447, 362] width 45 height 27
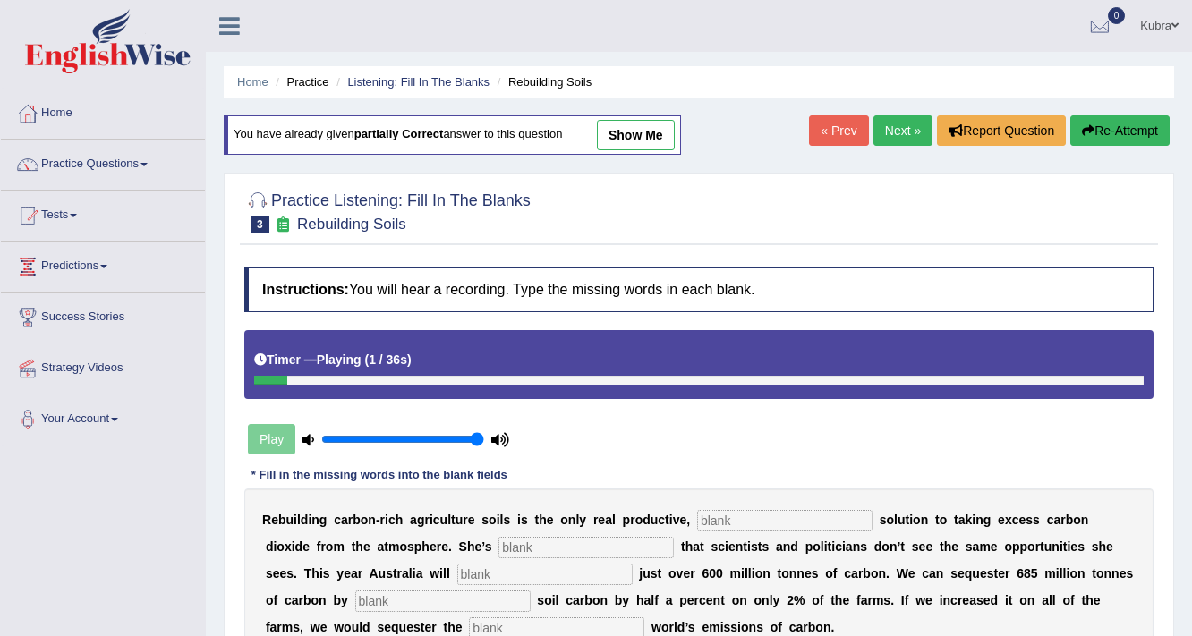
click at [802, 518] on input "text" at bounding box center [784, 520] width 175 height 21
type input "permanent"
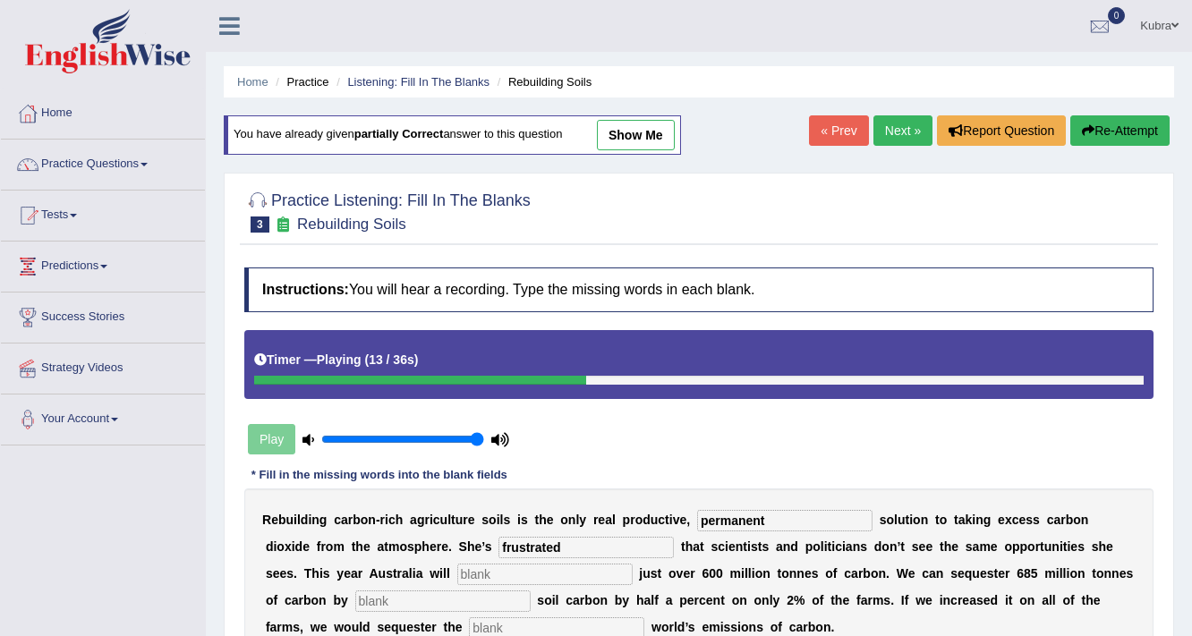
type input "frustrated"
type input "emit"
type input "increasing"
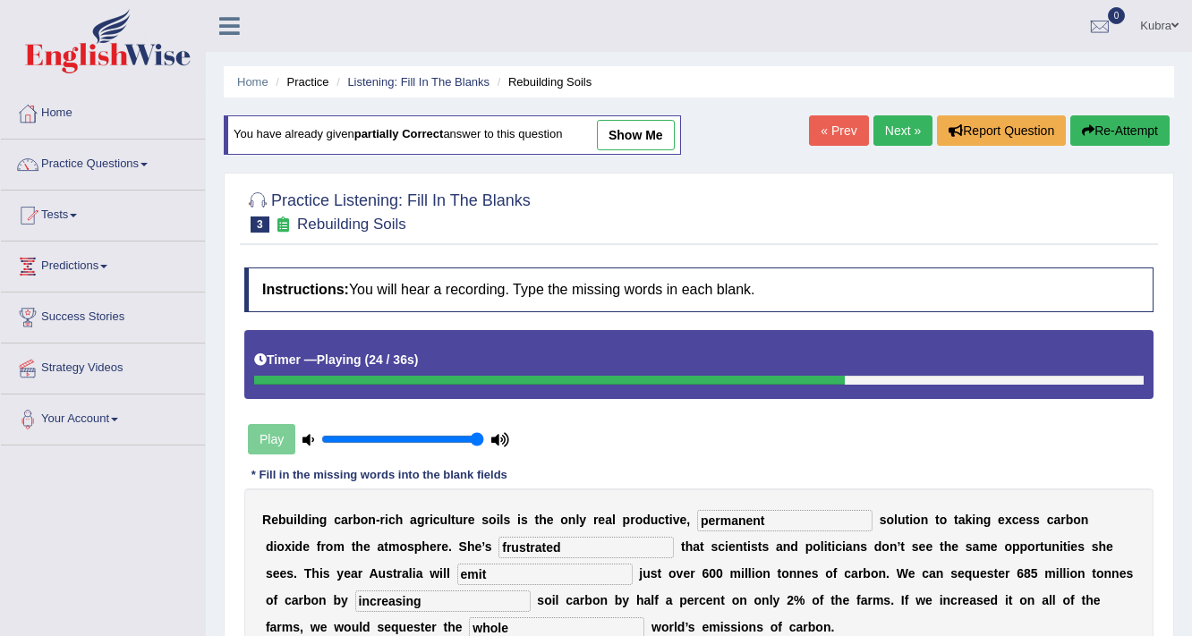
type input "whole"
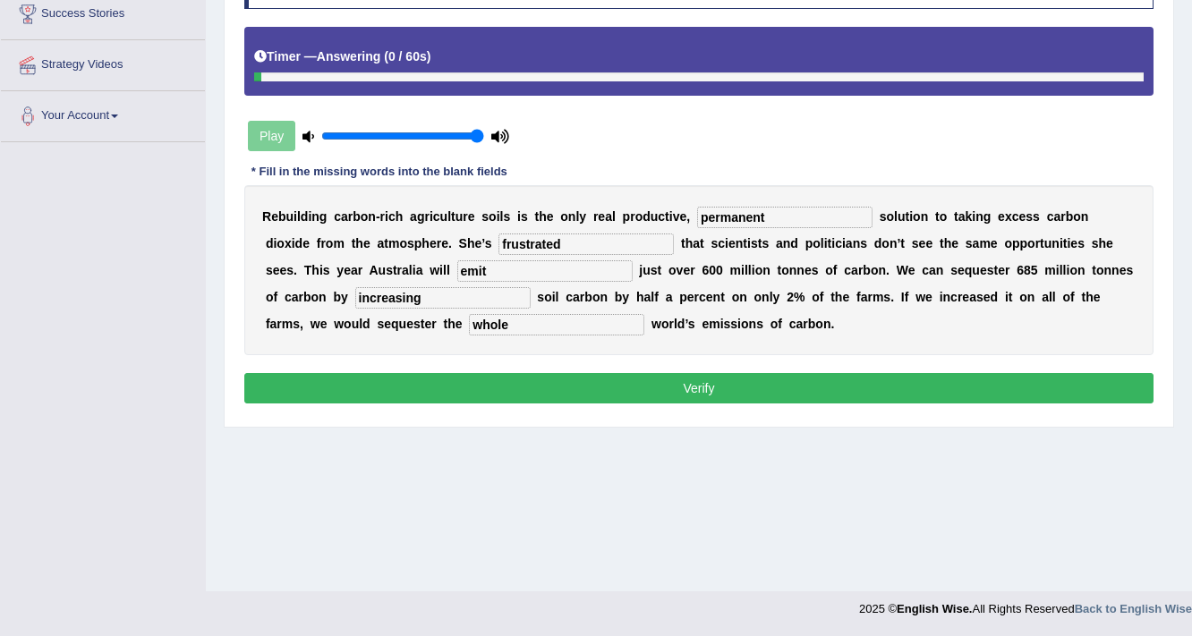
click at [680, 384] on button "Verify" at bounding box center [698, 388] width 909 height 30
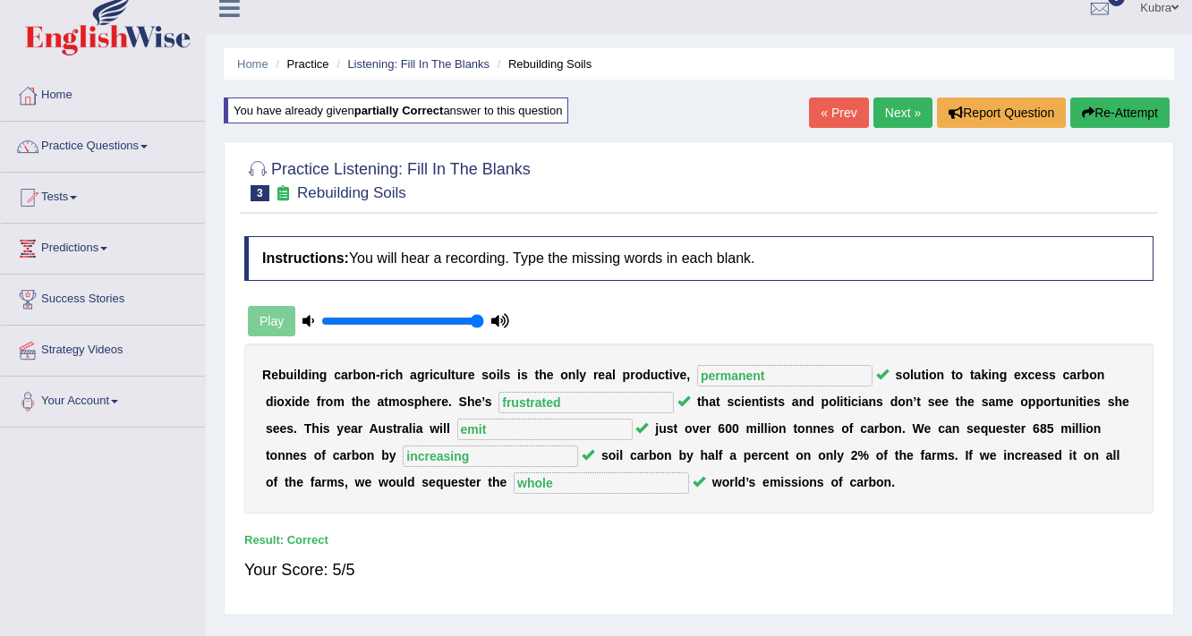
scroll to position [17, 0]
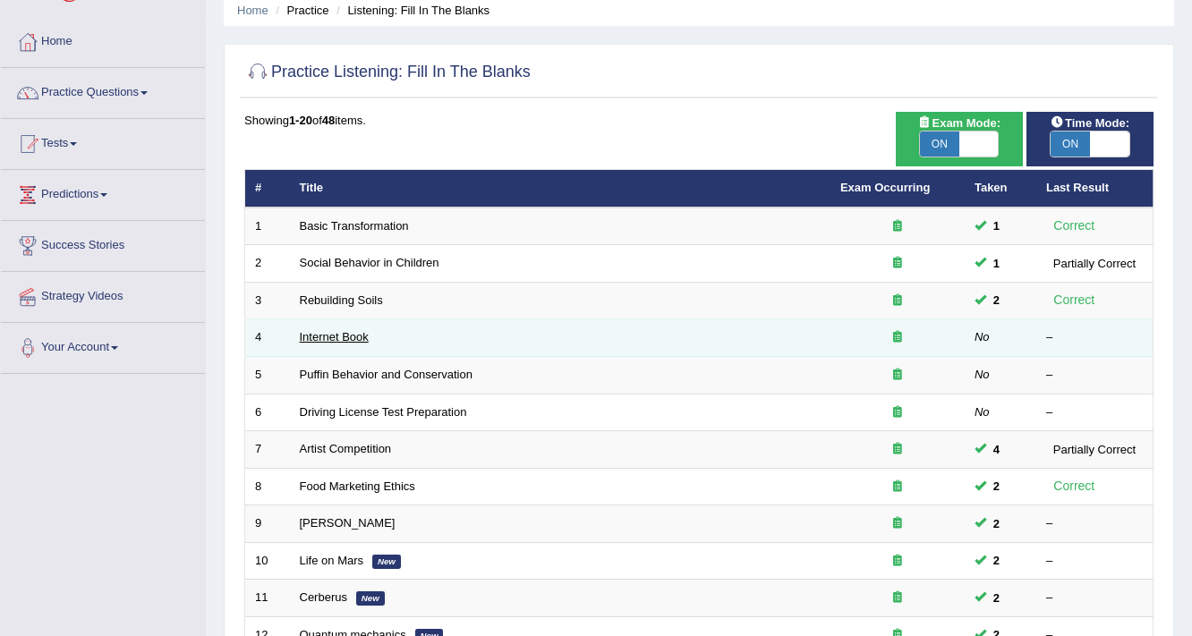
click at [337, 333] on link "Internet Book" at bounding box center [334, 336] width 69 height 13
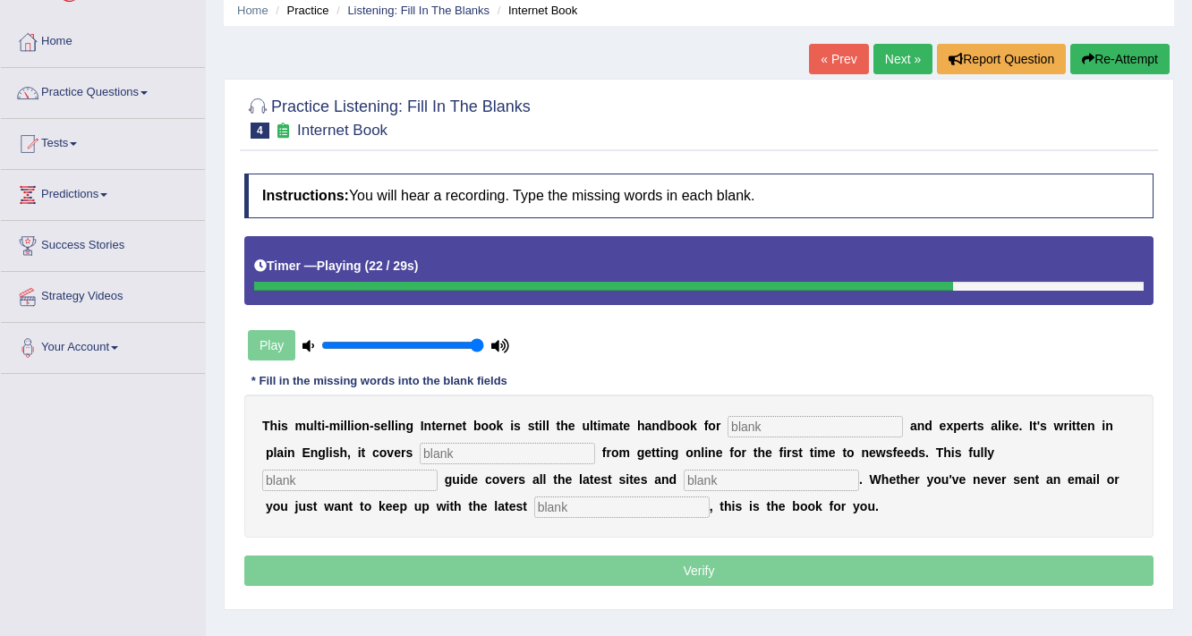
click at [1120, 60] on button "Re-Attempt" at bounding box center [1119, 59] width 99 height 30
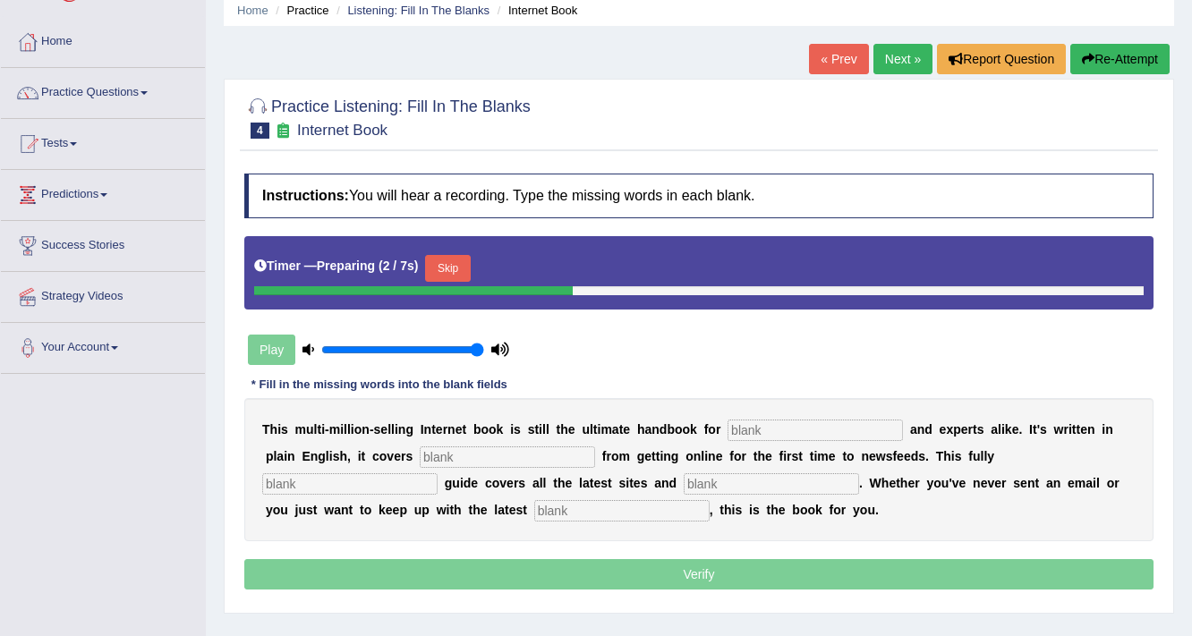
click at [448, 265] on button "Skip" at bounding box center [447, 268] width 45 height 27
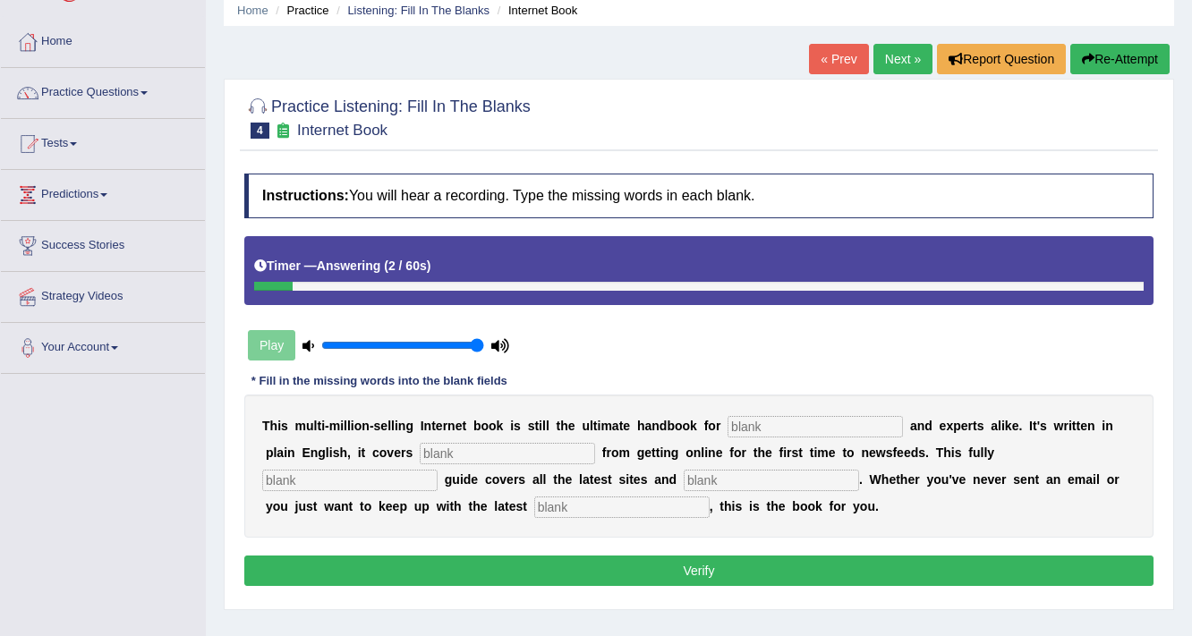
click at [592, 515] on input "text" at bounding box center [621, 507] width 175 height 21
type input "developments"
click at [768, 423] on input "text" at bounding box center [815, 426] width 175 height 21
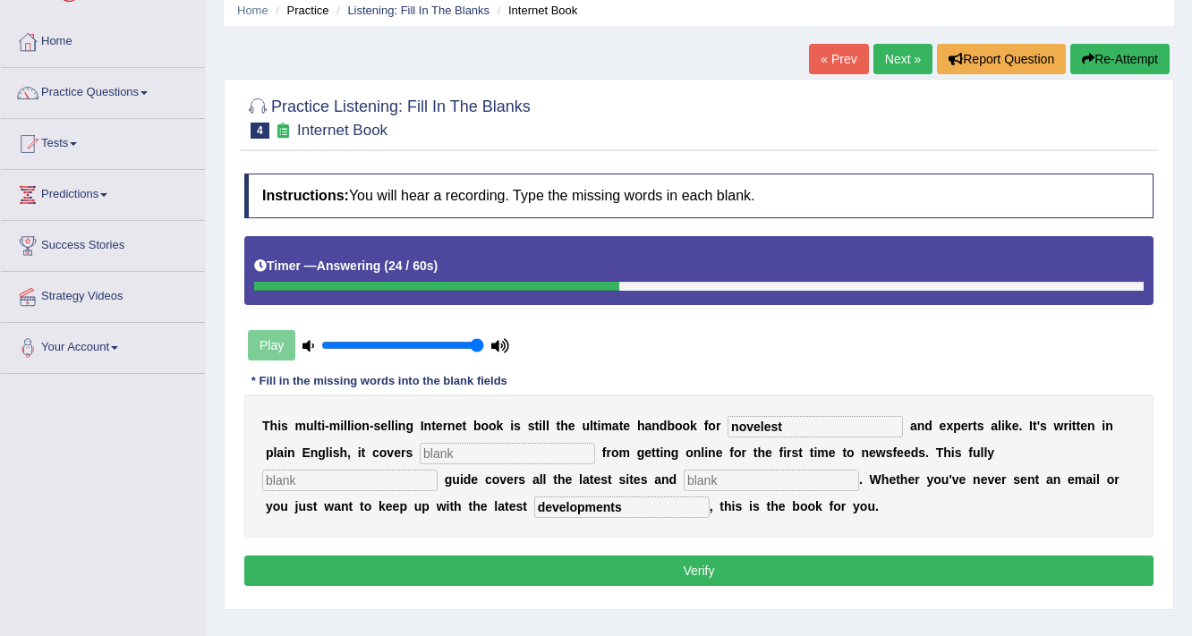
type input "novelest"
type input "everything"
type input "revisied"
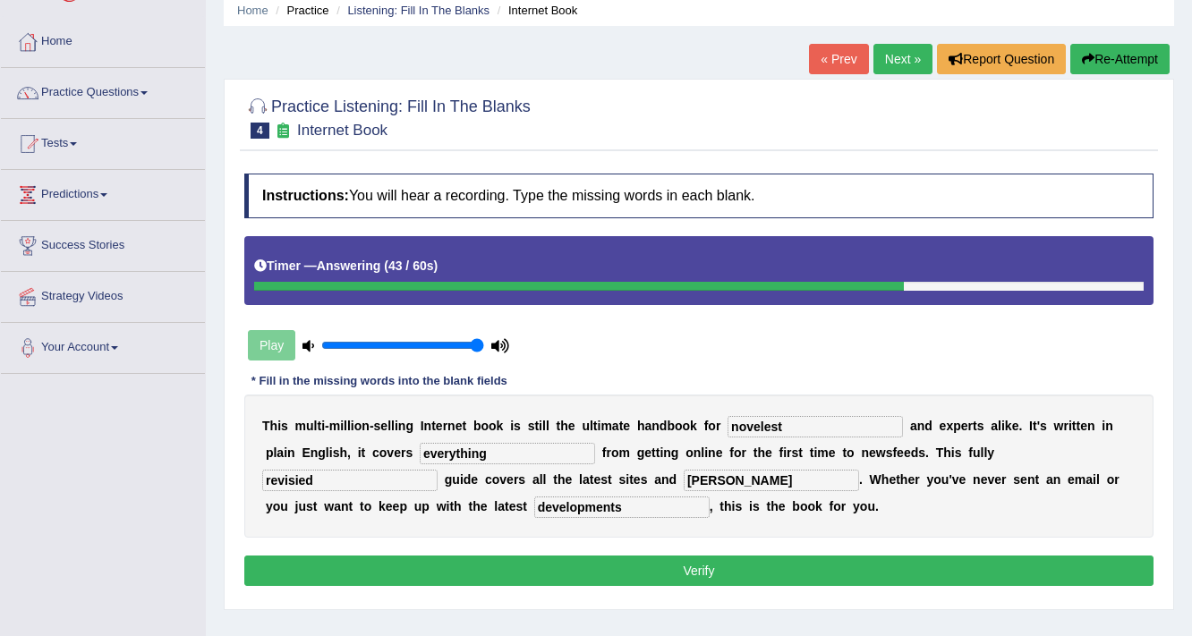
type input "cress"
click at [641, 558] on button "Verify" at bounding box center [698, 571] width 909 height 30
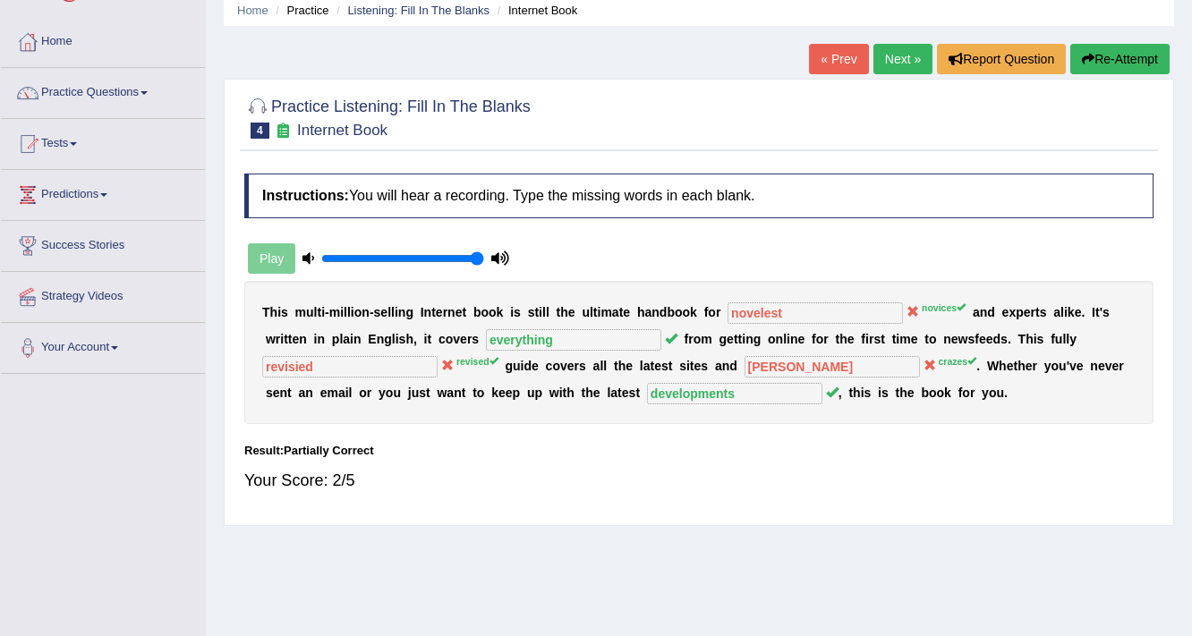
click at [1138, 59] on button "Re-Attempt" at bounding box center [1119, 59] width 99 height 30
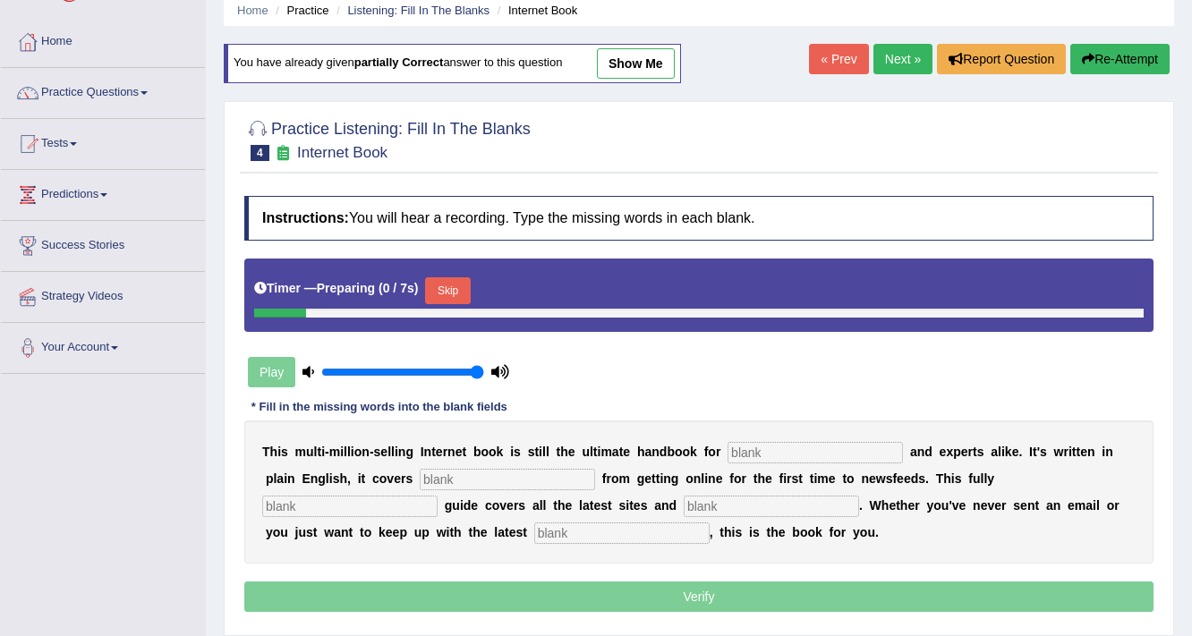
click at [447, 286] on button "Skip" at bounding box center [447, 290] width 45 height 27
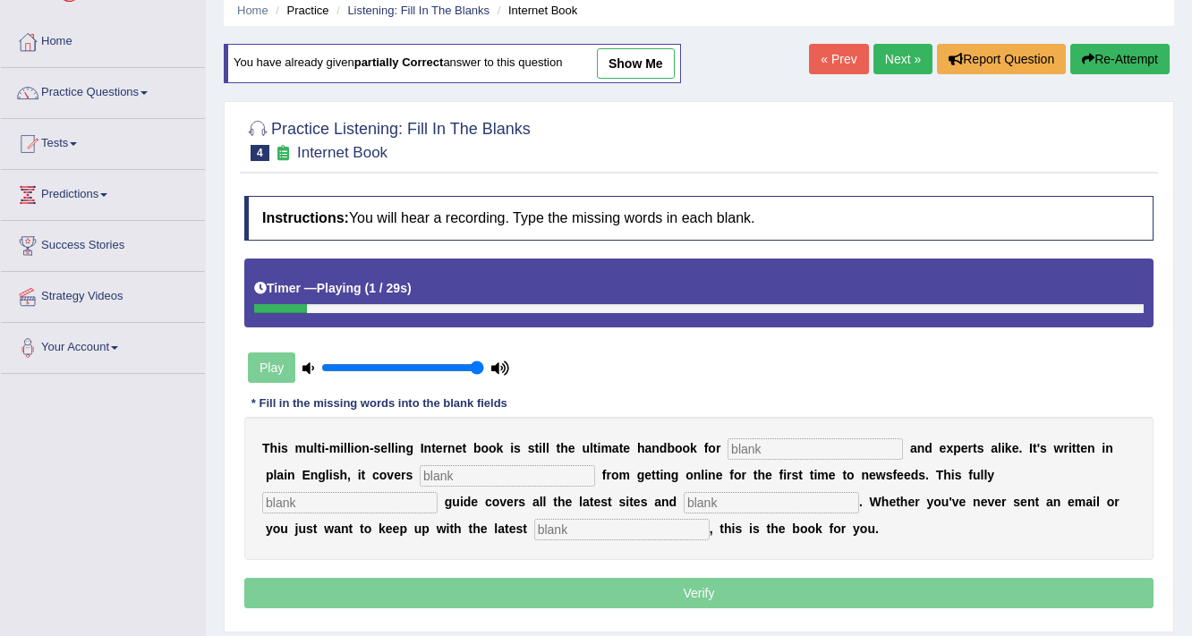
click at [737, 444] on input "text" at bounding box center [815, 449] width 175 height 21
type input "novices"
type input "everything"
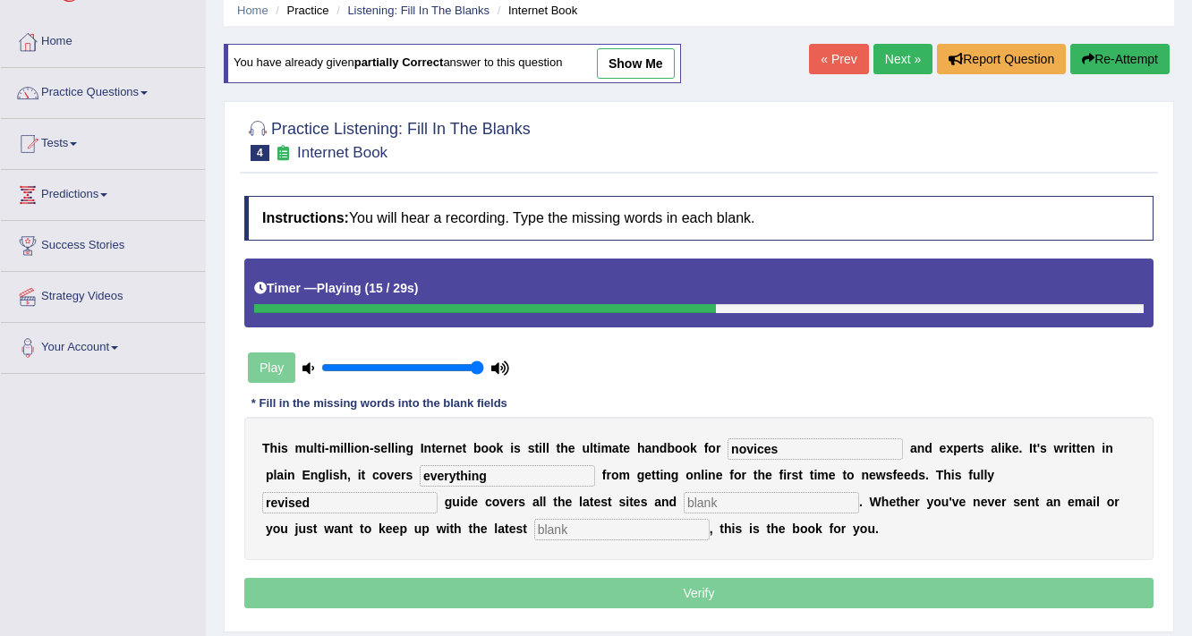
type input "revised"
type input "crazes"
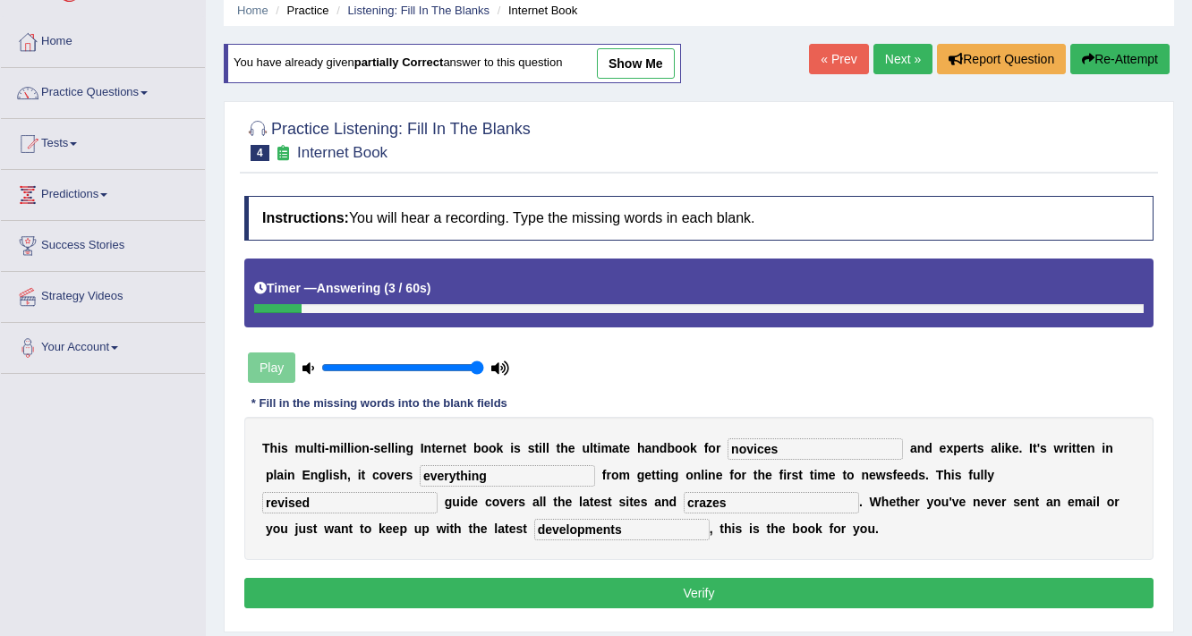
type input "developments"
click at [1087, 590] on button "Verify" at bounding box center [698, 593] width 909 height 30
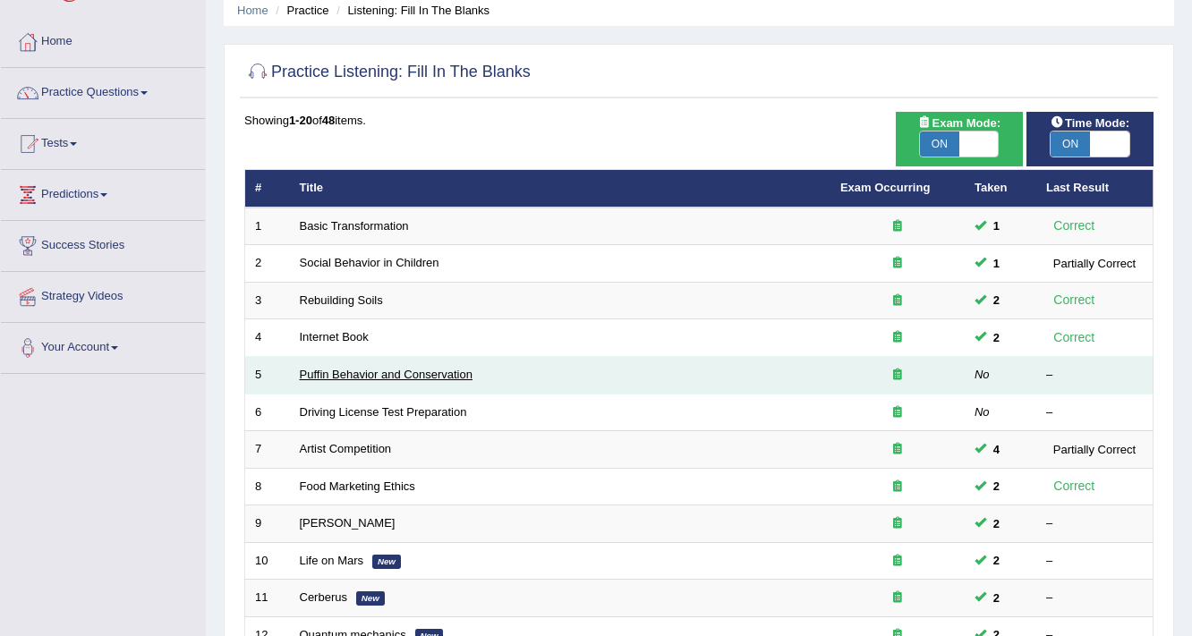
click at [407, 371] on link "Puffin Behavior and Conservation" at bounding box center [386, 374] width 173 height 13
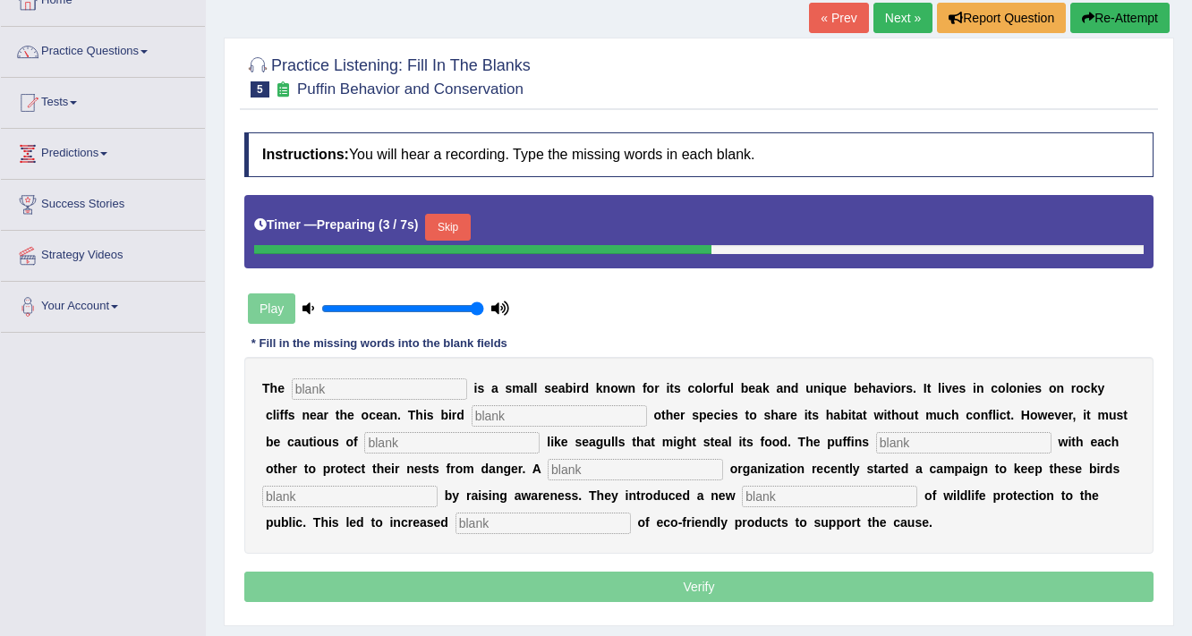
scroll to position [215, 0]
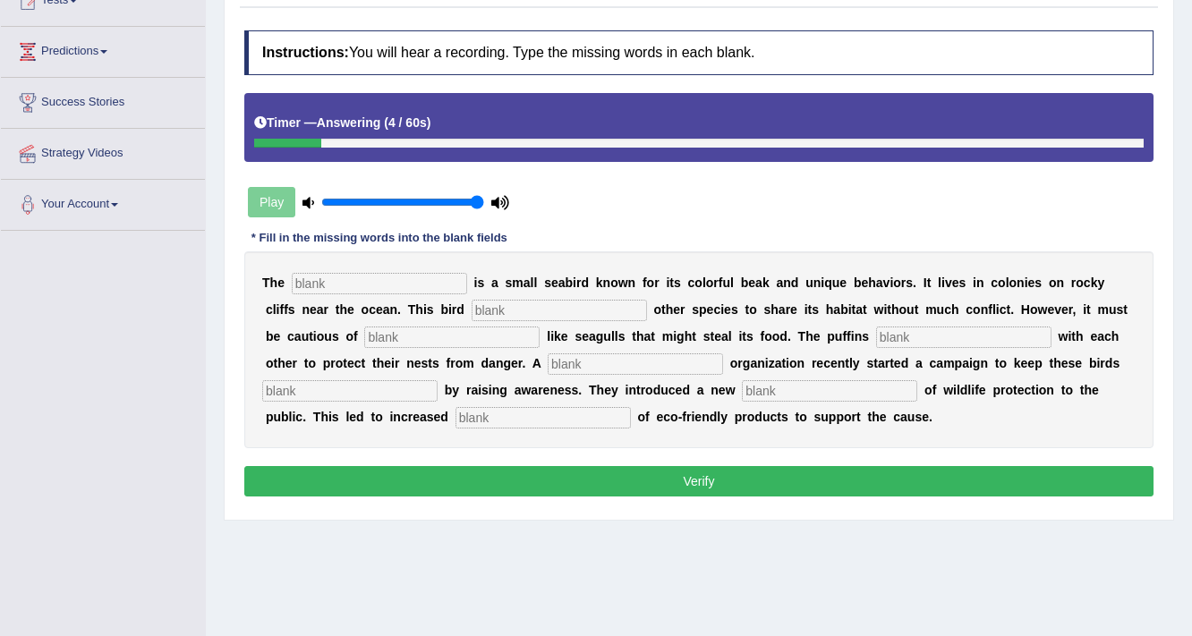
click at [440, 273] on input "text" at bounding box center [379, 283] width 175 height 21
type input "puffins"
click at [602, 308] on input "text" at bounding box center [559, 310] width 175 height 21
type input "allows"
click at [483, 340] on input "text" at bounding box center [451, 337] width 175 height 21
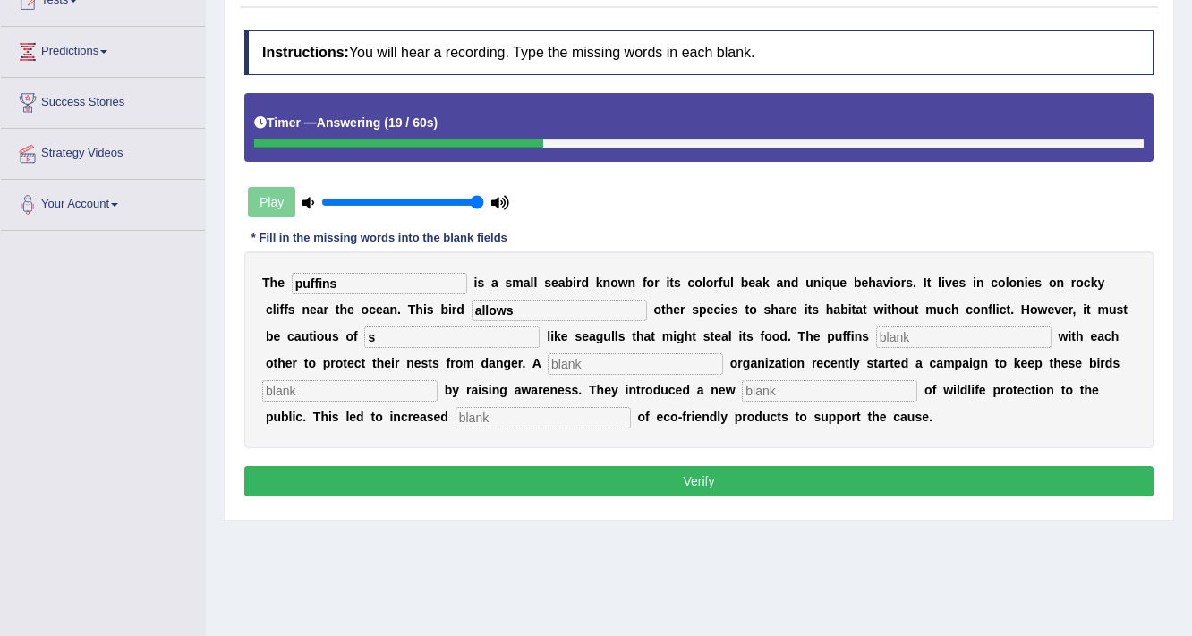
type input "s"
click at [376, 392] on input "text" at bounding box center [349, 390] width 175 height 21
type input "s"
click at [466, 414] on input "text" at bounding box center [543, 417] width 175 height 21
type input "s"
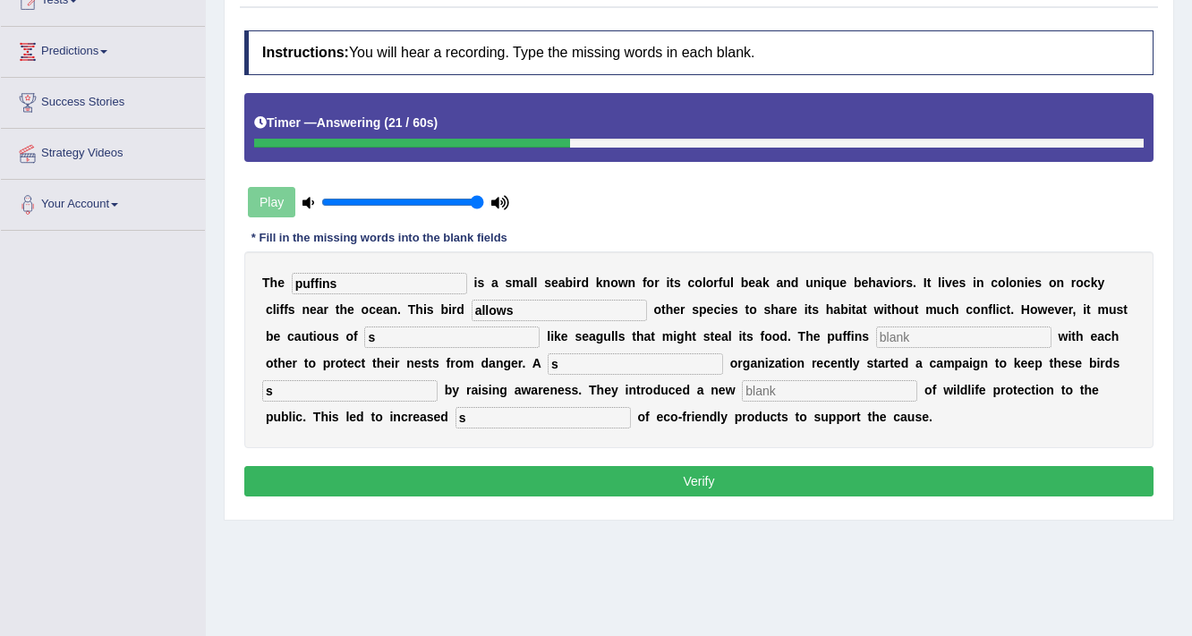
click at [602, 360] on input "s" at bounding box center [635, 364] width 175 height 21
type input "s"
click at [784, 382] on input "text" at bounding box center [829, 390] width 175 height 21
type input "s"
click at [929, 336] on input "text" at bounding box center [963, 337] width 175 height 21
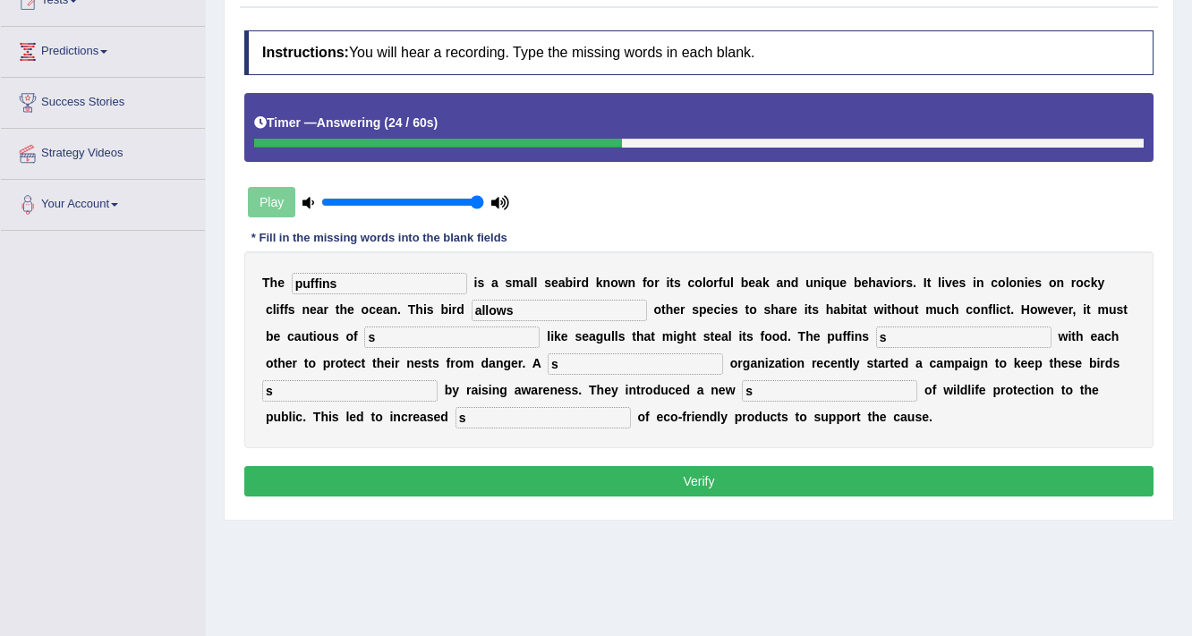
type input "s"
click at [634, 363] on input "s" at bounding box center [635, 364] width 175 height 21
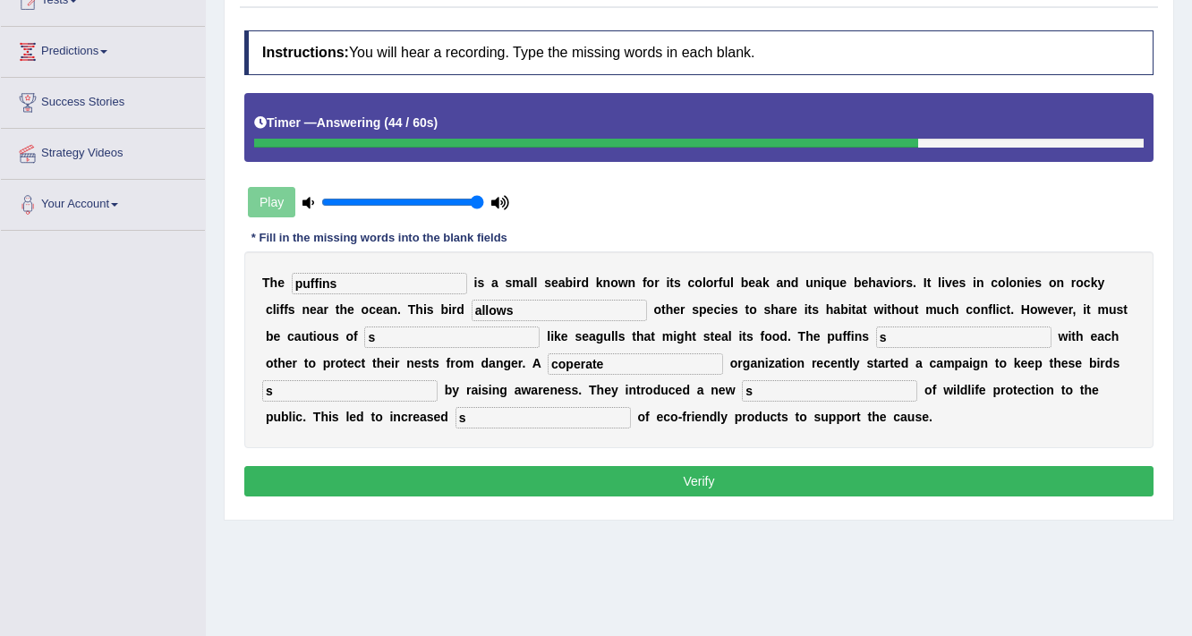
type input "coperate"
click at [591, 474] on button "Verify" at bounding box center [698, 481] width 909 height 30
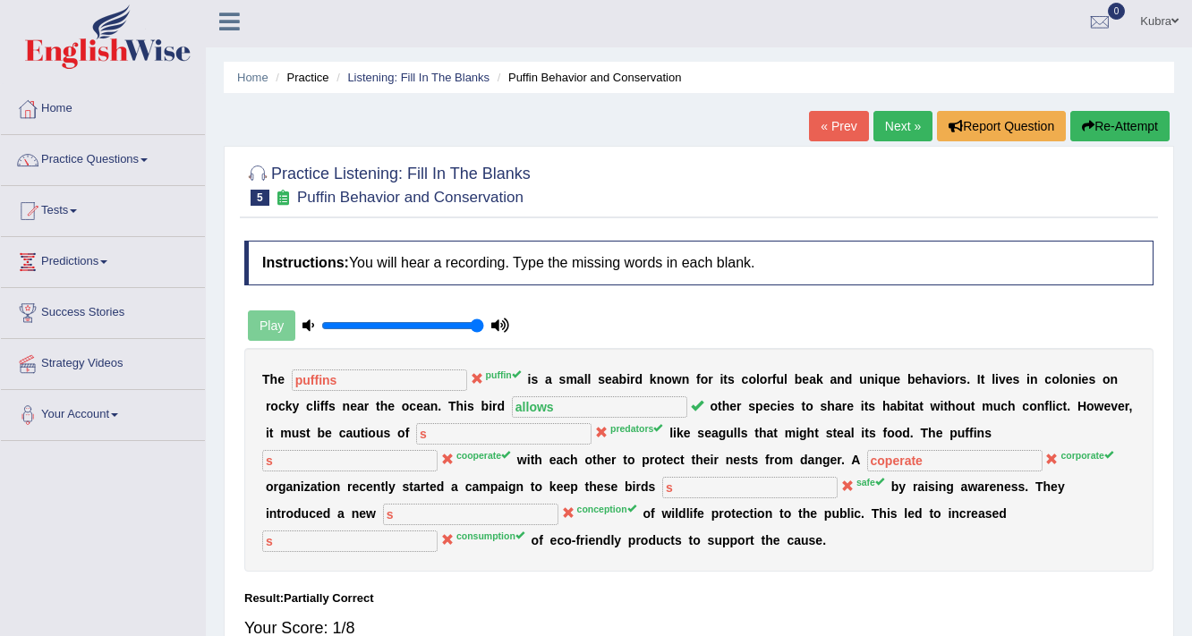
scroll to position [0, 0]
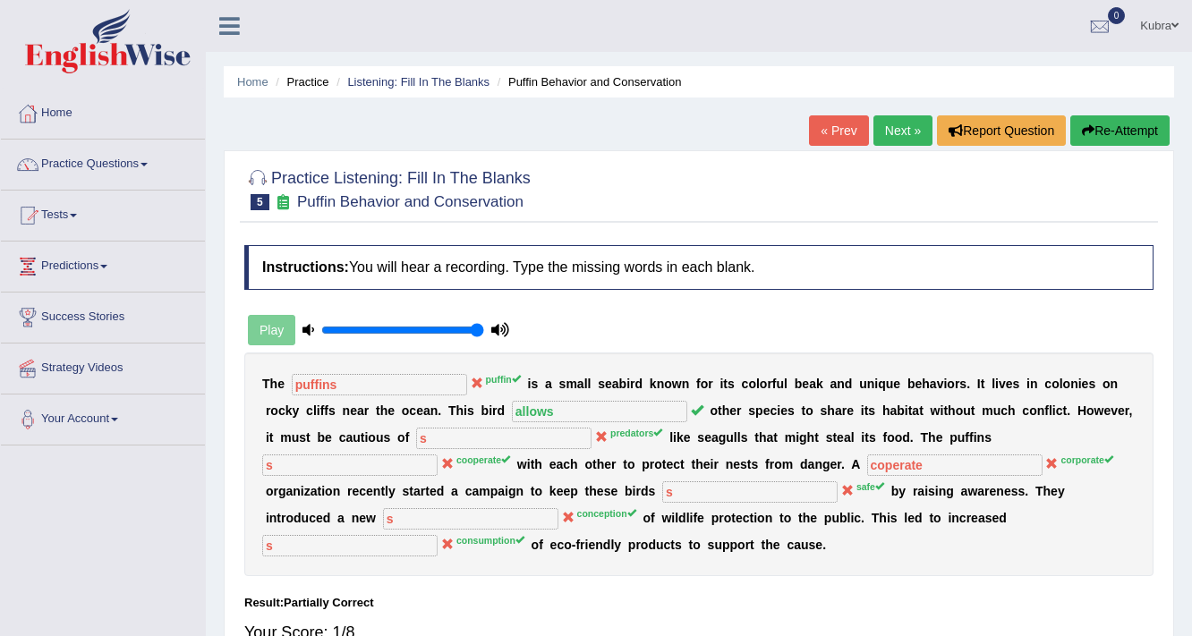
click at [1114, 135] on button "Re-Attempt" at bounding box center [1119, 130] width 99 height 30
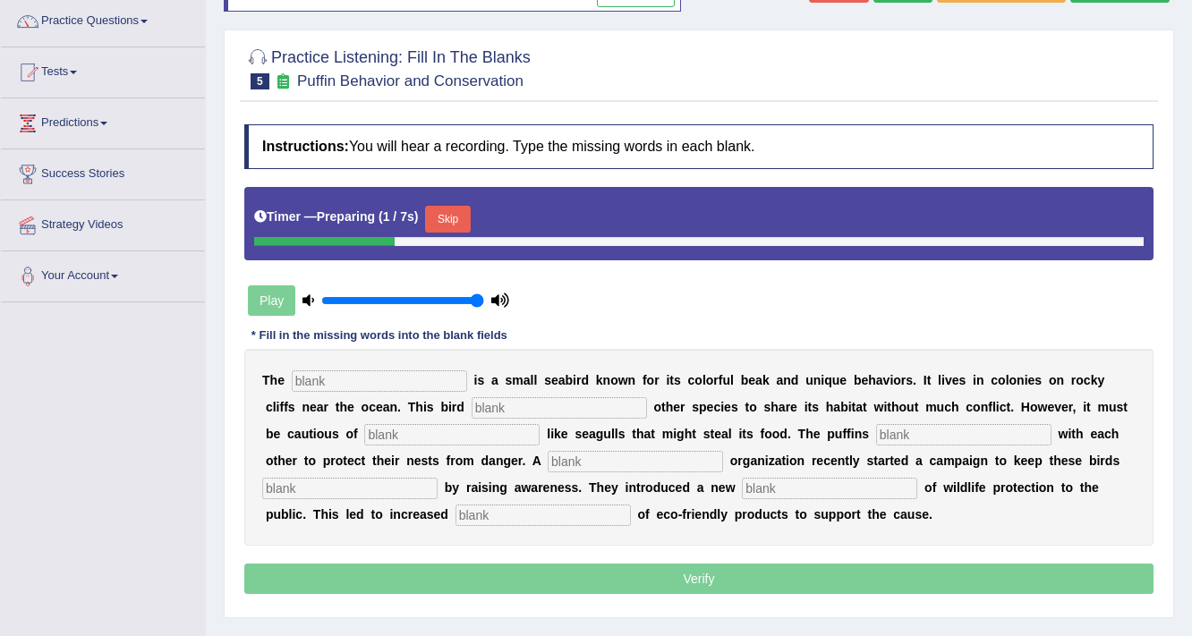
click at [394, 371] on input "text" at bounding box center [379, 381] width 175 height 21
type input "puffin"
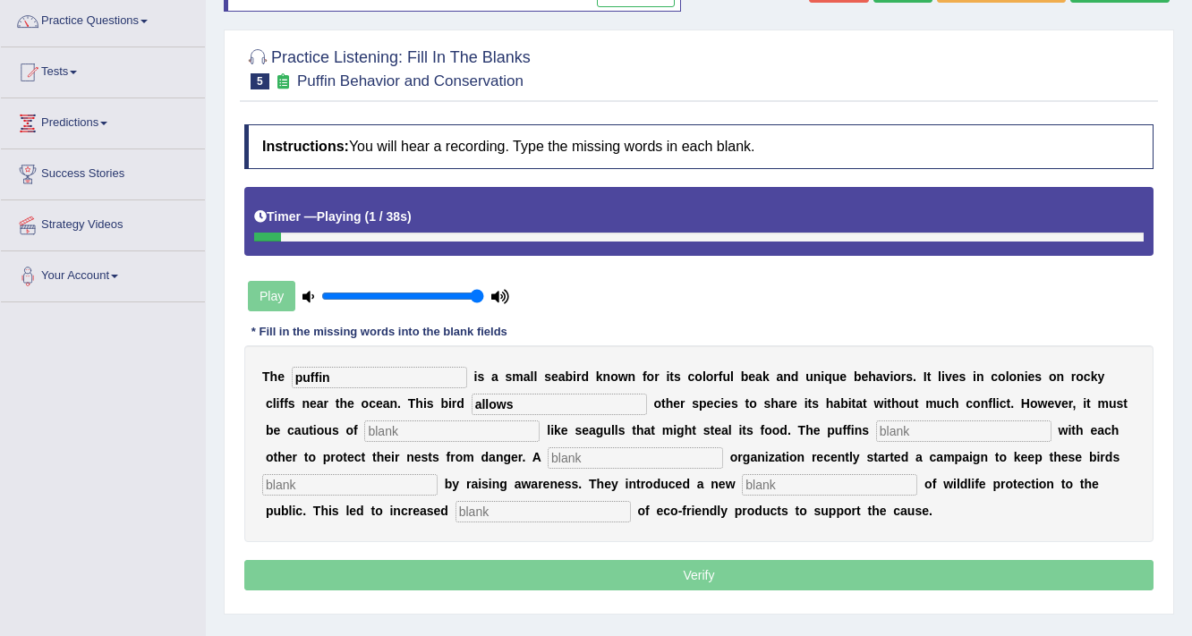
type input "allows"
type input "predators"
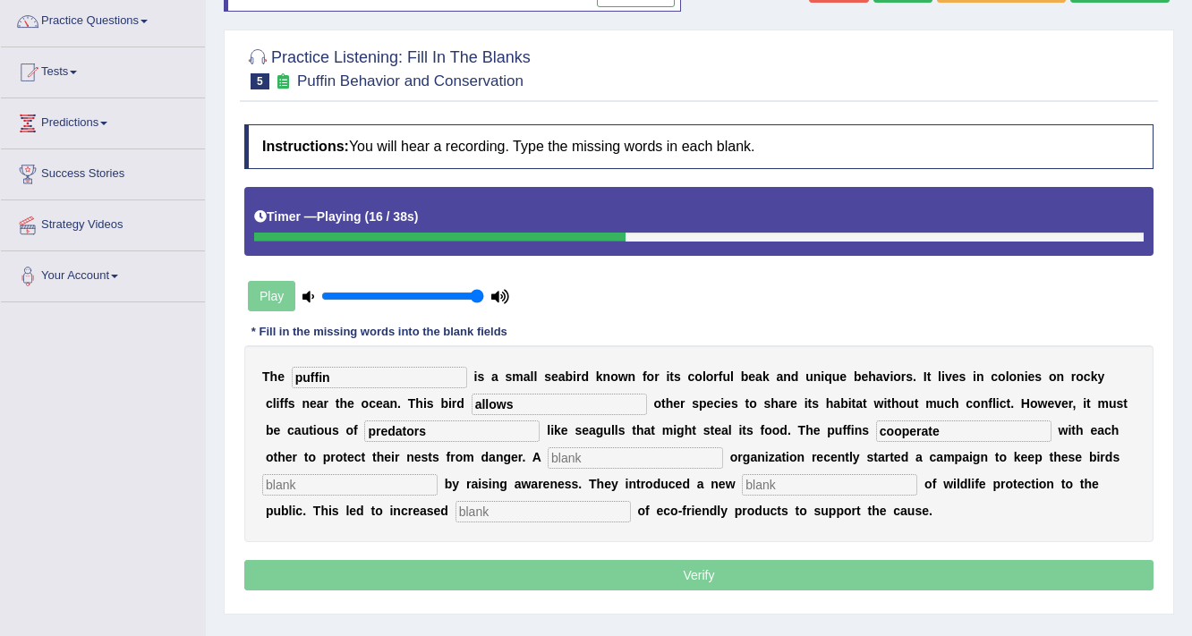
type input "cooperate"
type input "corporate"
type input "safe"
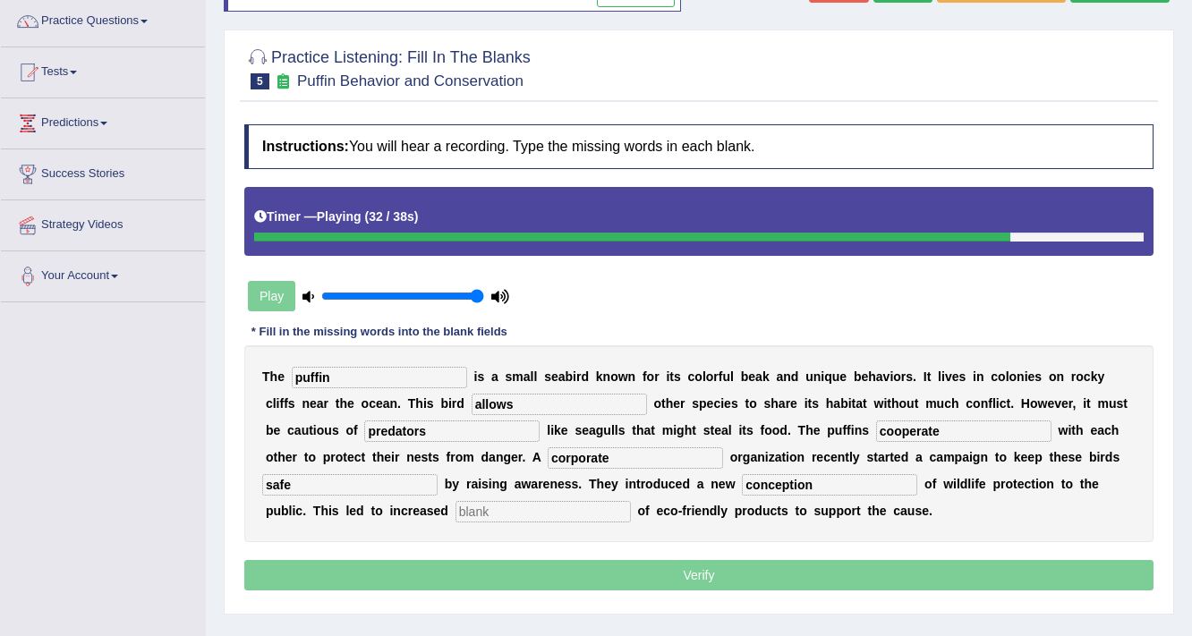
type input "conception"
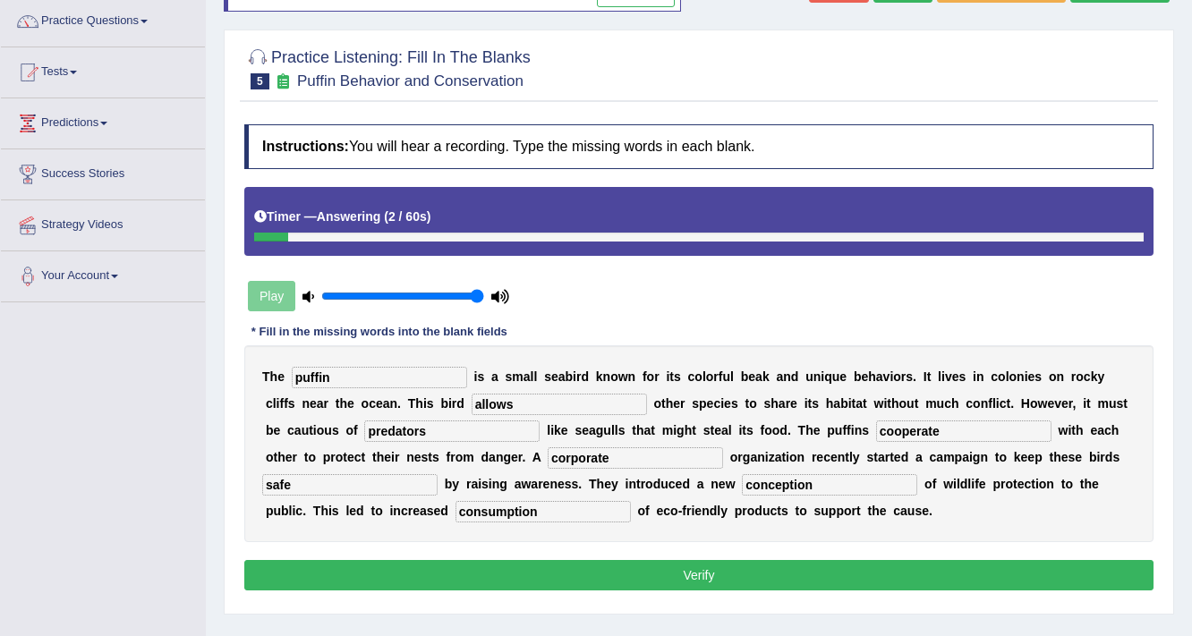
type input "consumption"
click at [587, 564] on button "Verify" at bounding box center [698, 575] width 909 height 30
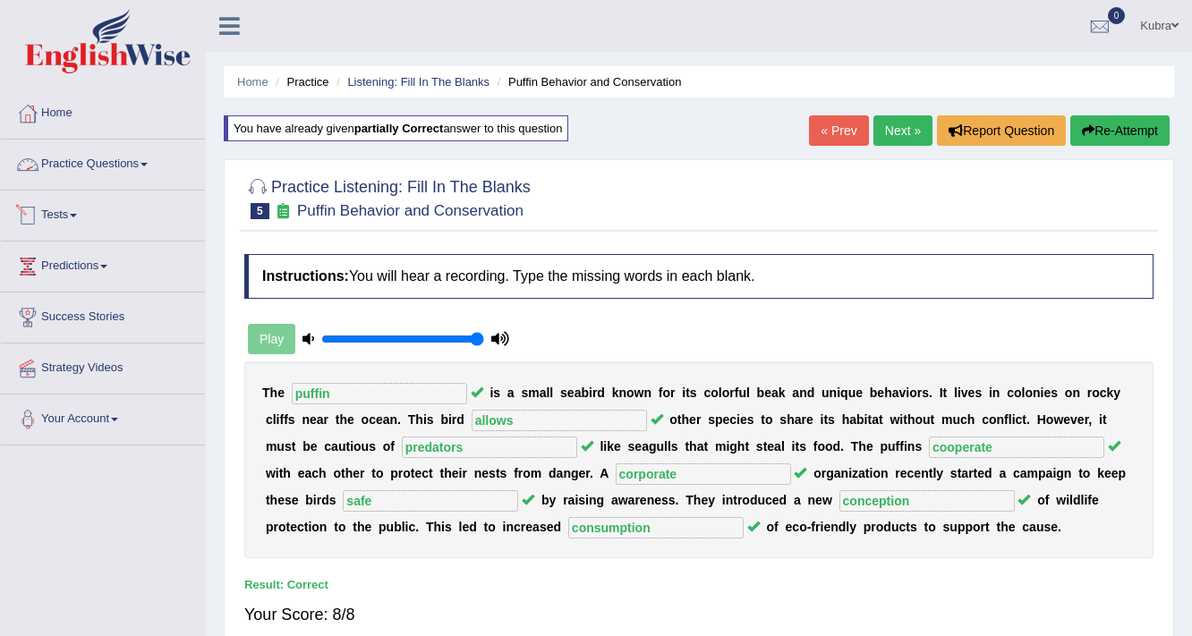
click at [112, 169] on link "Practice Questions" at bounding box center [103, 162] width 204 height 45
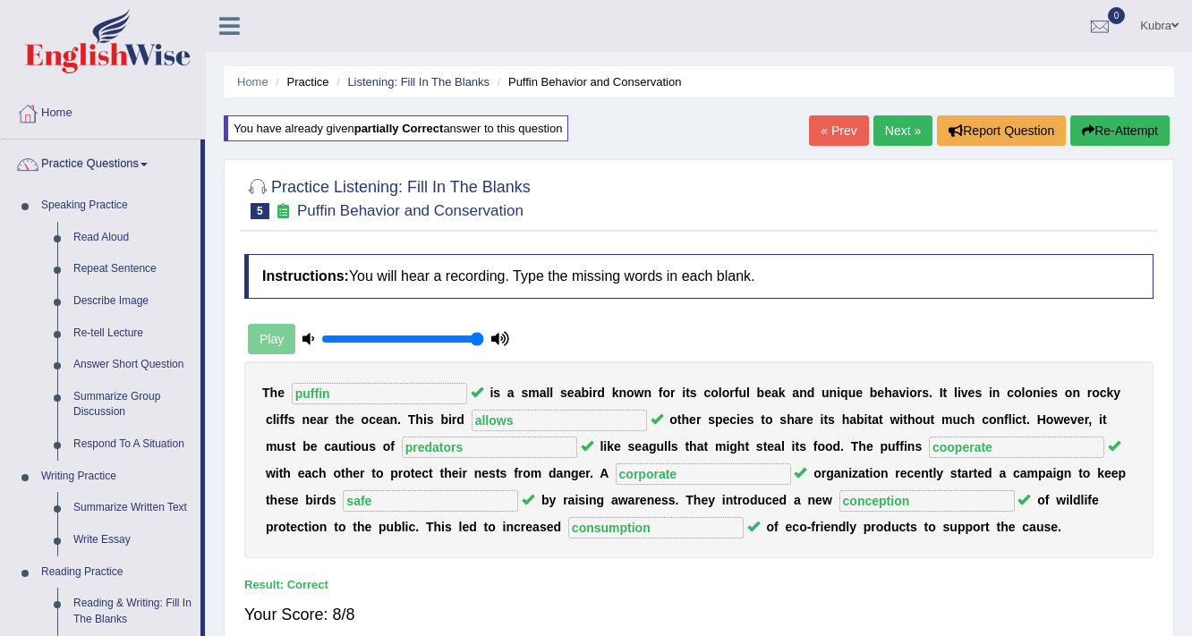
click at [1166, 19] on link "Kubra" at bounding box center [1159, 23] width 65 height 47
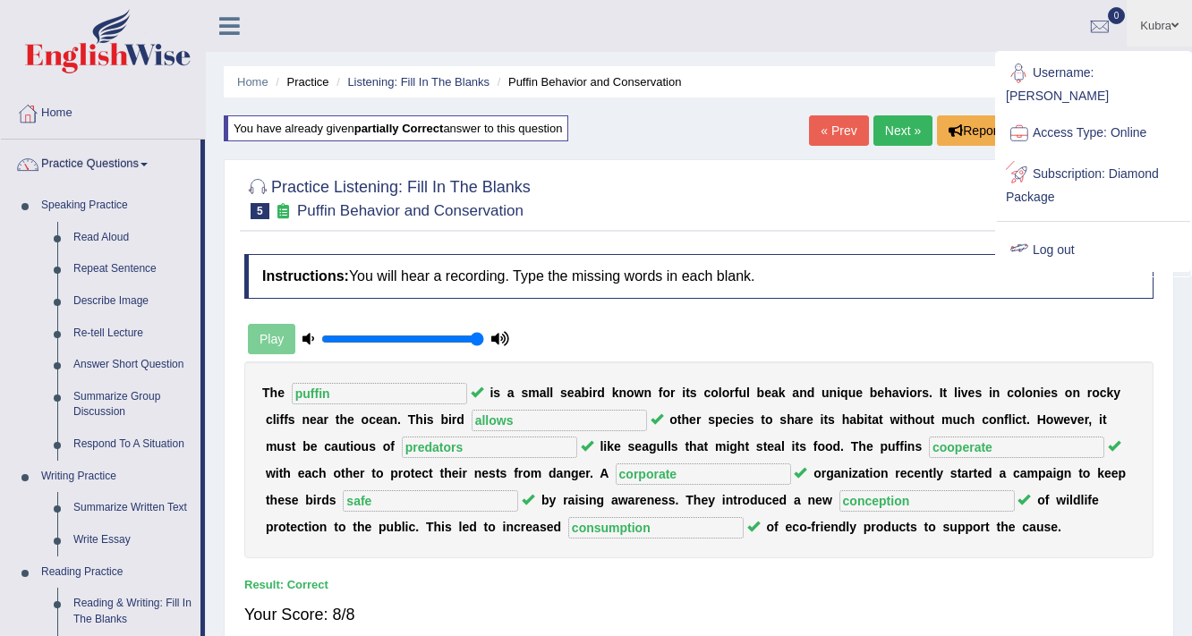
click at [1104, 230] on link "Log out" at bounding box center [1093, 250] width 193 height 41
